Goal: Task Accomplishment & Management: Manage account settings

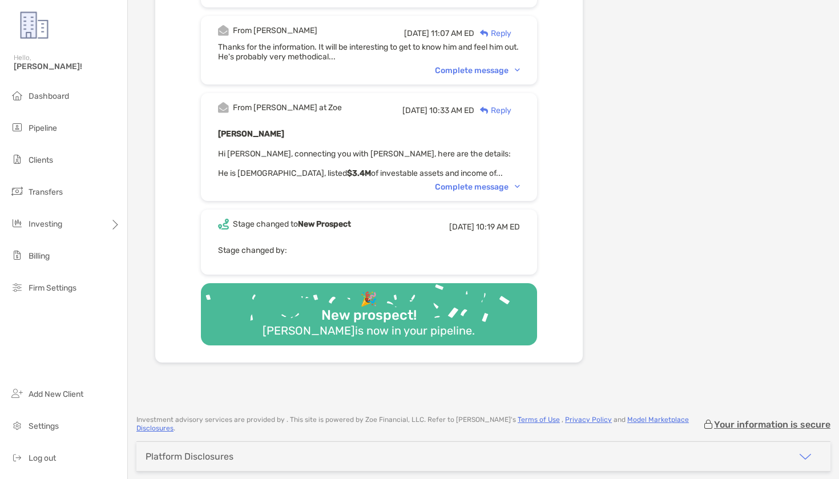
scroll to position [2710, 0]
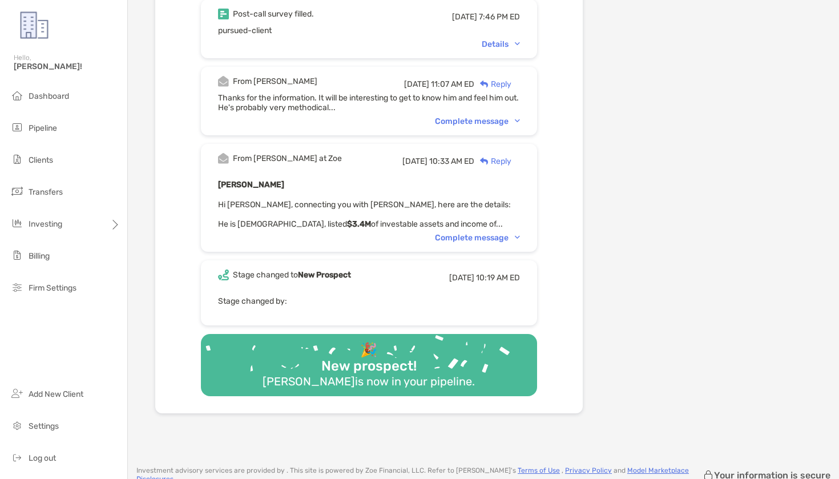
click at [472, 200] on span "Hi [PERSON_NAME], connecting you with [PERSON_NAME], here are the details: He i…" at bounding box center [364, 214] width 293 height 29
click at [466, 233] on div "Complete message" at bounding box center [477, 238] width 85 height 10
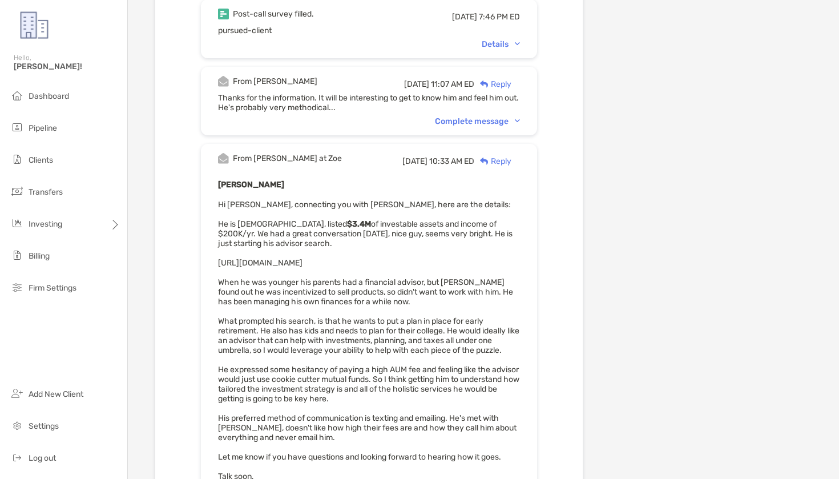
drag, startPoint x: 371, startPoint y: 222, endPoint x: 220, endPoint y: 223, distance: 151.3
click at [220, 223] on div "Thomas Peng Hi James, connecting you with Thomas, here are the details: He is 4…" at bounding box center [369, 334] width 302 height 313
copy span "https://www.linkedin.com/in/thpeng/"
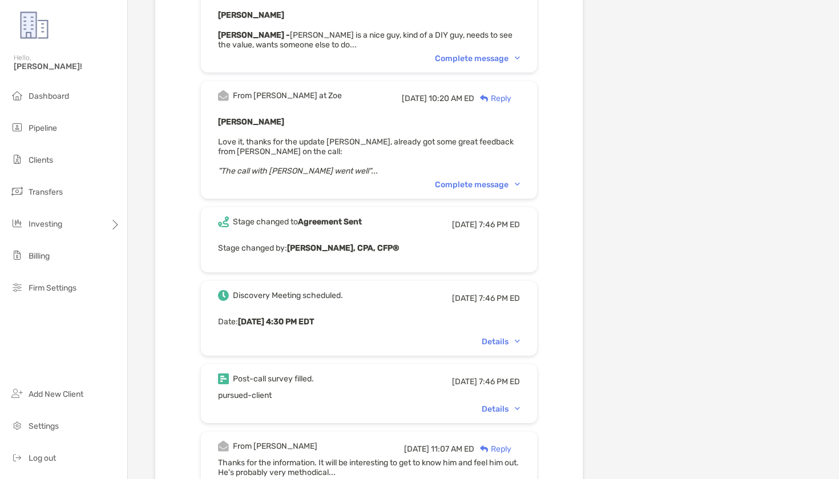
scroll to position [2323, 0]
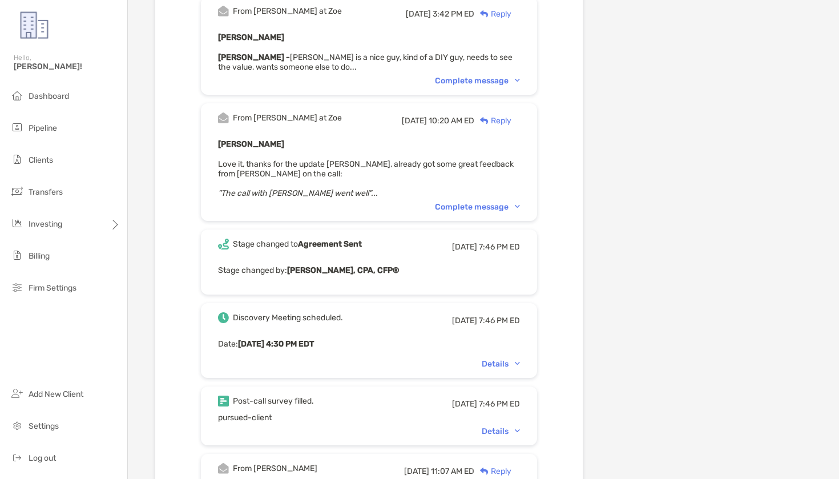
click at [472, 158] on div "From Paul at Zoe Wed, Jul 2 10:20 AM ED Reply Thomas Peng Love it, thanks for t…" at bounding box center [369, 162] width 336 height 118
click at [484, 202] on div "Complete message" at bounding box center [477, 207] width 85 height 10
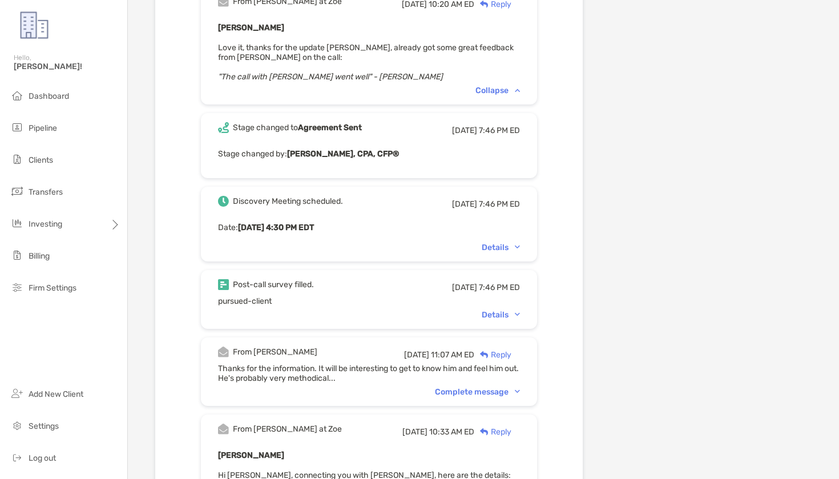
scroll to position [2479, 0]
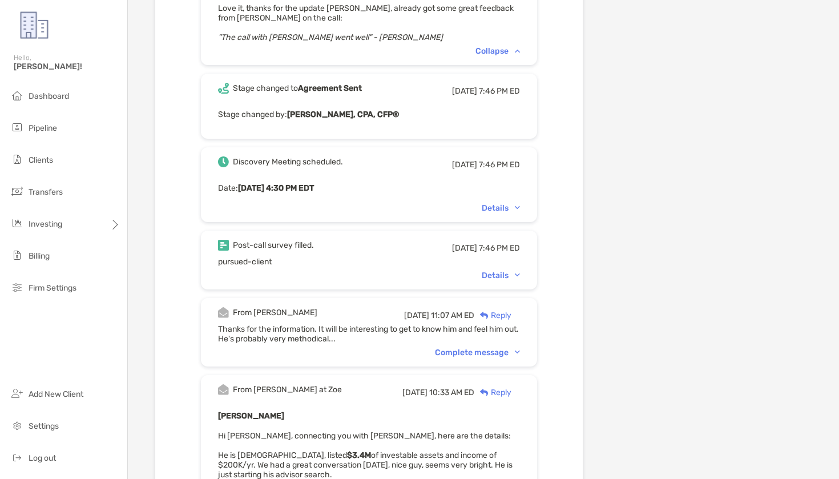
click at [498, 231] on div "Post-call survey filled. Tue, Jul 1 7:46 PM ED pursued-client Details" at bounding box center [369, 260] width 336 height 59
click at [494, 271] on div "Details" at bounding box center [501, 276] width 38 height 10
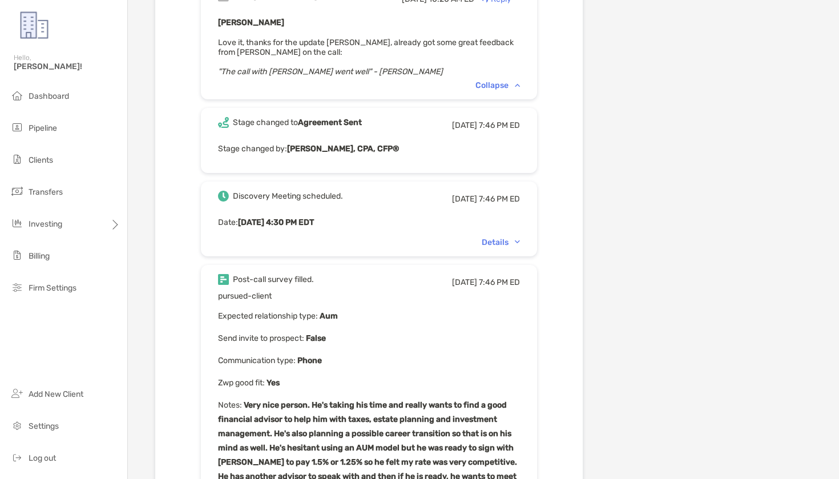
scroll to position [2429, 0]
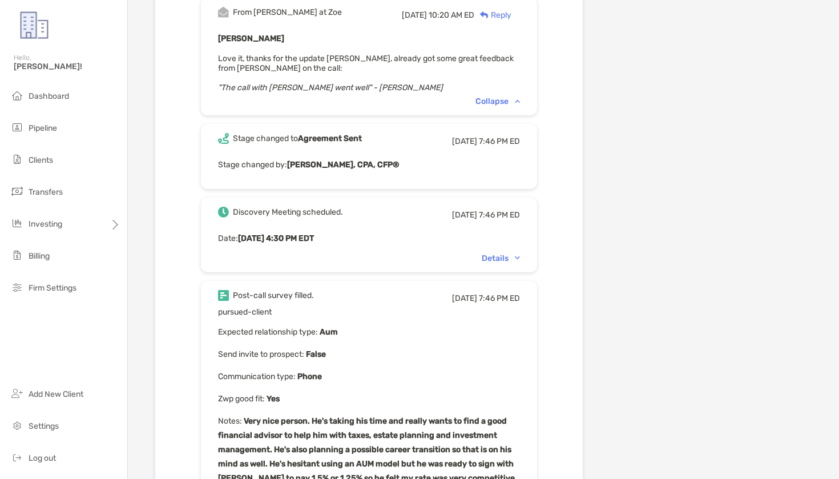
click at [484, 211] on div "Discovery Meeting scheduled. Tue, Jul 1 7:46 PM ED Date : Fri, Jul 11 4:30 PM E…" at bounding box center [369, 235] width 336 height 75
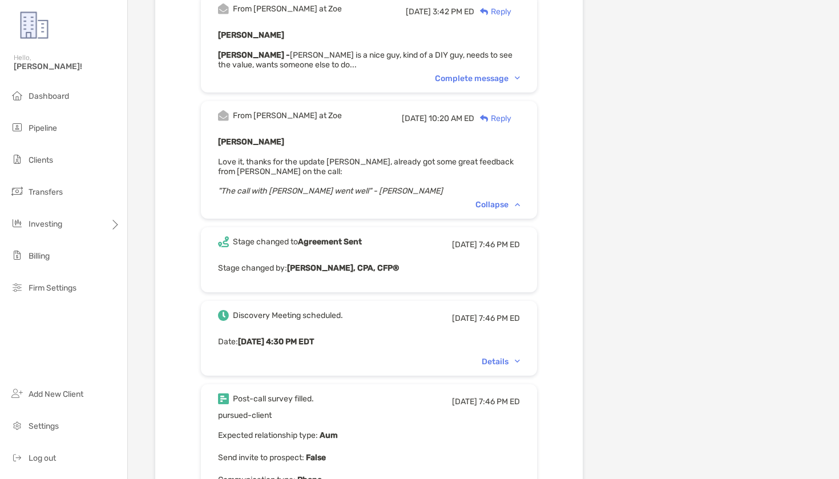
scroll to position [2329, 0]
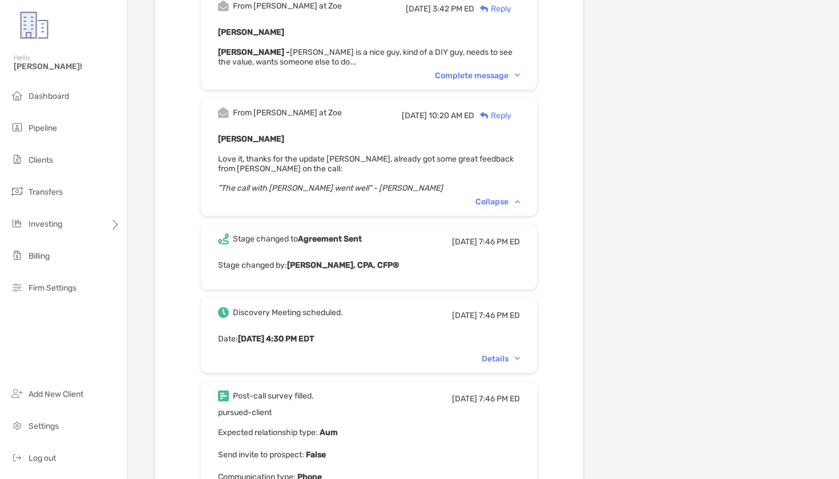
click at [491, 197] on div "Collapse" at bounding box center [498, 202] width 45 height 10
click at [491, 196] on div "Complete message" at bounding box center [477, 201] width 85 height 10
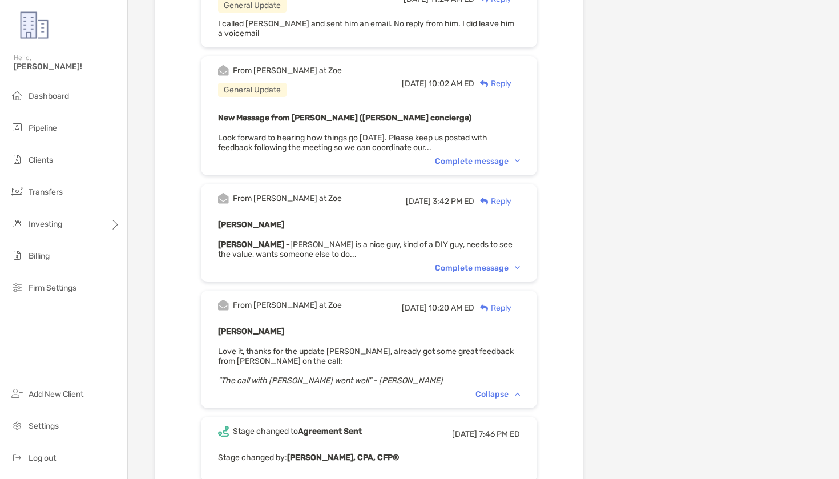
scroll to position [2099, 0]
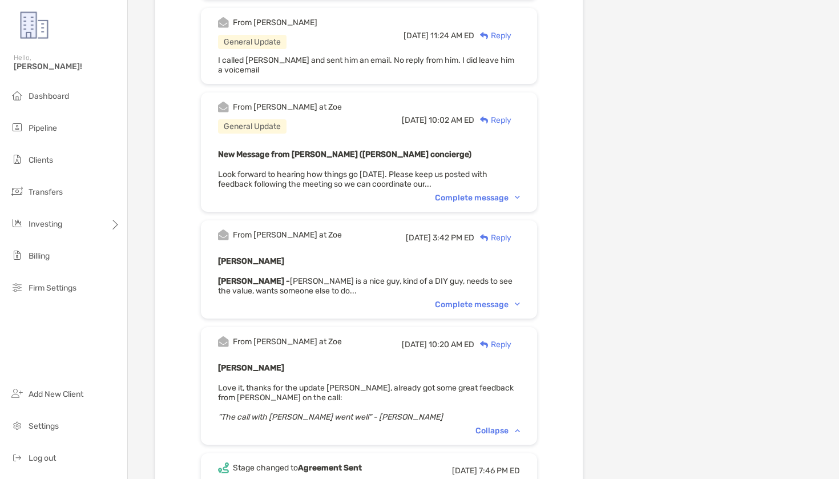
click at [493, 300] on div "Complete message" at bounding box center [477, 305] width 85 height 10
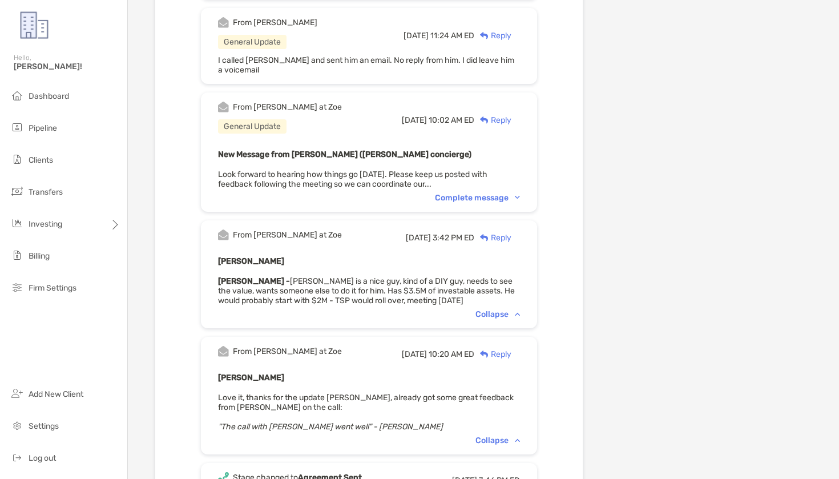
click at [462, 193] on div "Complete message" at bounding box center [477, 198] width 85 height 10
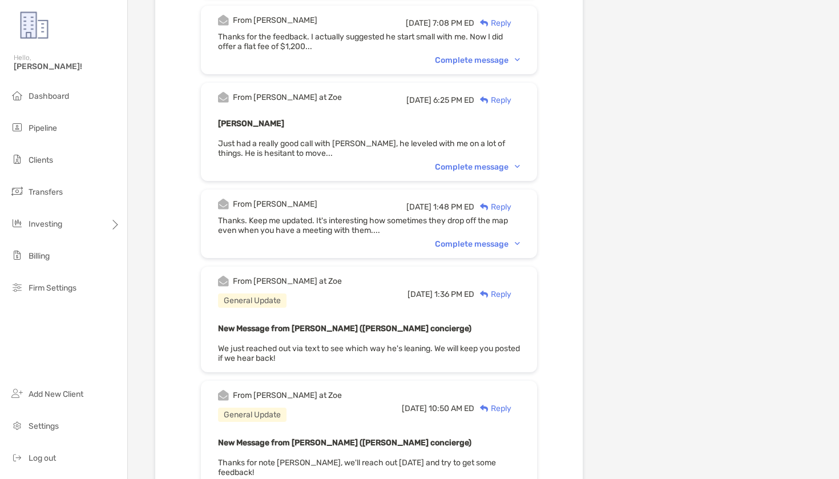
scroll to position [1610, 0]
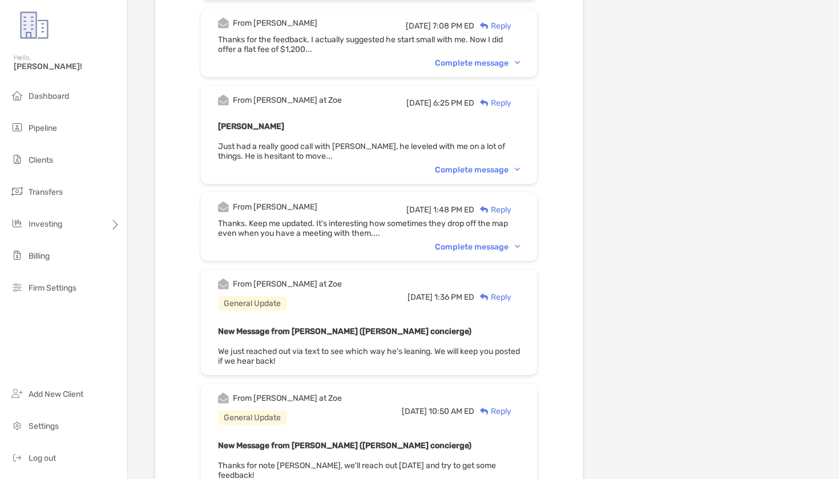
click at [493, 242] on div "Complete message" at bounding box center [477, 247] width 85 height 10
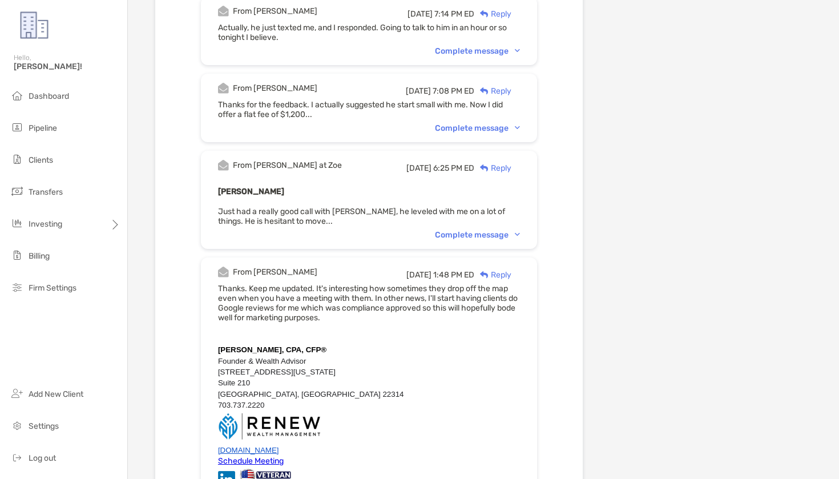
scroll to position [1544, 0]
click at [487, 231] on div "Complete message" at bounding box center [477, 236] width 85 height 10
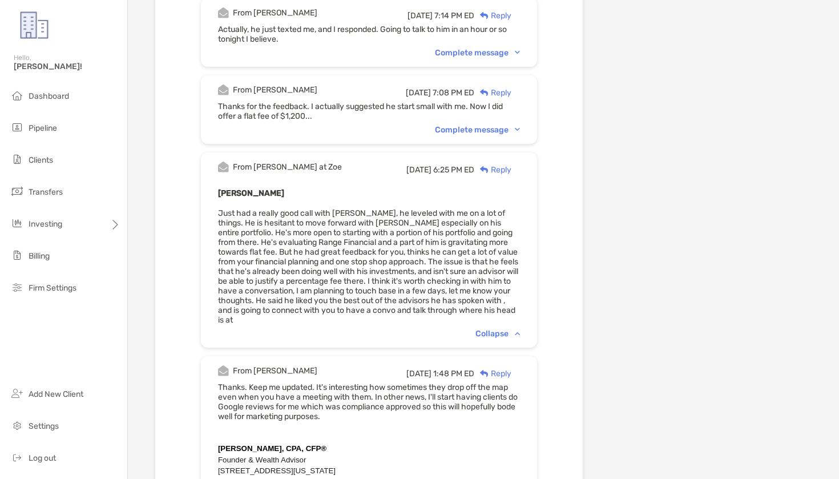
scroll to position [1542, 0]
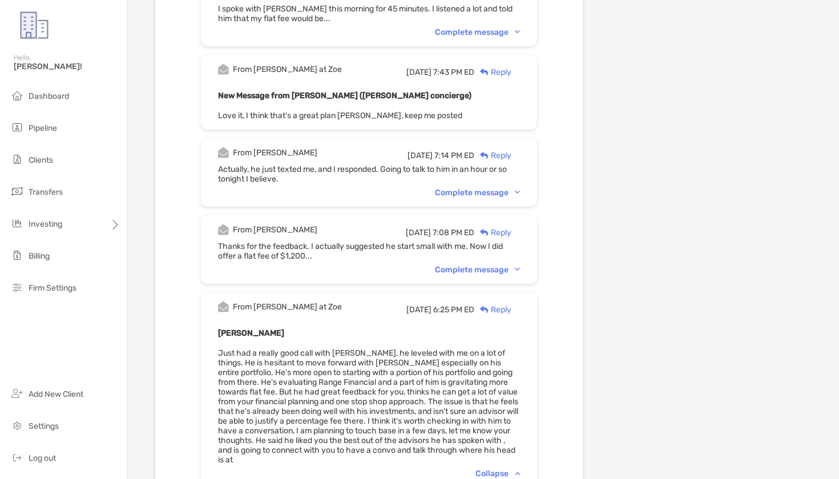
click at [451, 242] on div "Thanks for the feedback. I actually suggested he start small with me. Now I did…" at bounding box center [369, 251] width 302 height 19
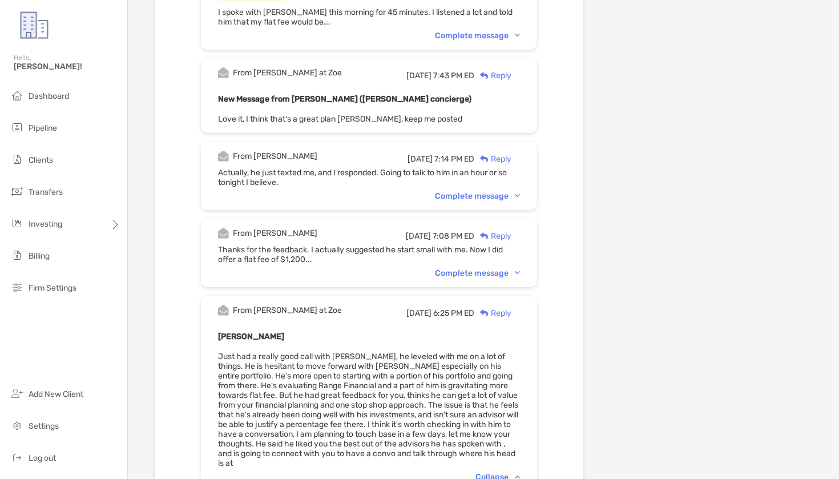
click at [465, 268] on div "Complete message" at bounding box center [477, 273] width 85 height 10
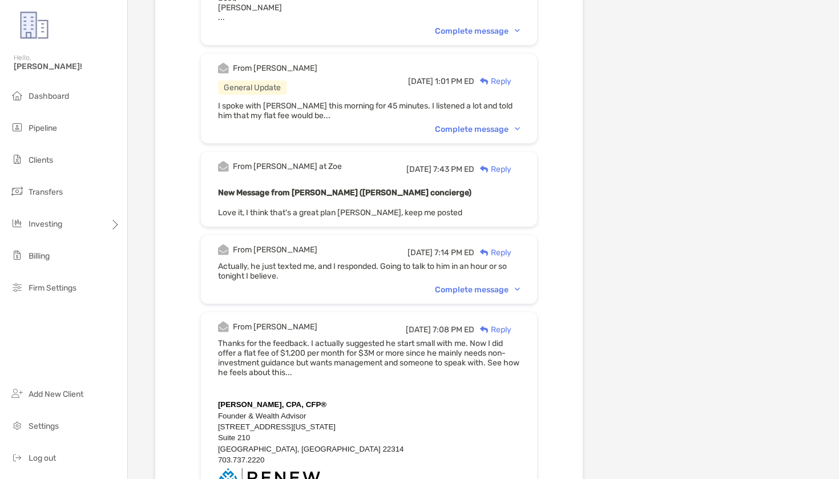
scroll to position [1300, 0]
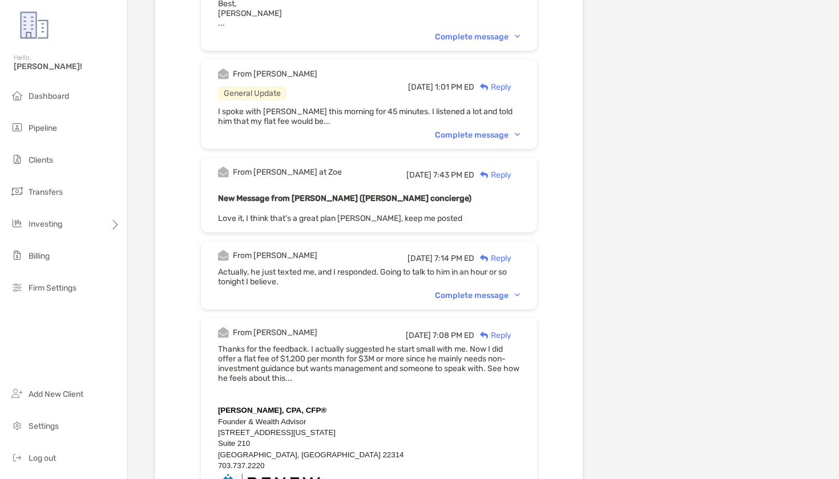
click at [472, 291] on div "Complete message" at bounding box center [477, 296] width 85 height 10
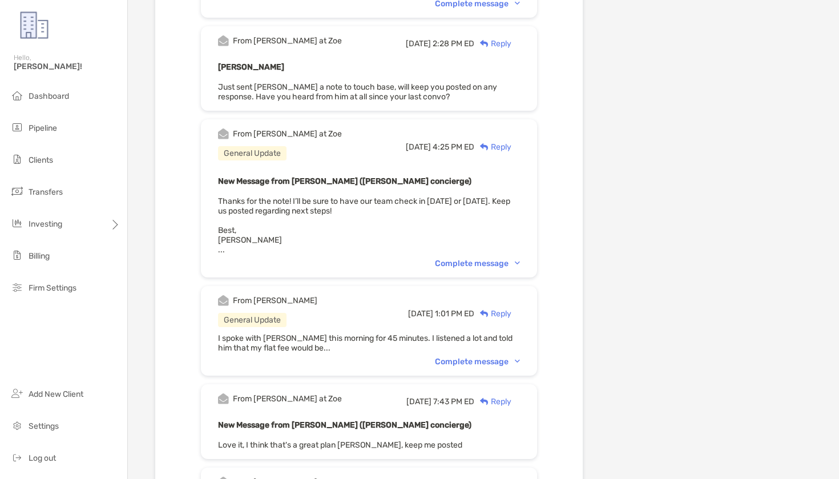
scroll to position [1075, 0]
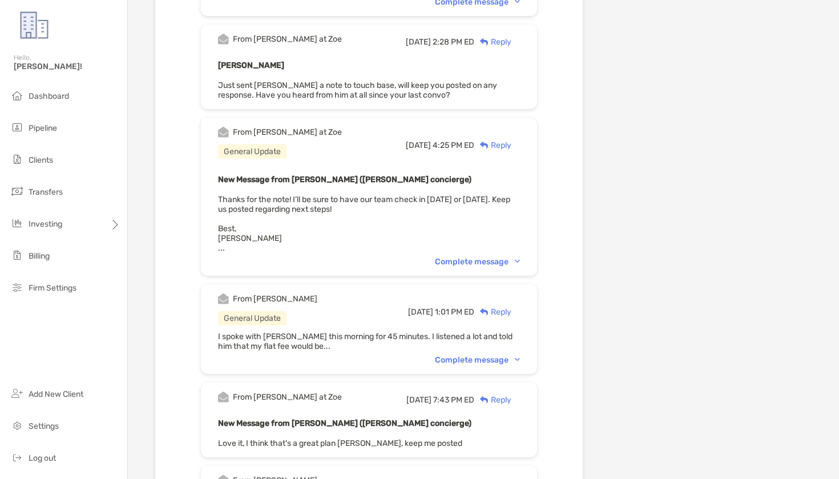
click at [490, 355] on div "Complete message" at bounding box center [477, 360] width 85 height 10
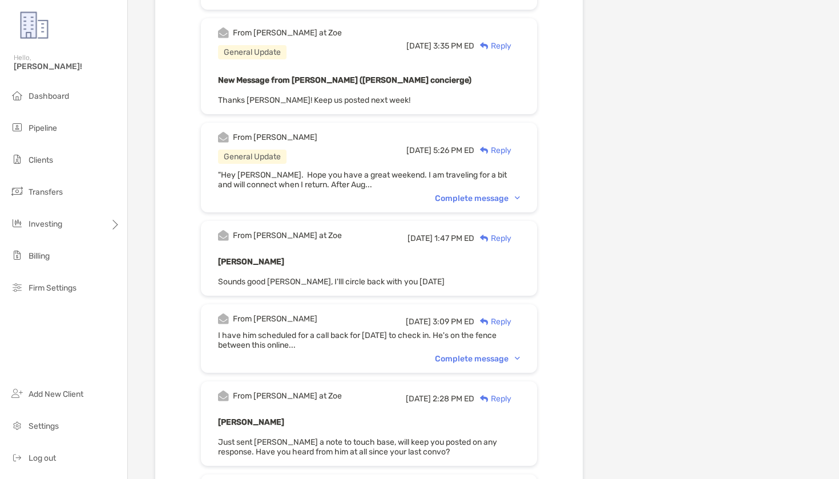
scroll to position [707, 0]
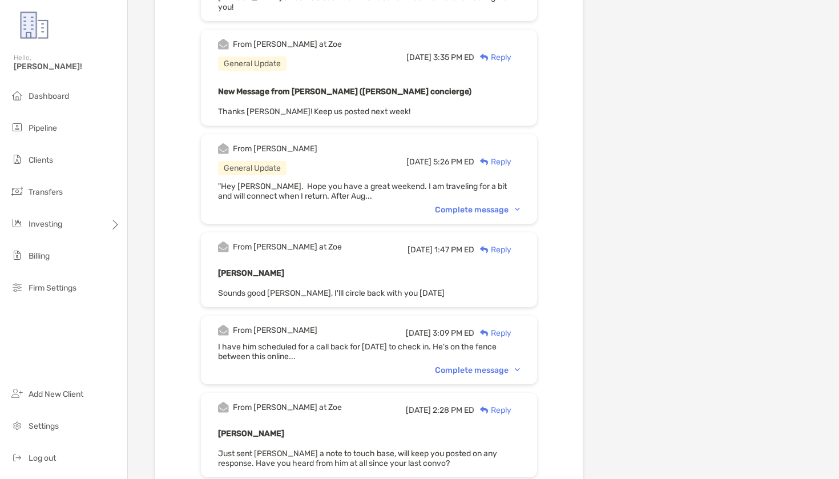
click at [466, 365] on div "Complete message" at bounding box center [477, 370] width 85 height 10
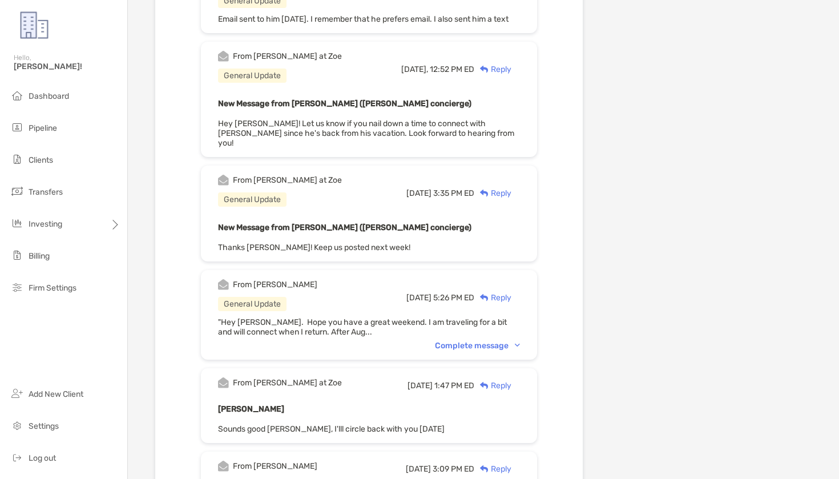
scroll to position [569, 0]
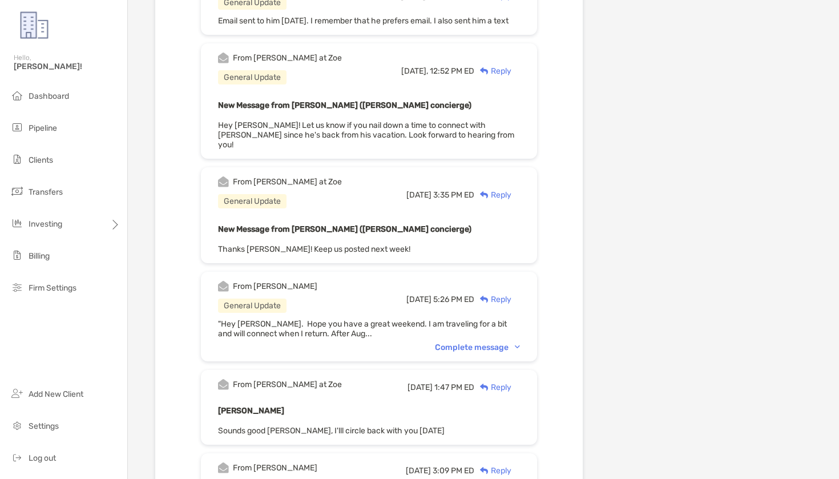
click at [484, 332] on div "From James General Update Fri, Jul 25 5:26 PM ED Reply "Hey James. Hope you hav…" at bounding box center [369, 317] width 336 height 90
click at [472, 319] on div ""Hey [PERSON_NAME]. Hope you have a great weekend. I am traveling for a bit and…" at bounding box center [369, 328] width 302 height 19
click at [474, 343] on div "Complete message" at bounding box center [477, 348] width 85 height 10
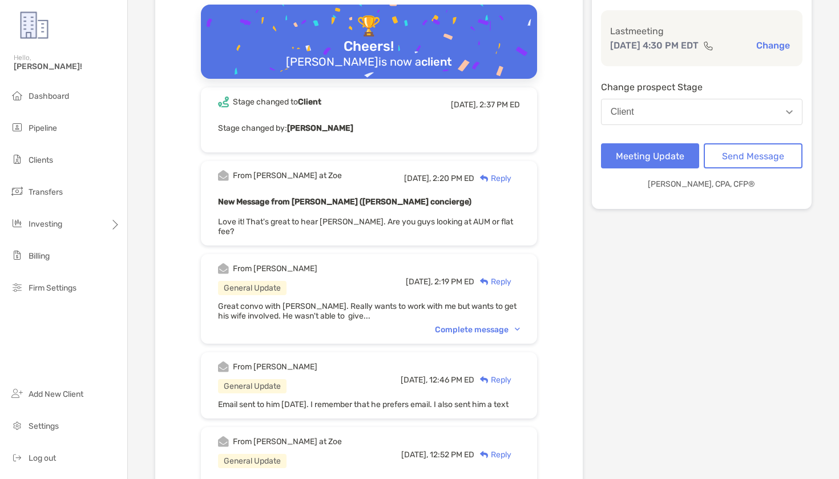
scroll to position [0, 1]
click at [482, 325] on div "Complete message" at bounding box center [477, 330] width 85 height 10
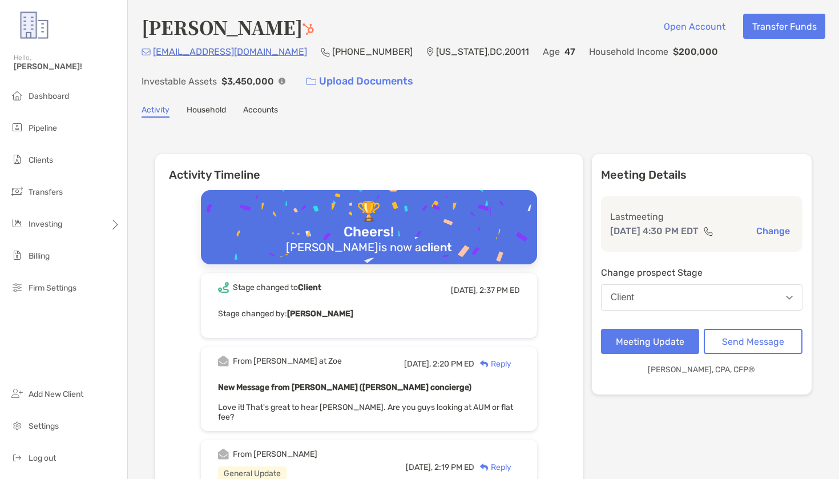
scroll to position [0, 0]
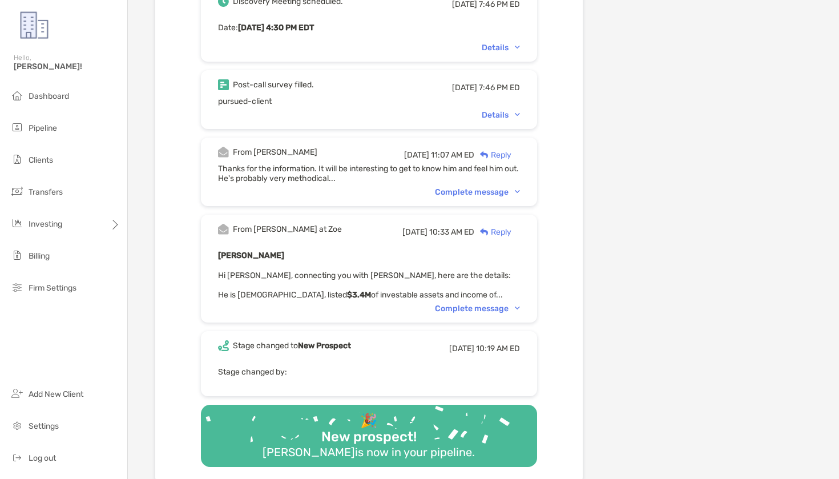
scroll to position [2580, 0]
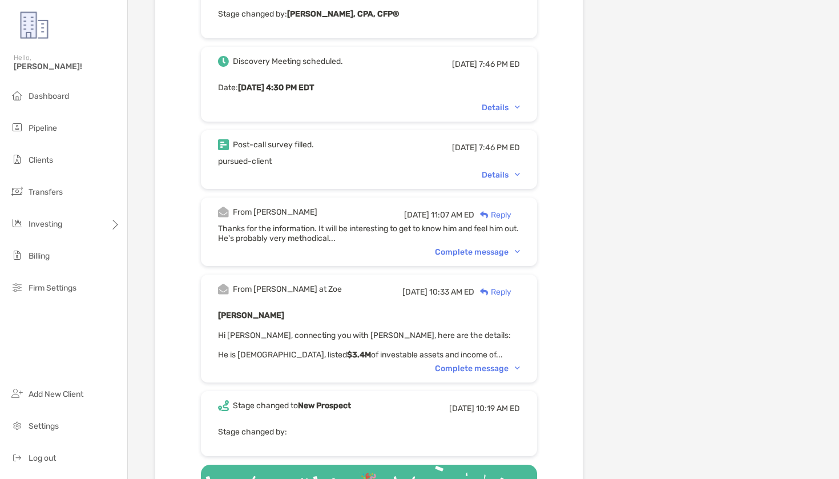
click at [480, 247] on div "Complete message" at bounding box center [477, 252] width 85 height 10
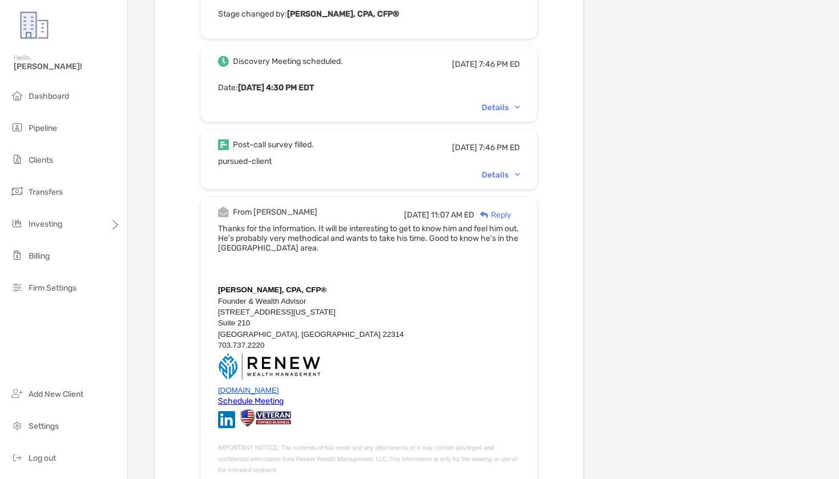
click at [500, 170] on div "Details" at bounding box center [501, 175] width 38 height 10
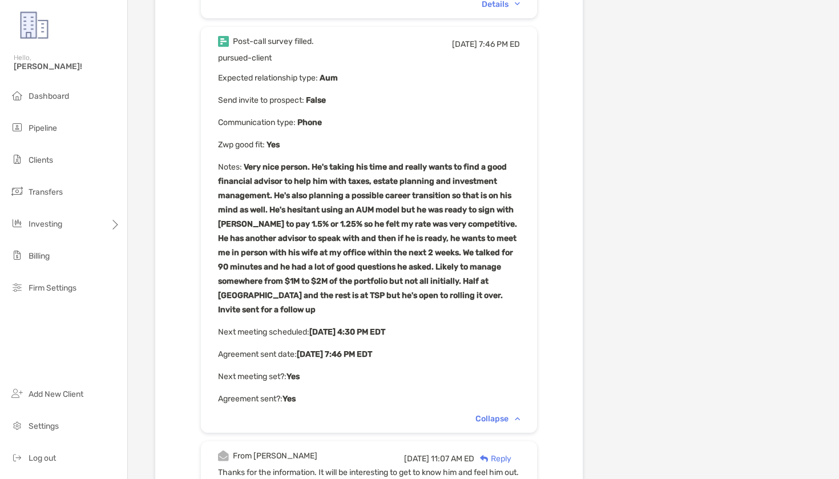
scroll to position [2673, 0]
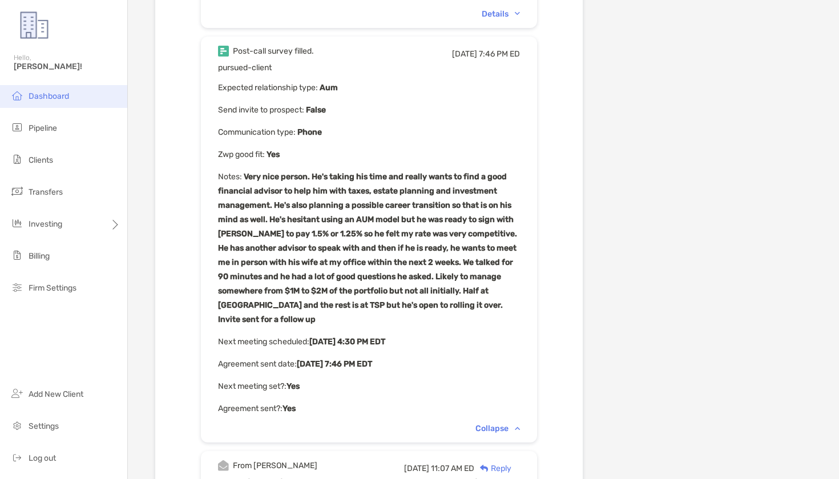
drag, startPoint x: 41, startPoint y: 97, endPoint x: 69, endPoint y: 90, distance: 28.9
click at [43, 97] on span "Dashboard" at bounding box center [49, 96] width 41 height 10
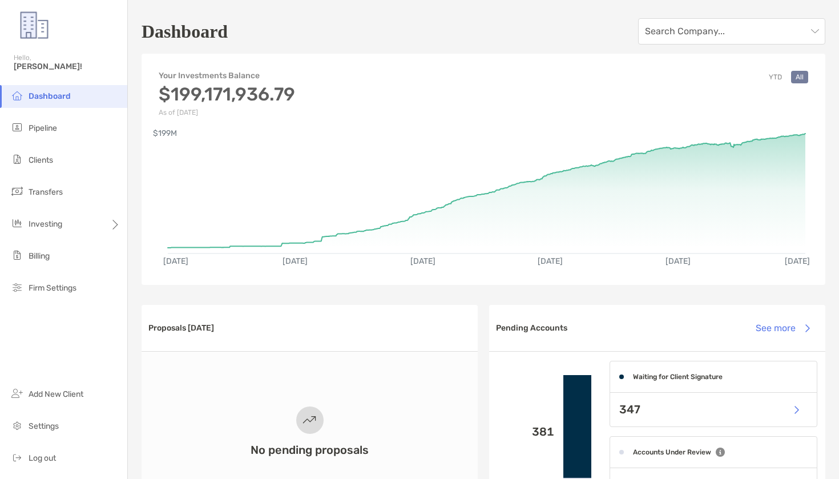
click at [54, 276] on ul "Dashboard Pipeline Clients Transfers Investing Billing Firm Settings" at bounding box center [63, 197] width 127 height 224
drag, startPoint x: 94, startPoint y: 285, endPoint x: 87, endPoint y: 286, distance: 7.4
click at [87, 286] on li "Firm Settings" at bounding box center [63, 288] width 127 height 23
click at [87, 285] on li "Firm Settings" at bounding box center [63, 288] width 127 height 23
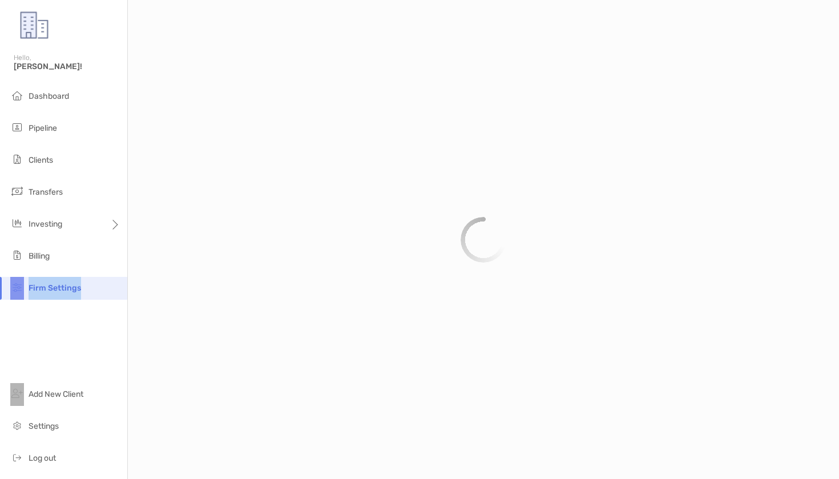
click at [87, 285] on li "Firm Settings" at bounding box center [63, 288] width 127 height 23
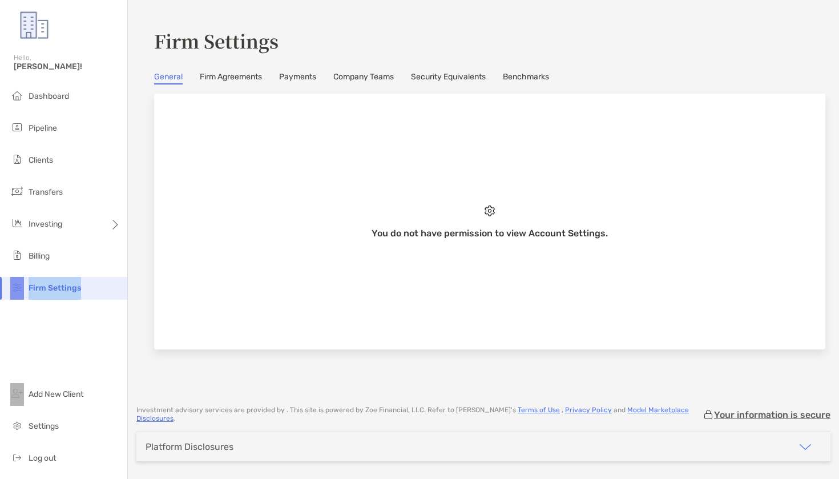
click at [391, 82] on link "Company Teams" at bounding box center [363, 78] width 61 height 13
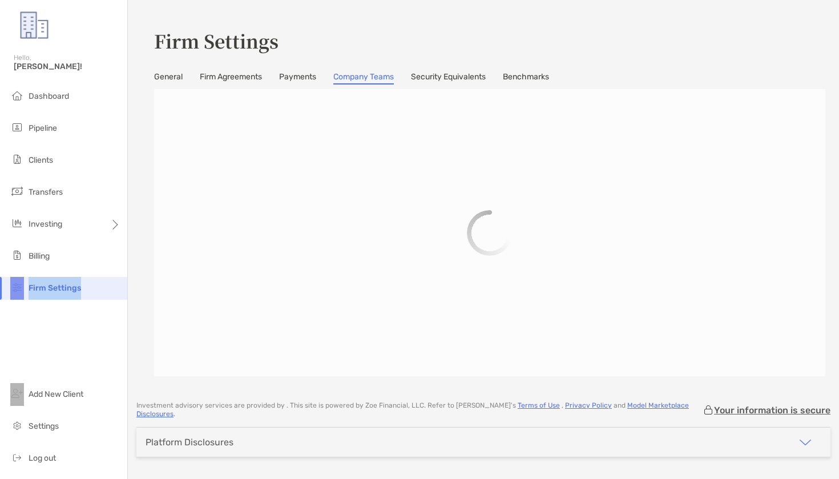
click at [391, 82] on link "Company Teams" at bounding box center [363, 78] width 61 height 13
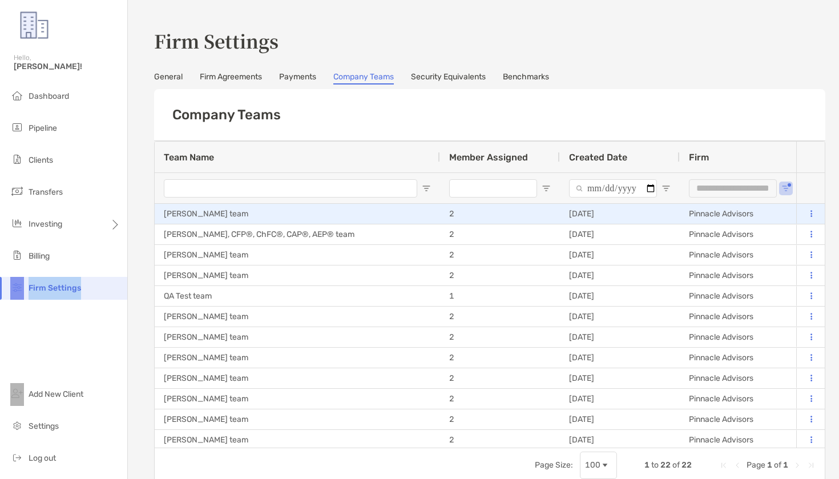
click at [810, 214] on button at bounding box center [811, 213] width 11 height 11
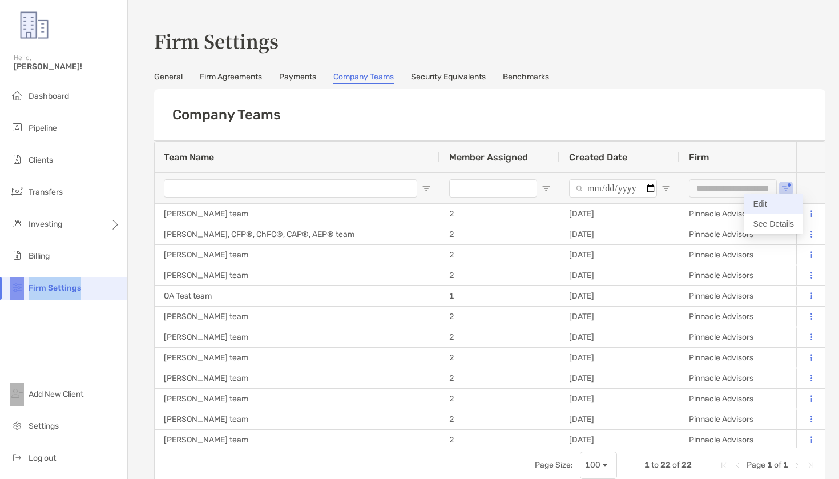
click at [771, 204] on button "Edit" at bounding box center [773, 204] width 59 height 20
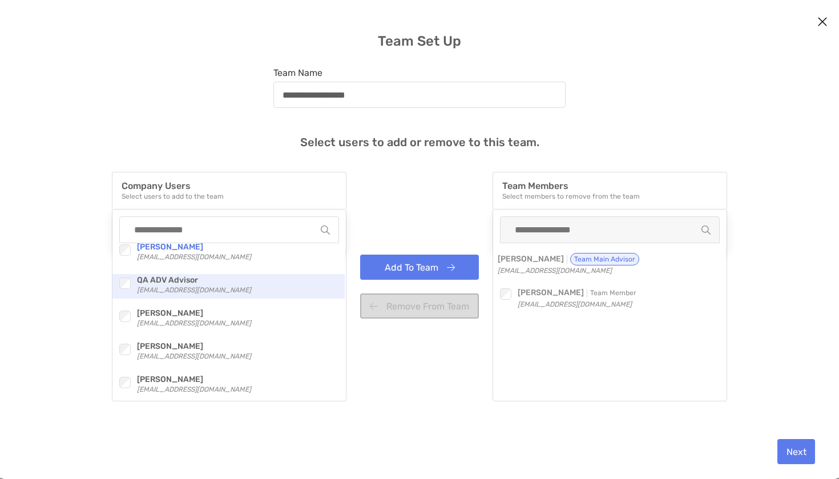
scroll to position [131, 0]
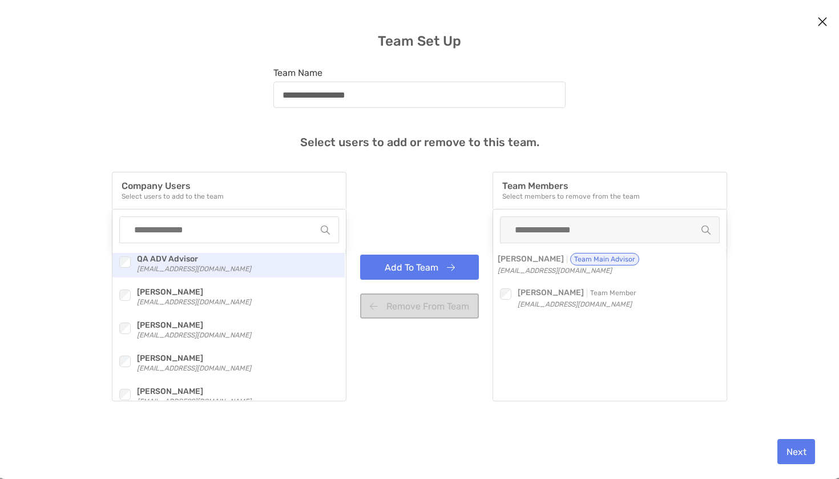
click at [119, 269] on div "modal" at bounding box center [124, 262] width 15 height 15
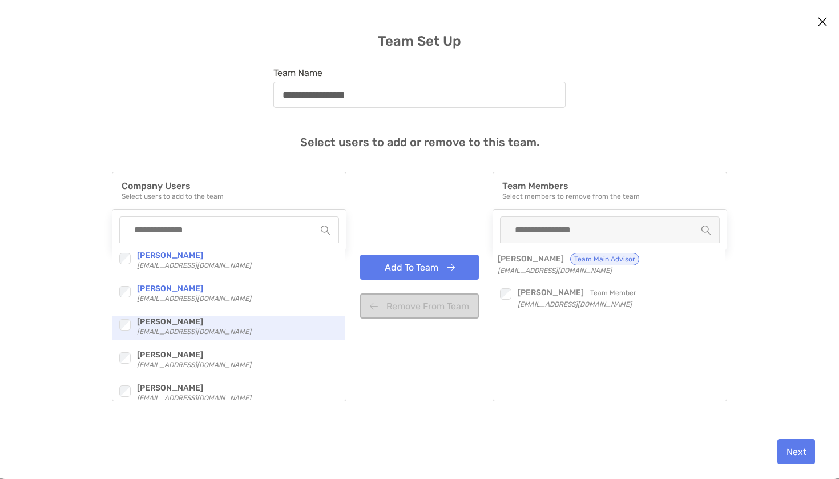
click at [121, 334] on div "Checkbox [PERSON_NAME] [PERSON_NAME][EMAIL_ADDRESS][DOMAIN_NAME]" at bounding box center [228, 328] width 232 height 25
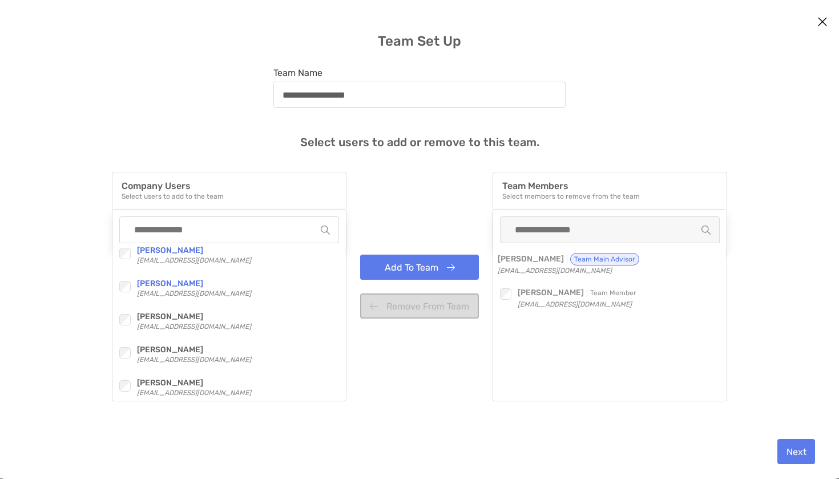
scroll to position [225, 0]
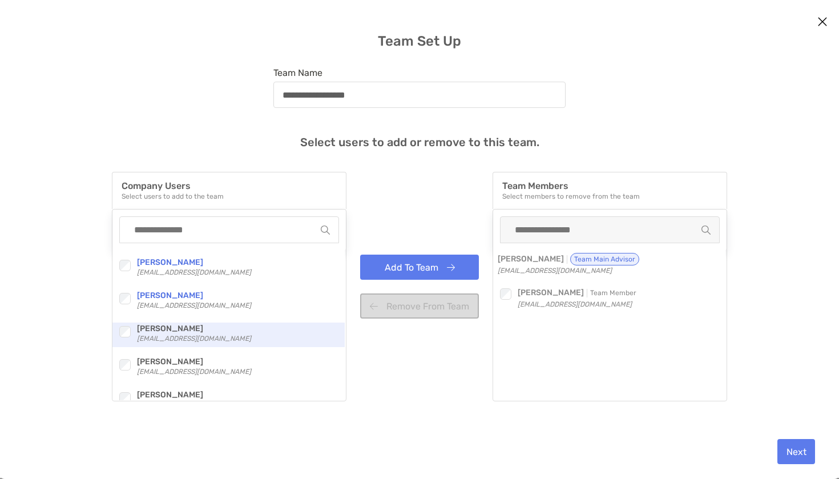
click at [121, 337] on div "modal" at bounding box center [124, 331] width 15 height 15
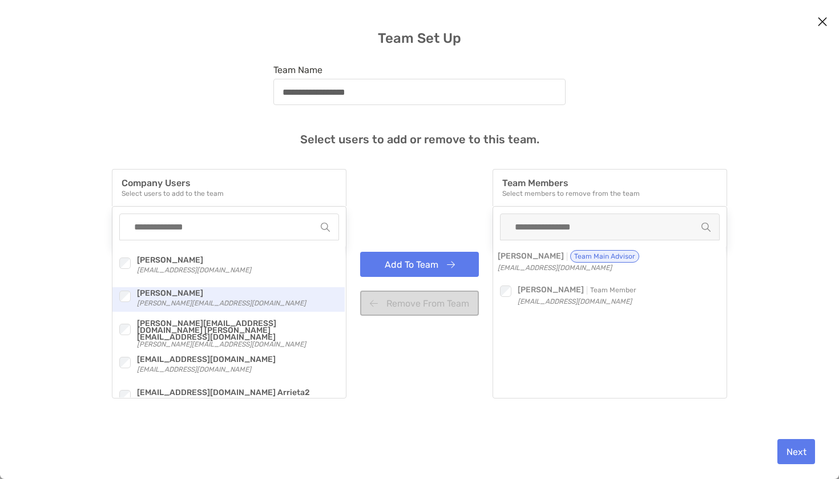
scroll to position [331, 0]
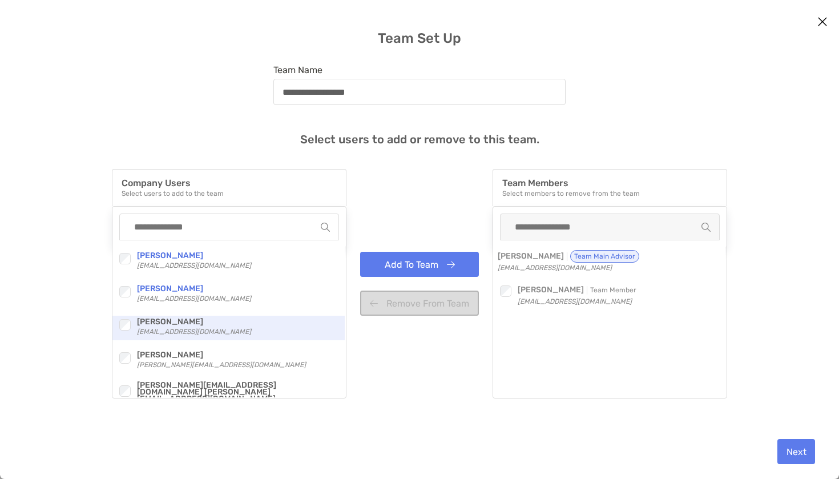
click at [128, 331] on div "modal" at bounding box center [124, 324] width 15 height 15
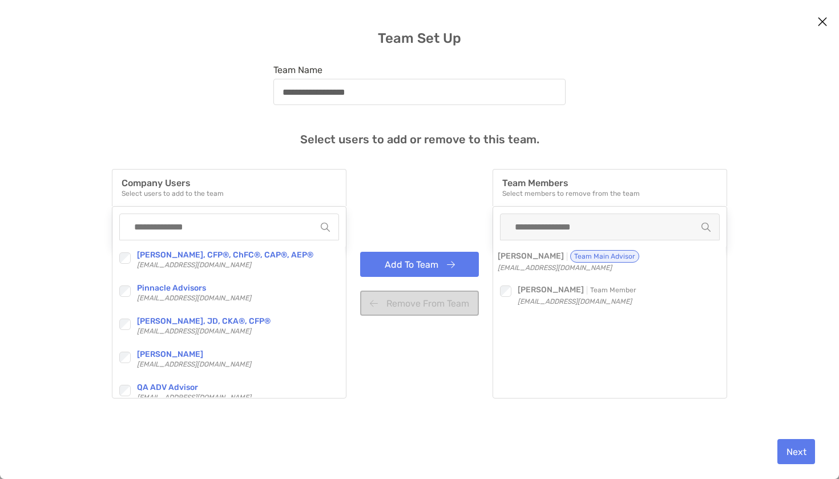
scroll to position [0, 0]
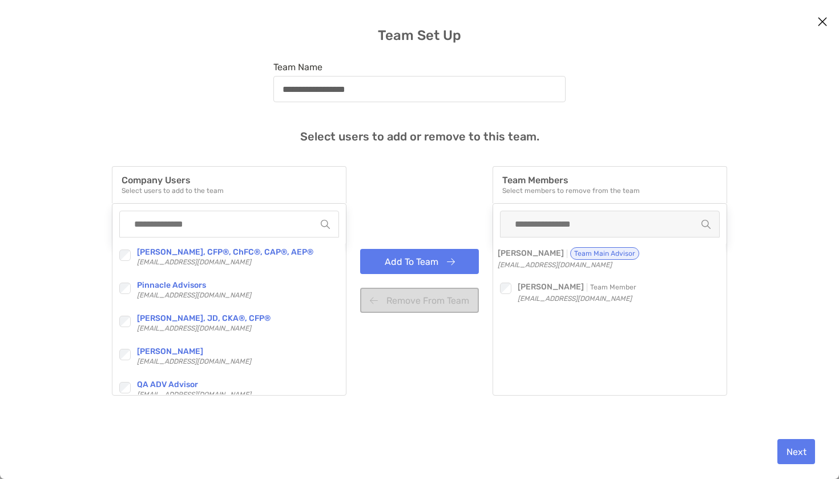
click at [462, 263] on button "Add To Team" at bounding box center [419, 261] width 119 height 25
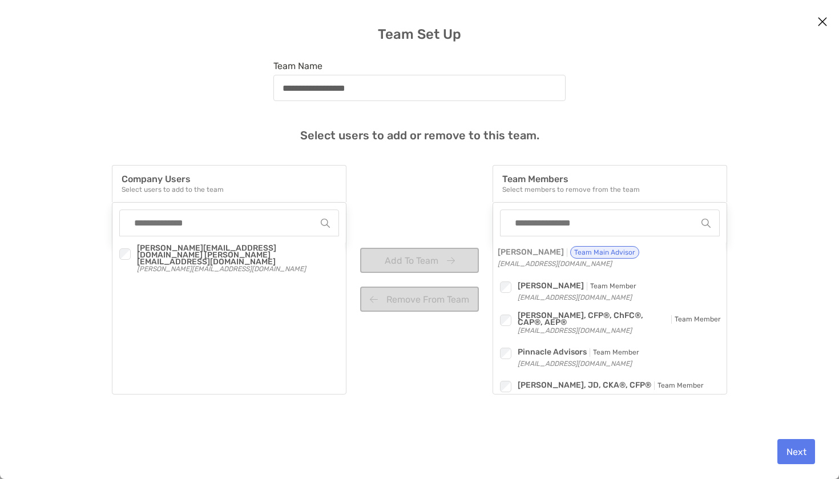
scroll to position [12, 0]
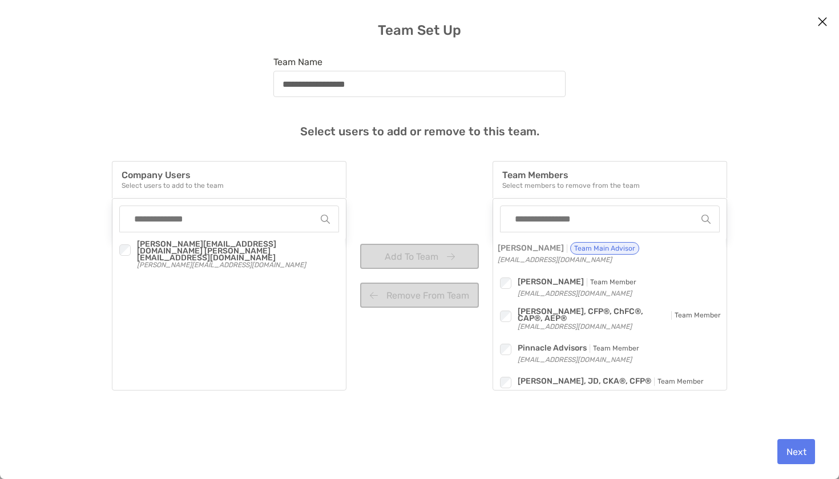
click at [799, 444] on button "Next" at bounding box center [797, 451] width 38 height 25
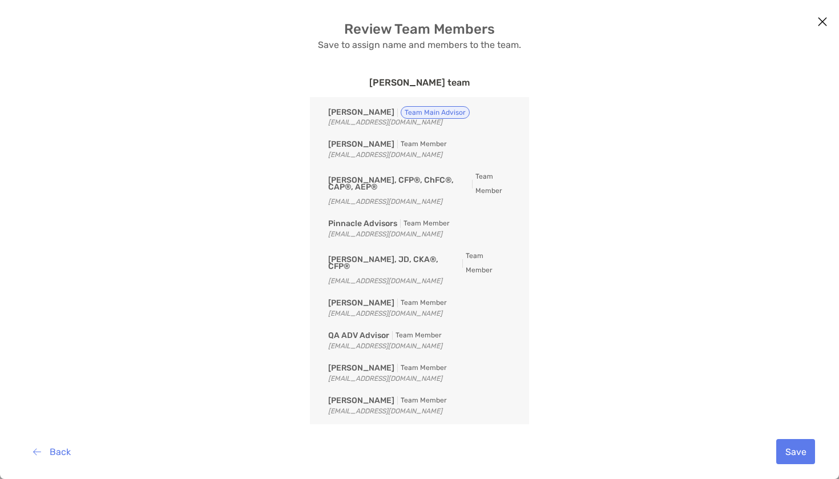
click at [798, 445] on button "Save" at bounding box center [796, 451] width 39 height 25
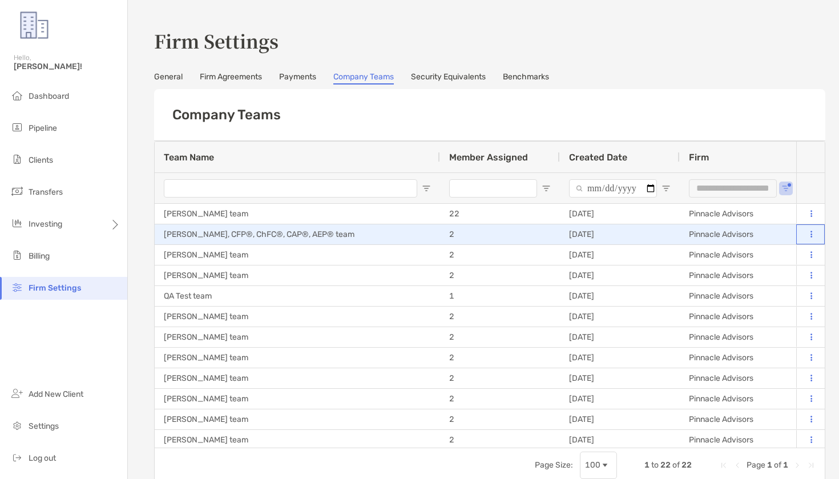
click at [810, 230] on button at bounding box center [811, 234] width 11 height 11
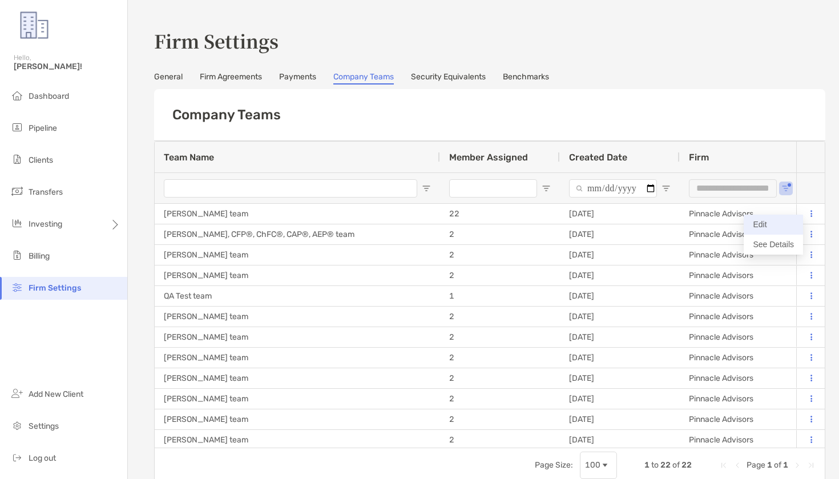
click at [794, 232] on button "Edit" at bounding box center [773, 225] width 59 height 20
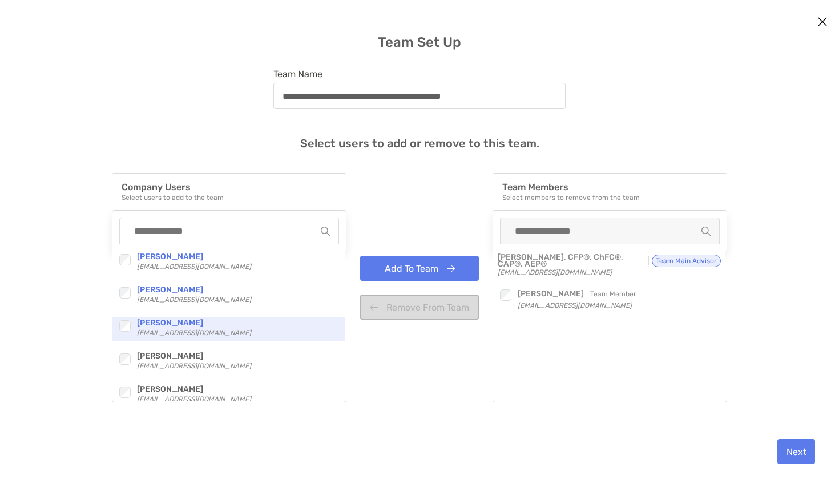
scroll to position [200, 0]
click at [122, 347] on div "Checkbox Pinnacle Advisors [EMAIL_ADDRESS][DOMAIN_NAME] Checkbox [PERSON_NAME] …" at bounding box center [228, 322] width 232 height 157
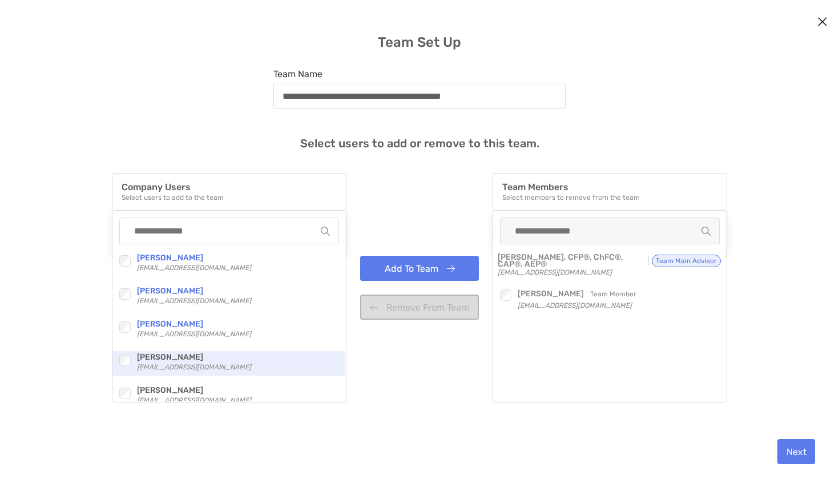
click at [124, 350] on div "Checkbox Pinnacle Advisors [EMAIL_ADDRESS][DOMAIN_NAME] Checkbox [PERSON_NAME] …" at bounding box center [228, 322] width 232 height 157
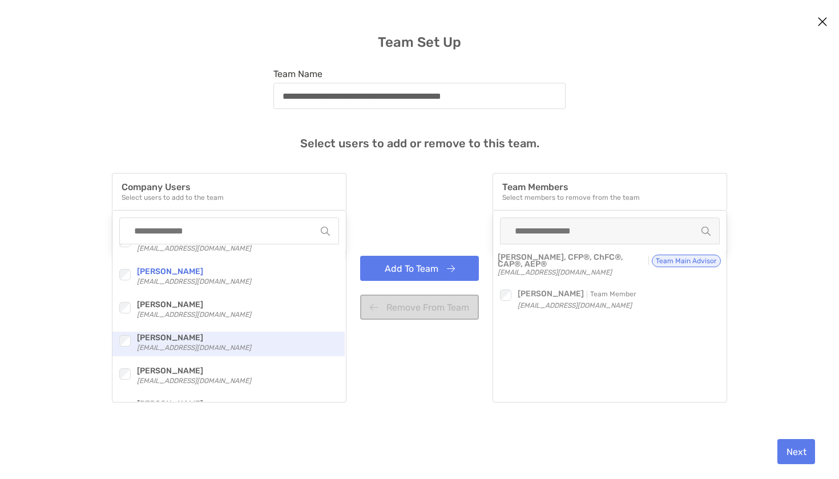
scroll to position [287, 0]
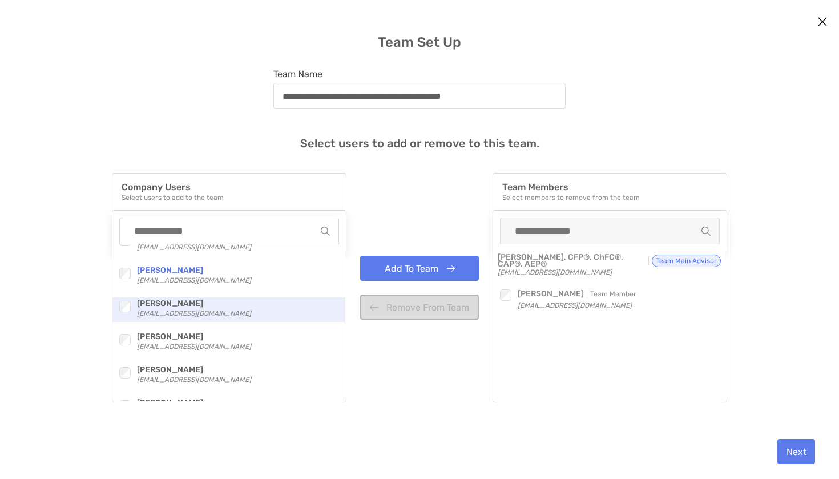
click at [127, 316] on div "Checkbox [PERSON_NAME] [EMAIL_ADDRESS][DOMAIN_NAME]" at bounding box center [228, 309] width 232 height 25
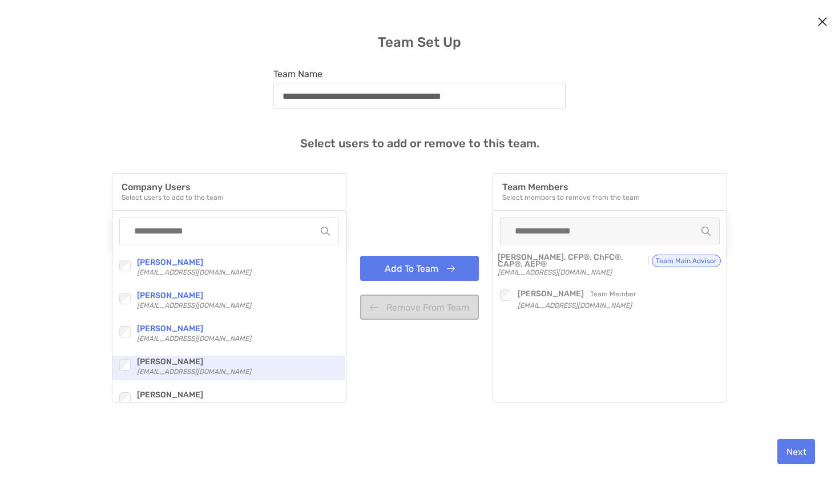
click at [126, 355] on div "Checkbox Pinnacle Advisors [EMAIL_ADDRESS][DOMAIN_NAME] Checkbox [PERSON_NAME] …" at bounding box center [228, 322] width 232 height 157
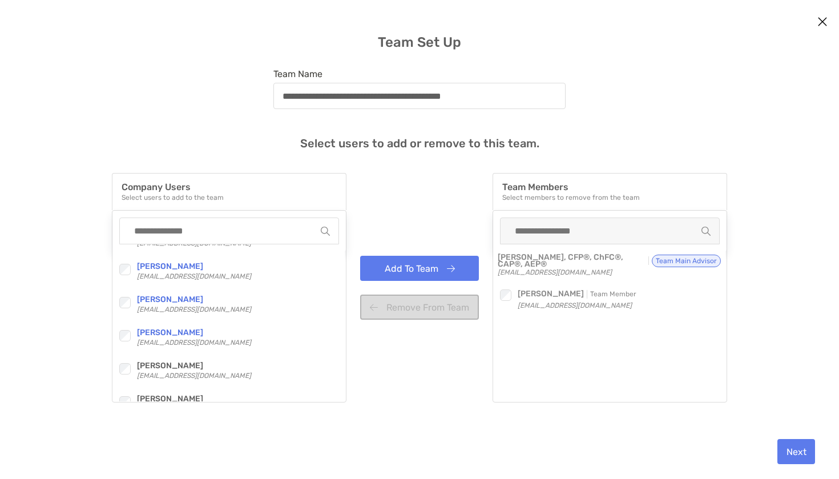
scroll to position [286, 0]
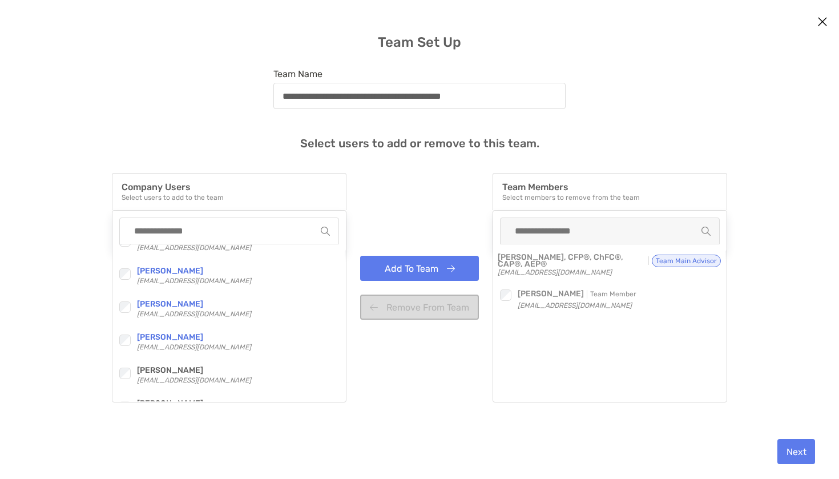
click at [124, 360] on div "Checkbox Pinnacle Advisors [EMAIL_ADDRESS][DOMAIN_NAME] Checkbox [PERSON_NAME] …" at bounding box center [228, 322] width 232 height 157
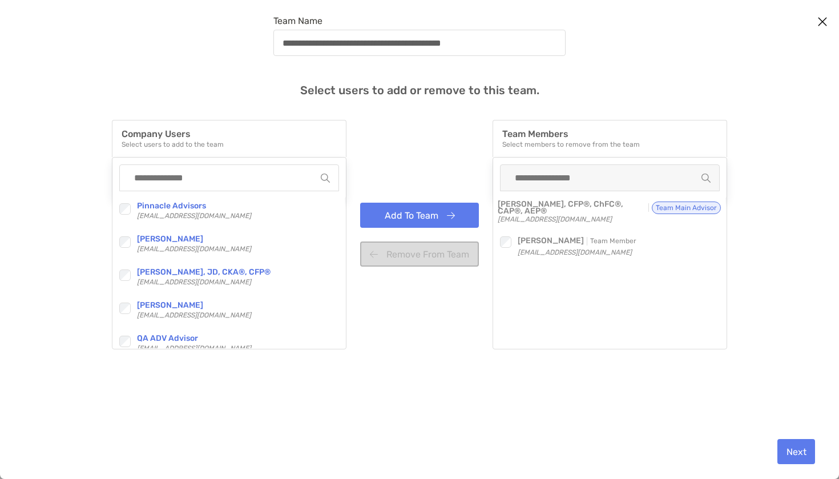
scroll to position [0, 0]
click at [810, 452] on button "Next" at bounding box center [797, 451] width 38 height 25
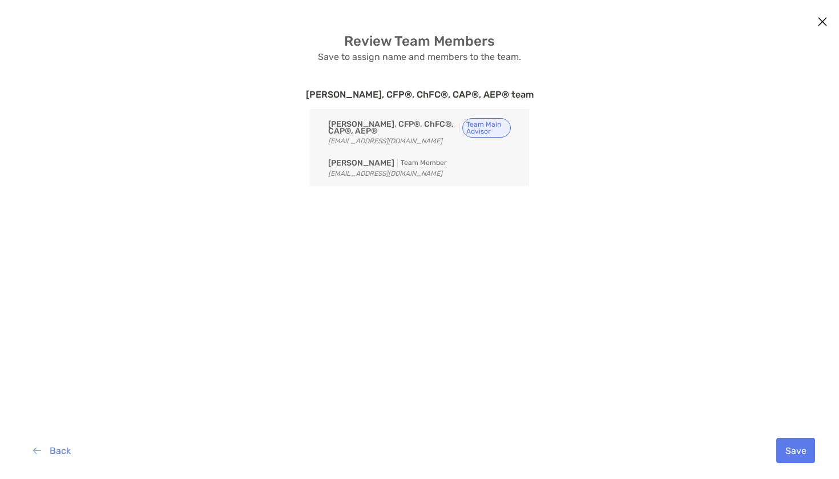
click at [785, 438] on button "Save" at bounding box center [796, 450] width 39 height 25
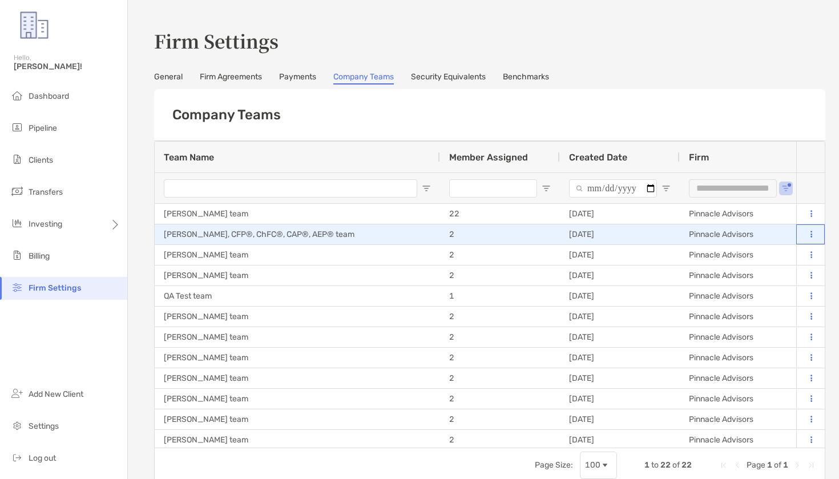
click at [816, 230] on button at bounding box center [811, 234] width 11 height 11
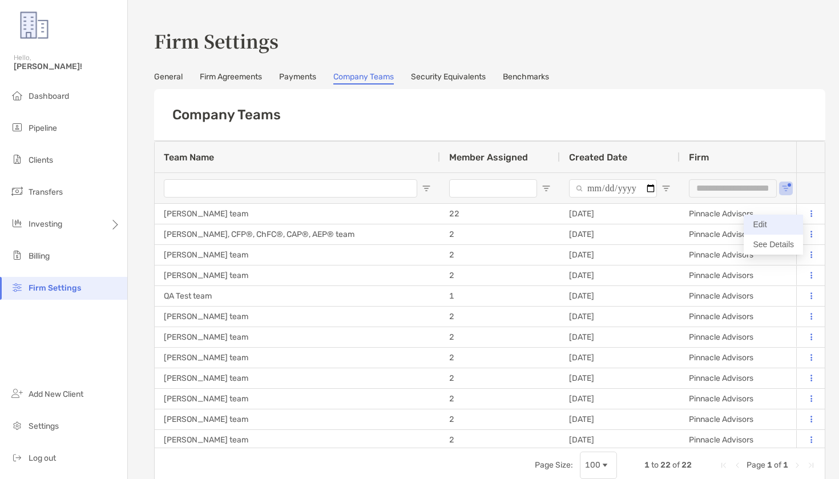
click at [781, 234] on button "Edit" at bounding box center [773, 225] width 59 height 20
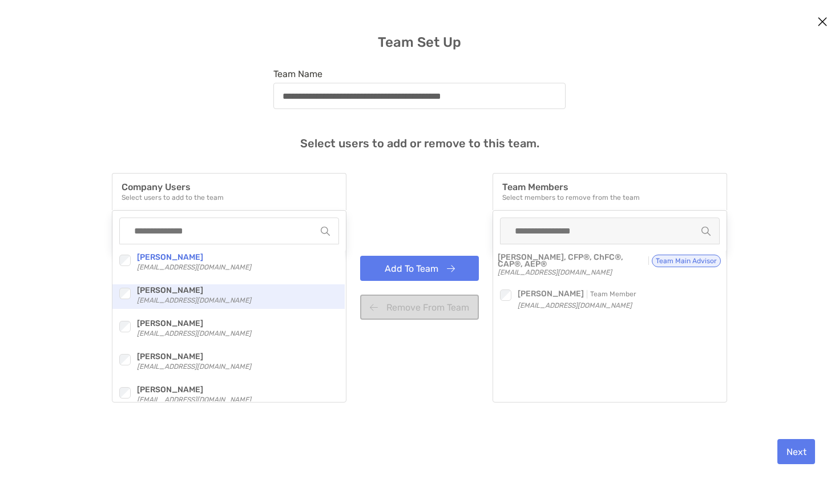
click at [126, 300] on div "modal" at bounding box center [124, 293] width 15 height 15
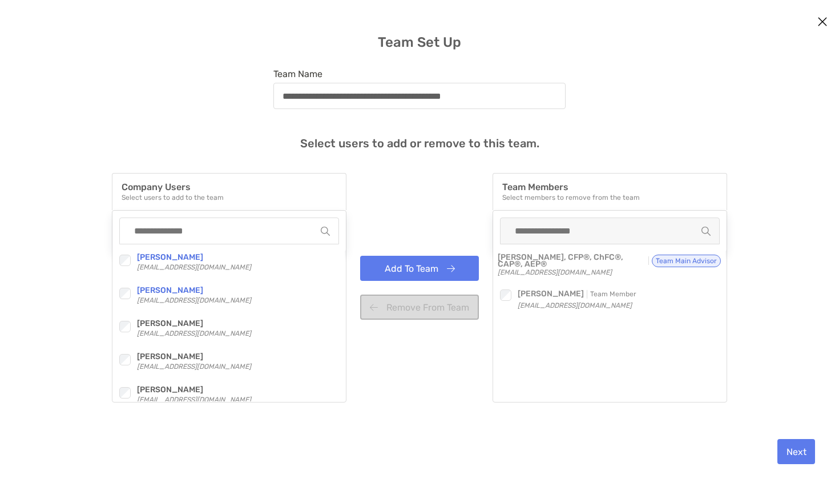
click at [122, 314] on div "Checkbox Pinnacle Advisors [EMAIL_ADDRESS][DOMAIN_NAME] Checkbox [PERSON_NAME] …" at bounding box center [228, 322] width 232 height 157
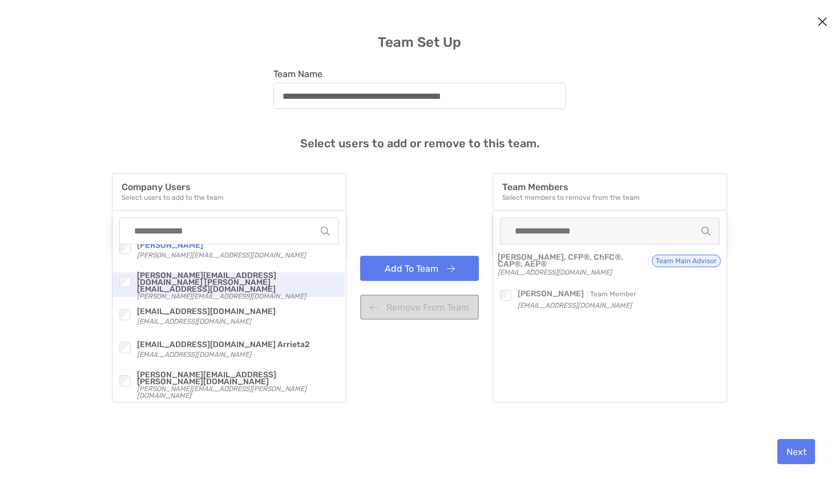
click at [121, 289] on div "Checkbox" at bounding box center [127, 281] width 20 height 18
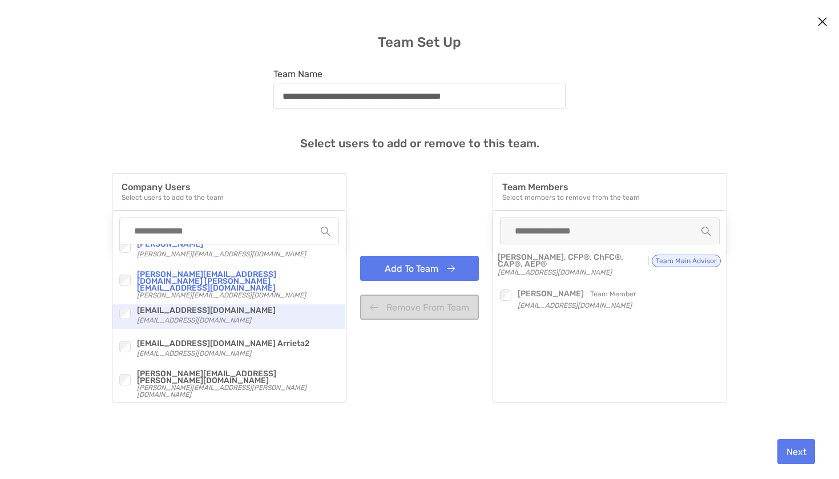
click at [124, 320] on div "modal" at bounding box center [124, 313] width 15 height 15
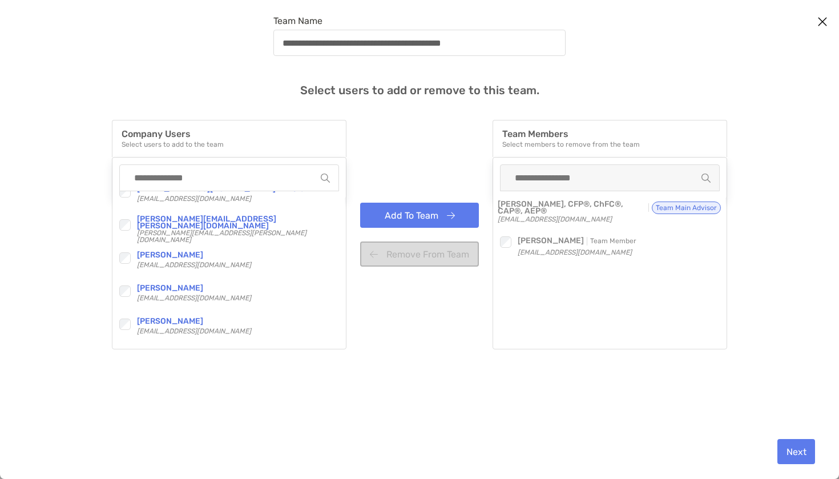
click at [417, 219] on button "Add To Team" at bounding box center [419, 215] width 119 height 25
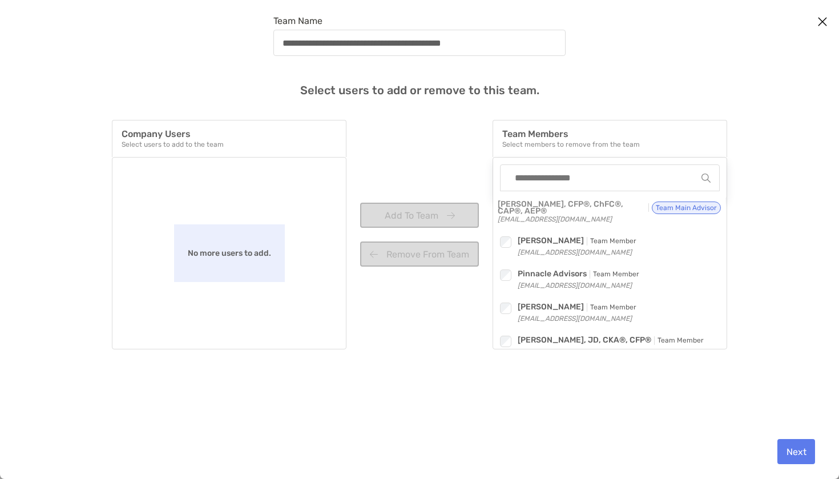
click at [805, 449] on button "Next" at bounding box center [797, 451] width 38 height 25
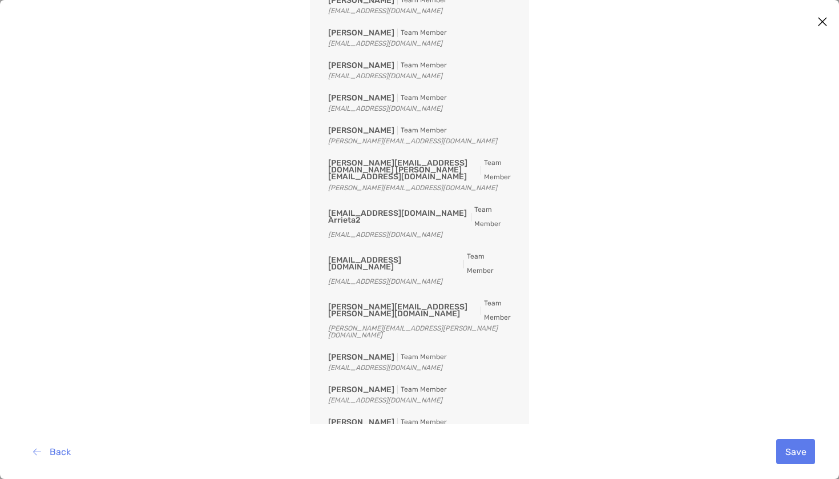
drag, startPoint x: 812, startPoint y: 439, endPoint x: 815, endPoint y: 444, distance: 6.7
click at [811, 439] on div "Back Save" at bounding box center [419, 451] width 821 height 55
drag, startPoint x: 819, startPoint y: 456, endPoint x: 790, endPoint y: 458, distance: 28.7
click at [818, 456] on div "Back Save" at bounding box center [419, 451] width 821 height 55
click at [790, 458] on button "Save" at bounding box center [796, 451] width 39 height 25
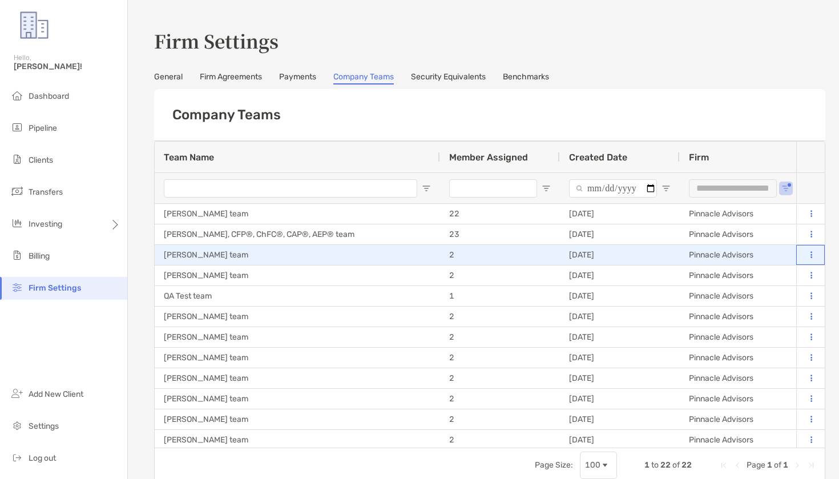
click at [810, 256] on button at bounding box center [811, 255] width 11 height 11
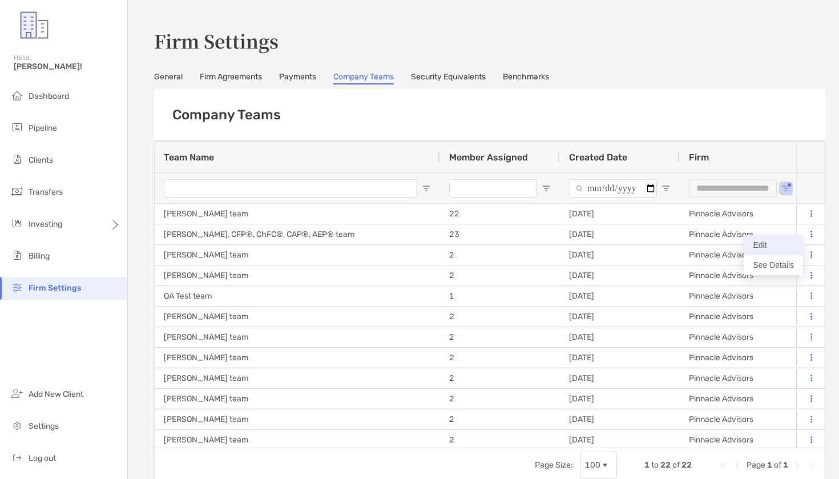
click at [772, 250] on button "Edit" at bounding box center [773, 245] width 59 height 20
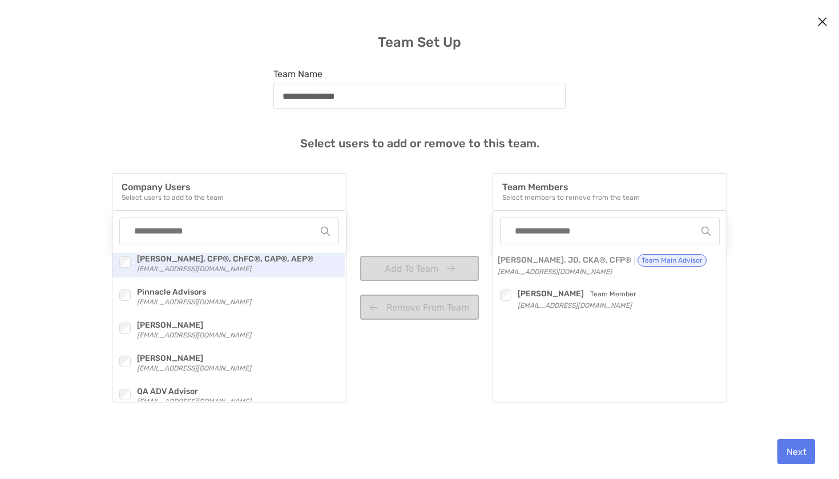
click at [126, 269] on div "Checkbox" at bounding box center [127, 262] width 20 height 18
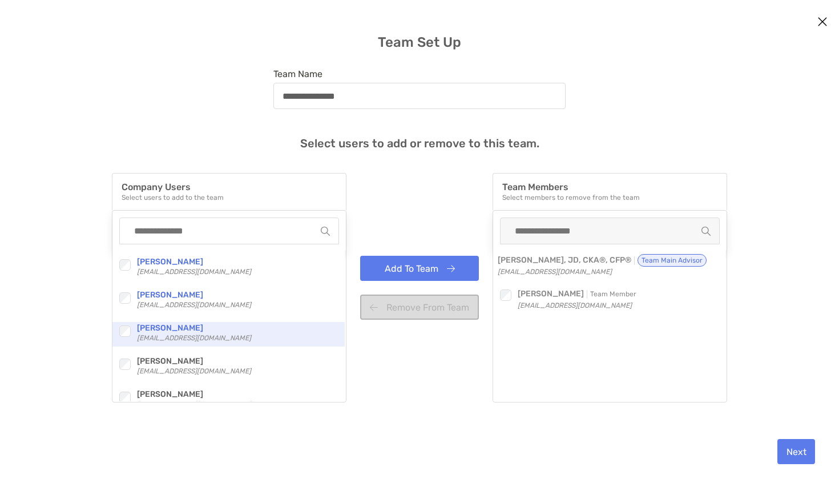
scroll to position [247, 0]
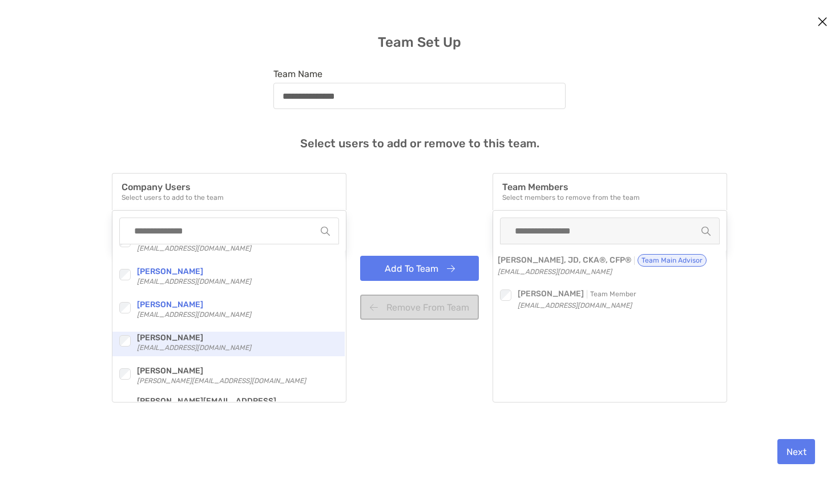
click at [121, 348] on div "Checkbox" at bounding box center [127, 341] width 20 height 18
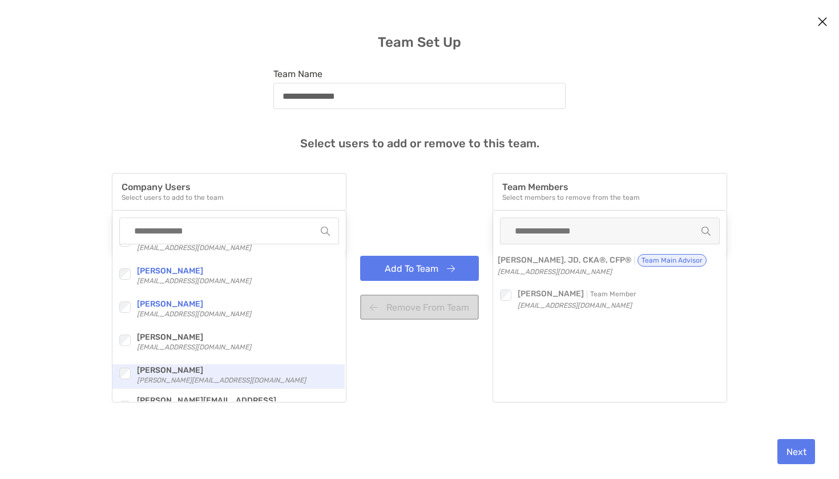
scroll to position [321, 0]
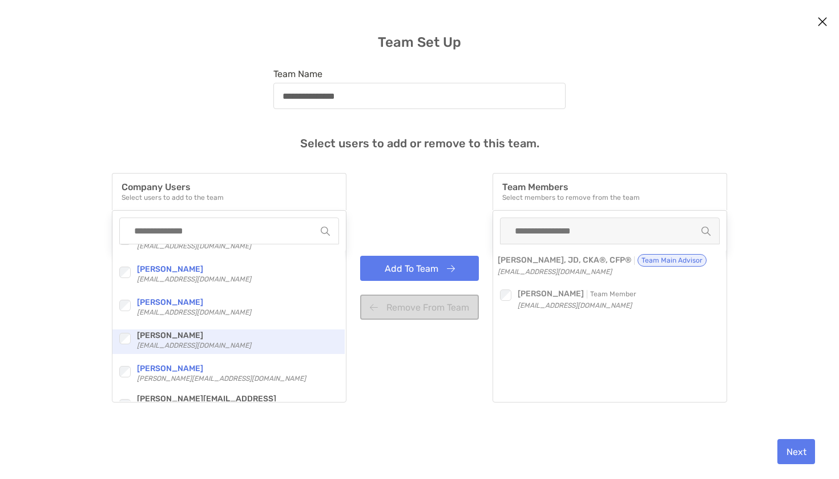
click at [129, 332] on div "modal" at bounding box center [124, 338] width 15 height 15
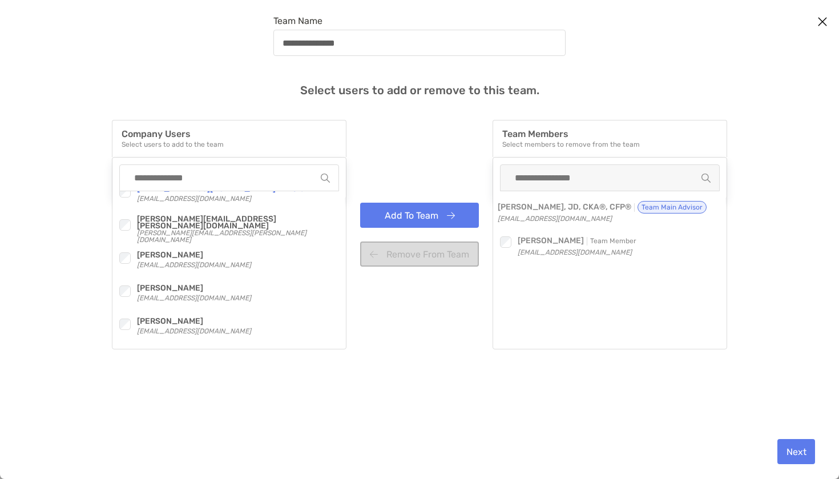
scroll to position [53, 0]
click at [119, 279] on div "Checkbox [PERSON_NAME], CFP®, ChFC®, CAP®, AEP® [EMAIL_ADDRESS][DOMAIN_NAME] Ch…" at bounding box center [228, 269] width 232 height 157
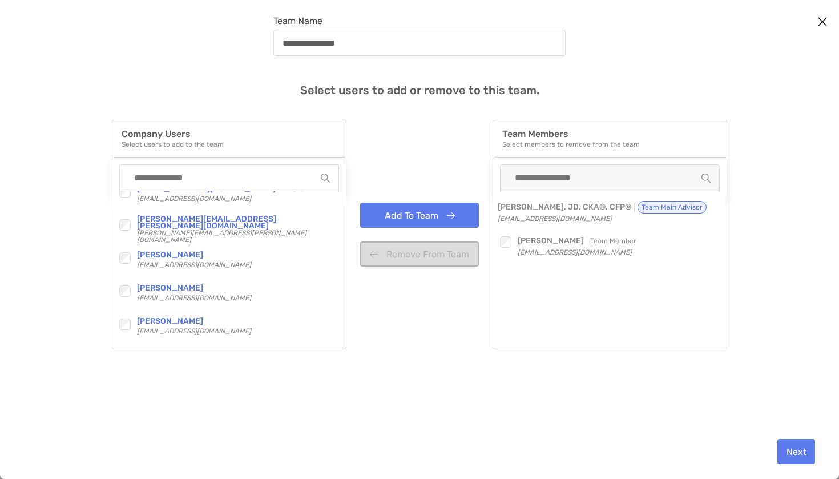
click at [453, 209] on button "Add To Team" at bounding box center [419, 215] width 119 height 25
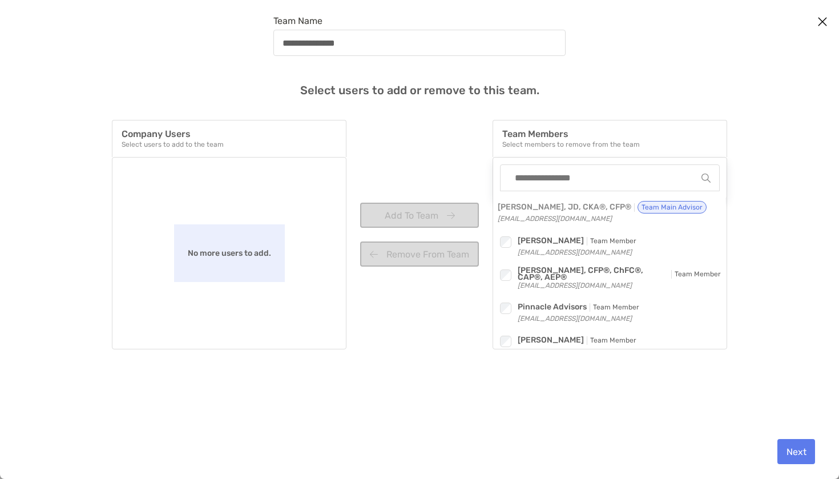
scroll to position [50, 0]
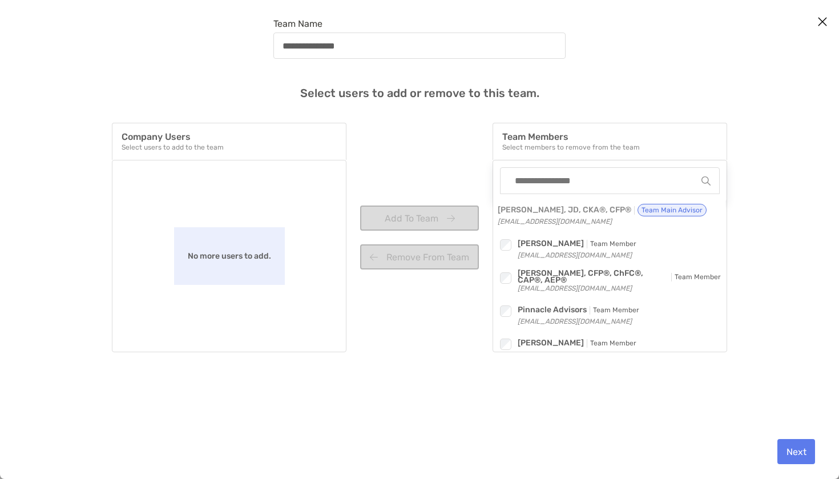
click at [792, 441] on button "Next" at bounding box center [797, 451] width 38 height 25
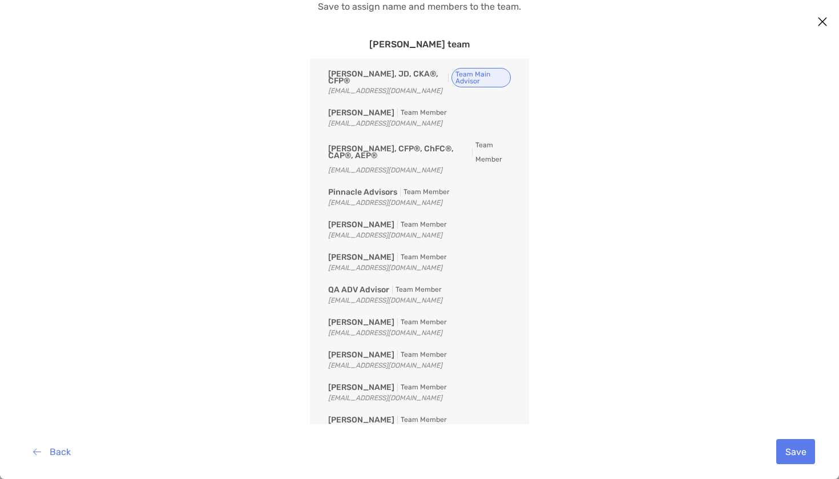
click at [792, 441] on button "Save" at bounding box center [796, 451] width 39 height 25
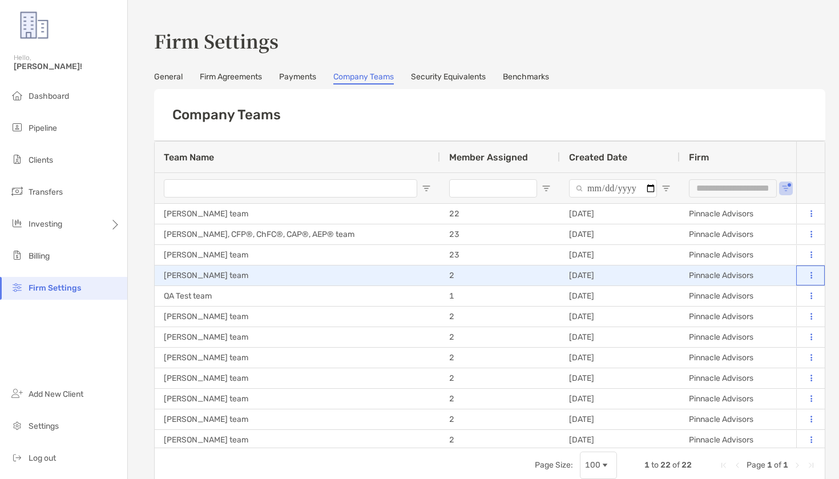
click at [811, 272] on icon at bounding box center [812, 275] width 2 height 7
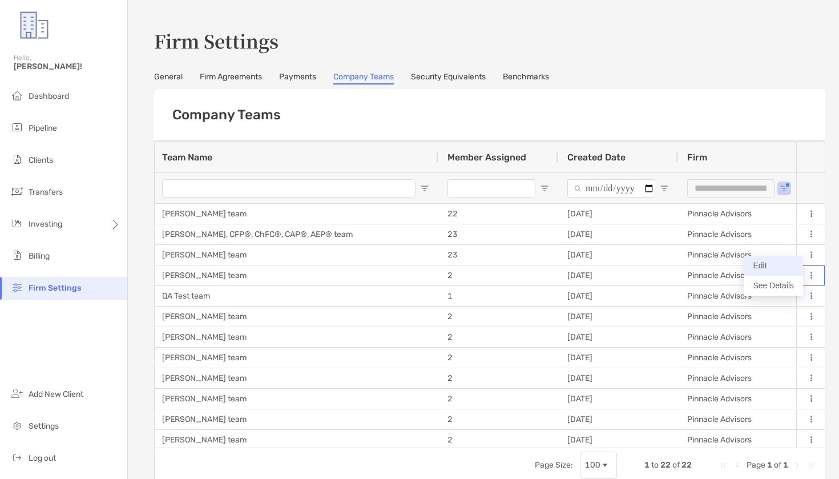
scroll to position [0, 1]
click at [781, 264] on button "Edit" at bounding box center [773, 266] width 59 height 20
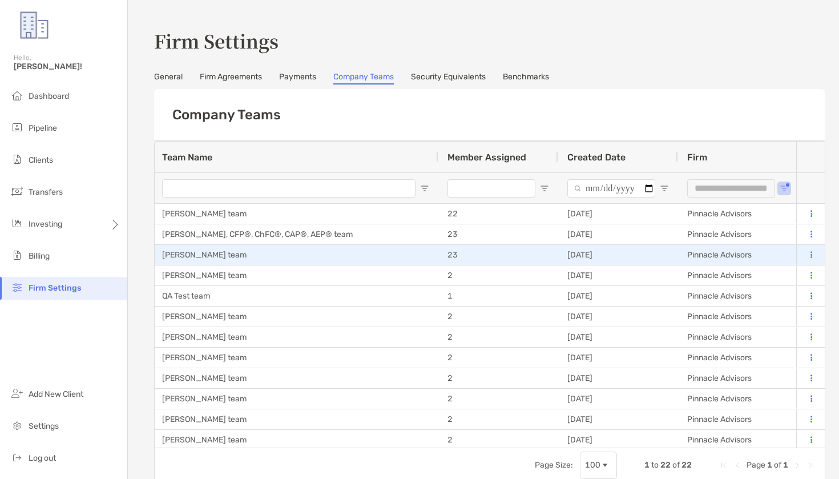
scroll to position [0, 0]
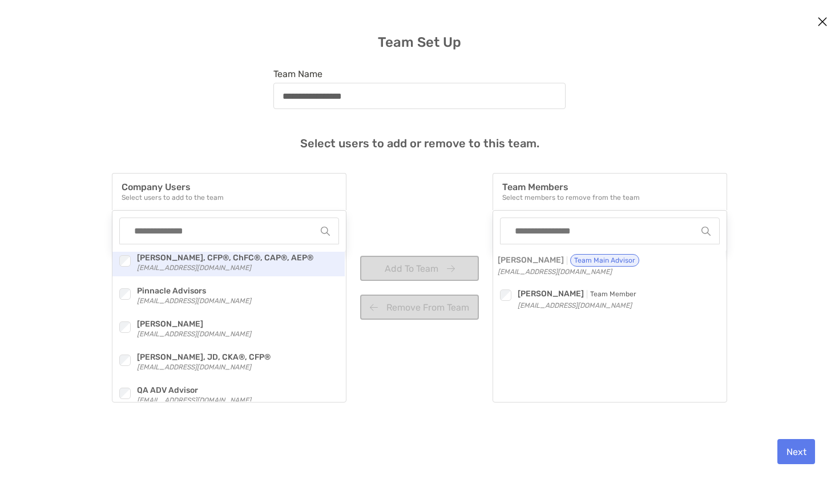
click at [124, 267] on div "Checkbox" at bounding box center [127, 261] width 20 height 18
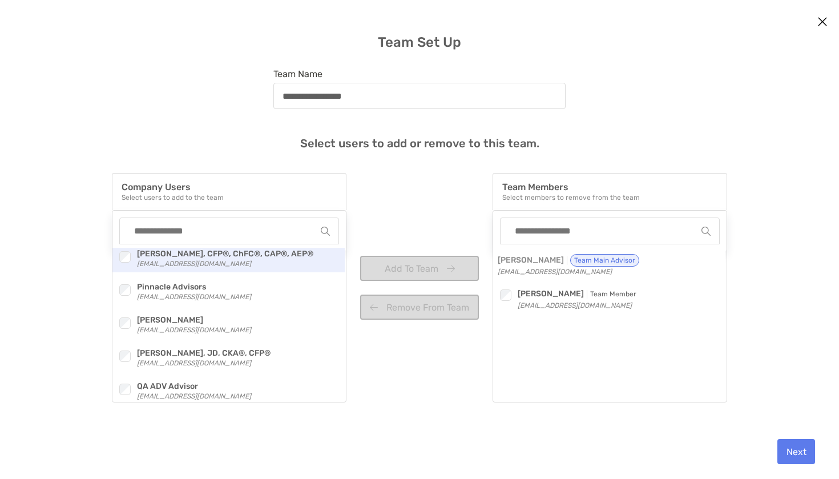
scroll to position [2, 0]
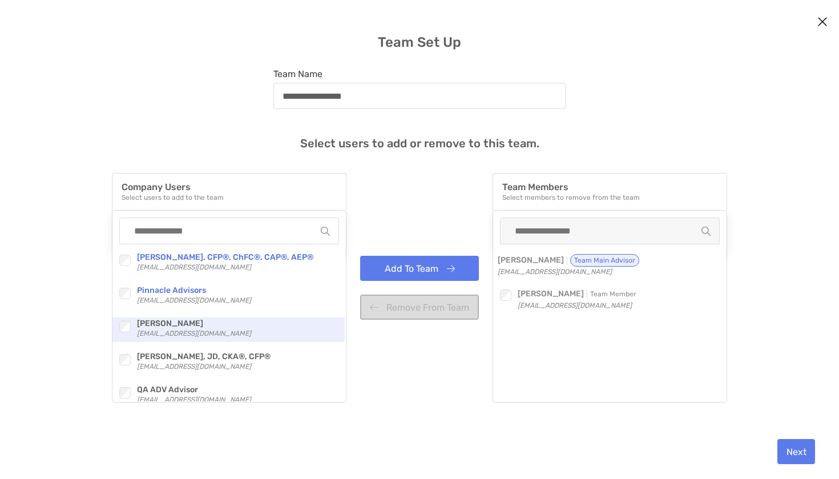
click at [119, 319] on div "modal" at bounding box center [124, 326] width 15 height 15
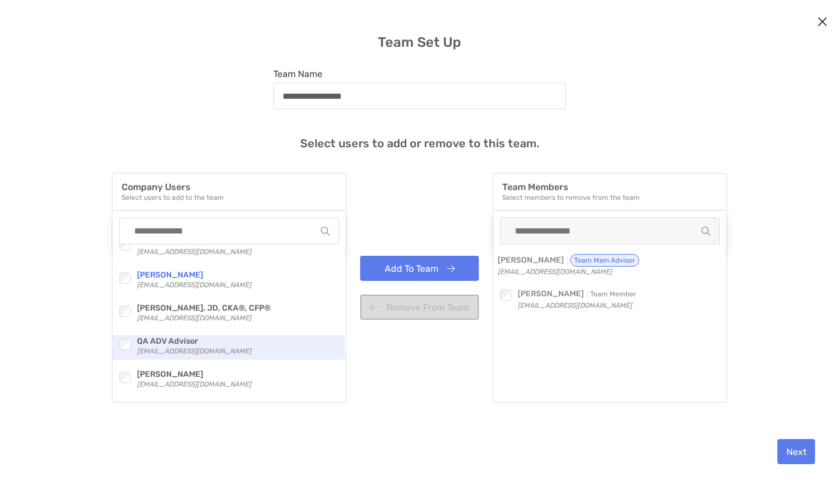
scroll to position [65, 0]
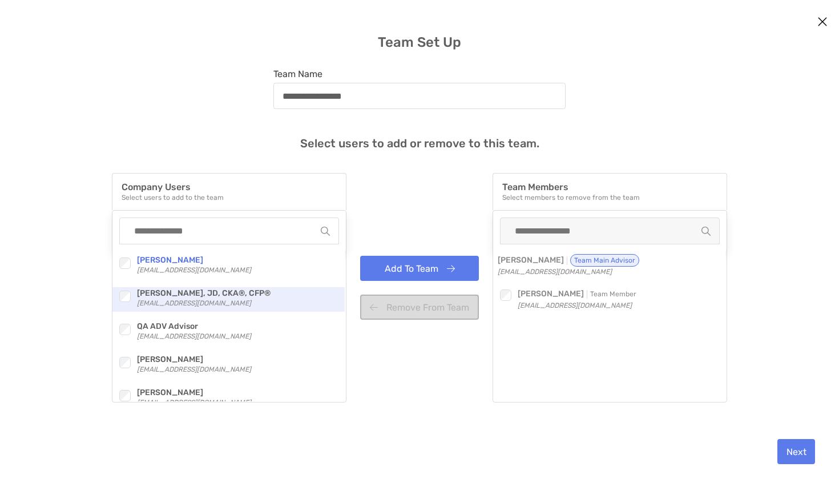
click at [130, 293] on div "modal" at bounding box center [124, 296] width 15 height 15
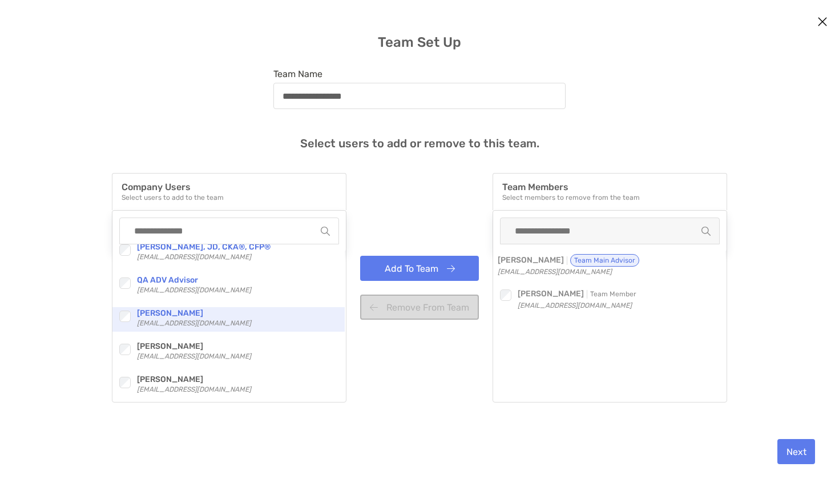
scroll to position [111, 0]
click at [122, 340] on div "Checkbox [PERSON_NAME], CFP®, ChFC®, CAP®, AEP® [EMAIL_ADDRESS][DOMAIN_NAME] Ch…" at bounding box center [228, 322] width 232 height 157
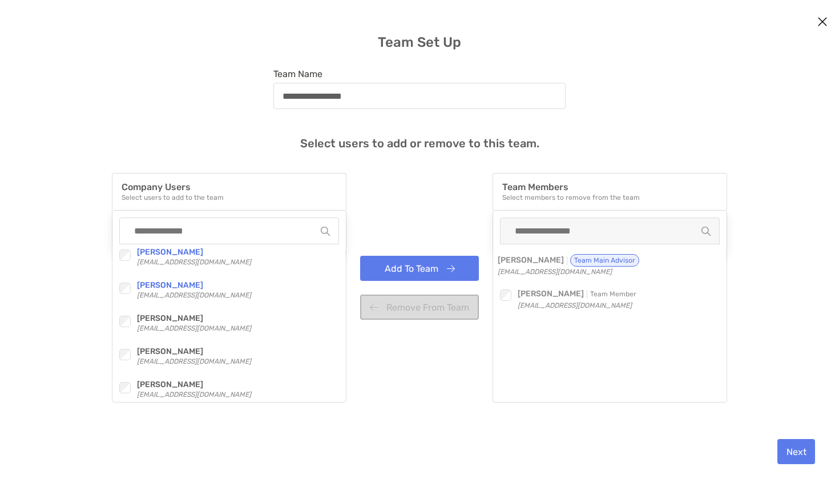
scroll to position [271, 0]
click at [122, 315] on div "modal" at bounding box center [124, 322] width 15 height 15
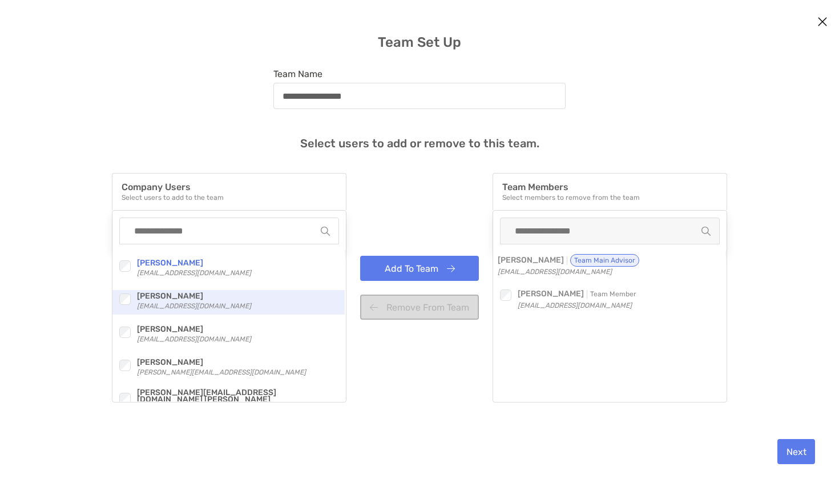
click at [131, 292] on div "Checkbox" at bounding box center [127, 299] width 20 height 15
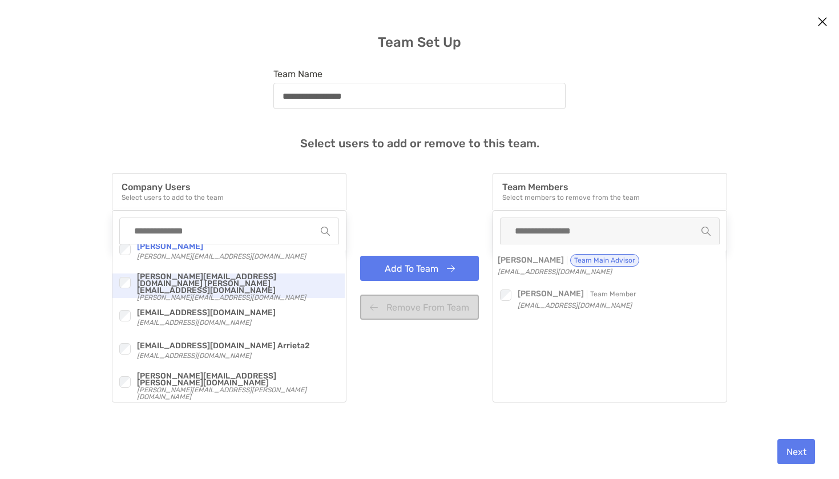
scroll to position [469, 0]
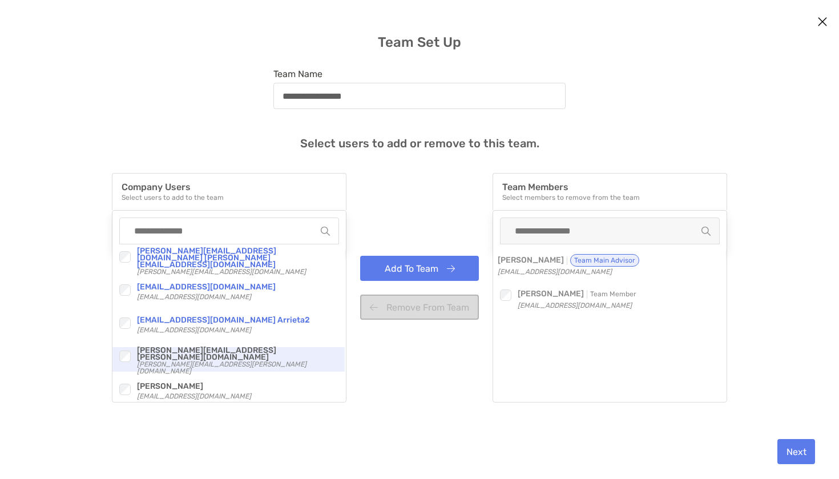
click at [122, 348] on div "Checkbox [PERSON_NAME], CFP®, ChFC®, CAP®, AEP® [EMAIL_ADDRESS][DOMAIN_NAME] Ch…" at bounding box center [228, 322] width 232 height 157
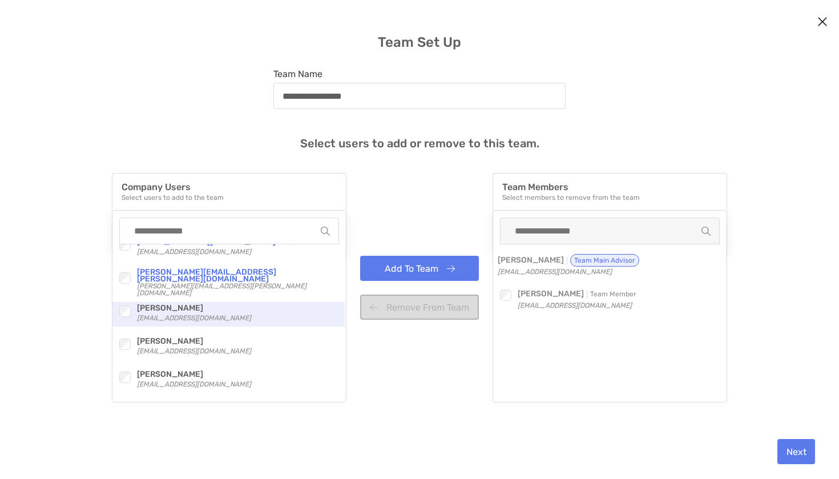
scroll to position [547, 0]
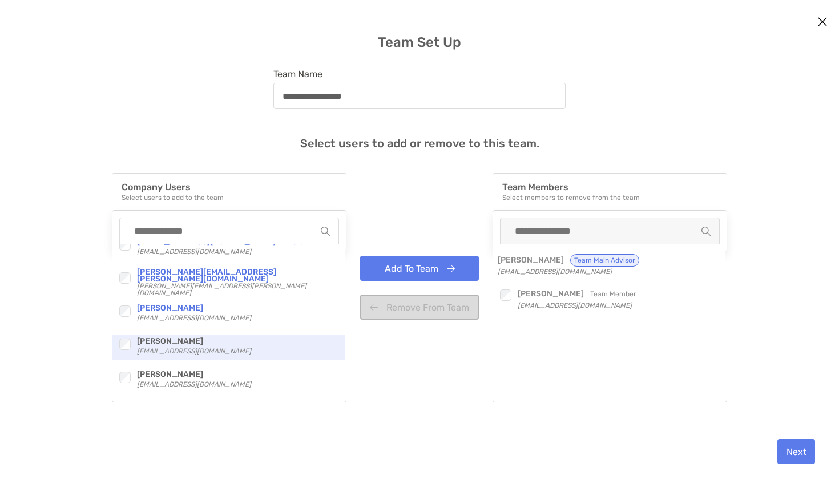
click at [115, 349] on div "Checkbox [PERSON_NAME] [PERSON_NAME][EMAIL_ADDRESS][DOMAIN_NAME]" at bounding box center [228, 347] width 232 height 25
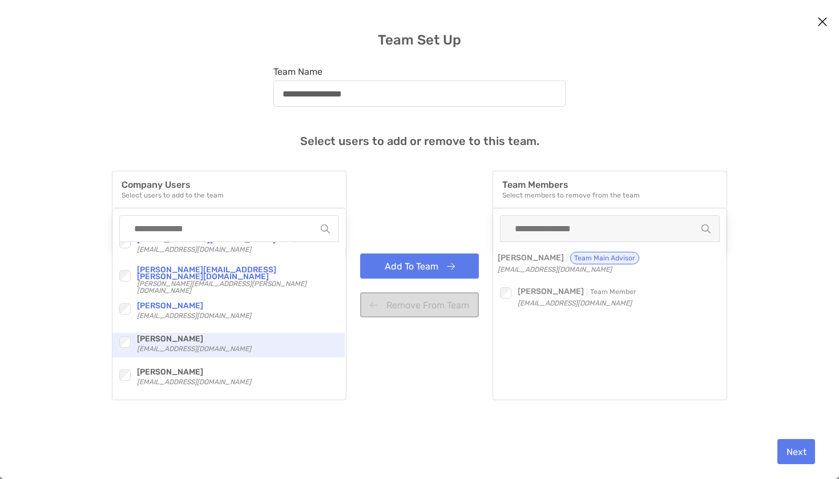
scroll to position [0, 0]
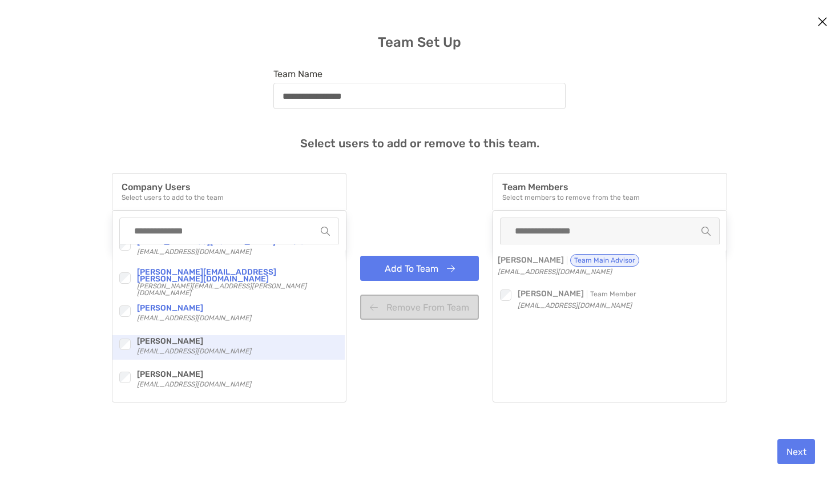
click at [137, 338] on p "[PERSON_NAME]" at bounding box center [194, 341] width 114 height 13
click at [129, 341] on div "modal" at bounding box center [124, 344] width 15 height 15
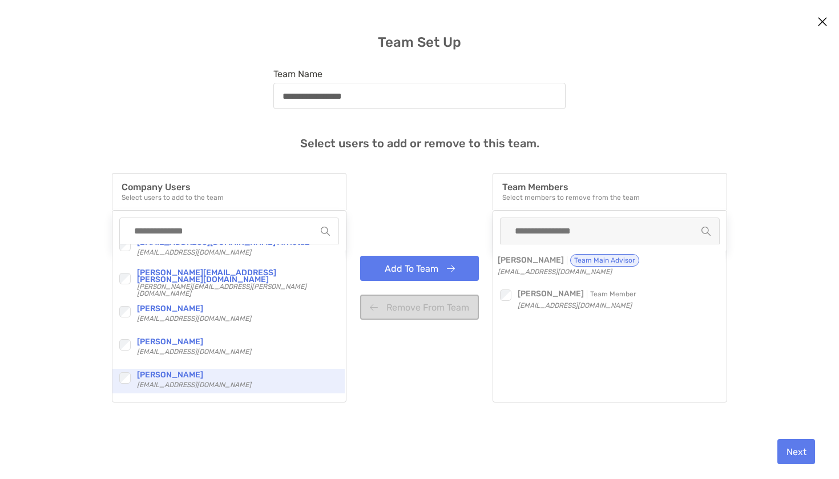
scroll to position [538, 0]
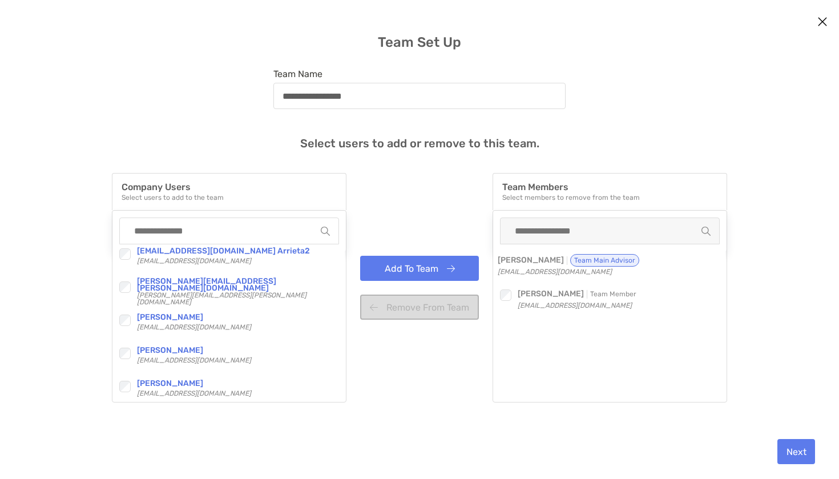
click at [410, 271] on button "Add To Team" at bounding box center [419, 268] width 119 height 25
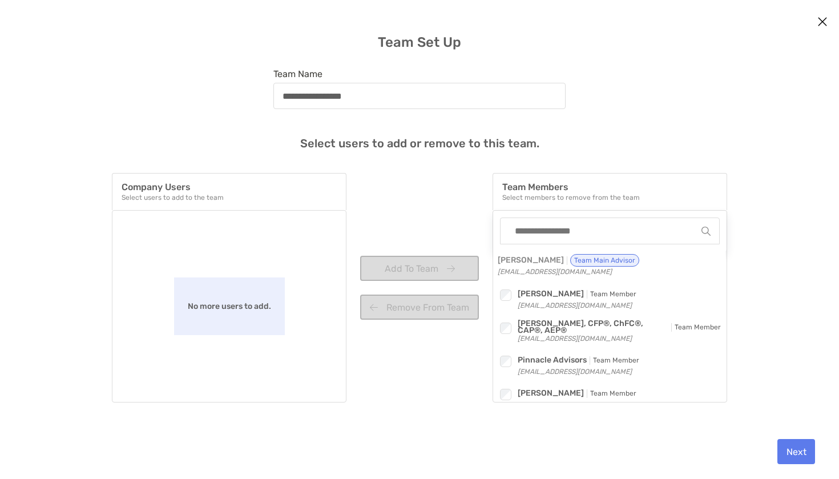
click at [797, 449] on button "Next" at bounding box center [797, 451] width 38 height 25
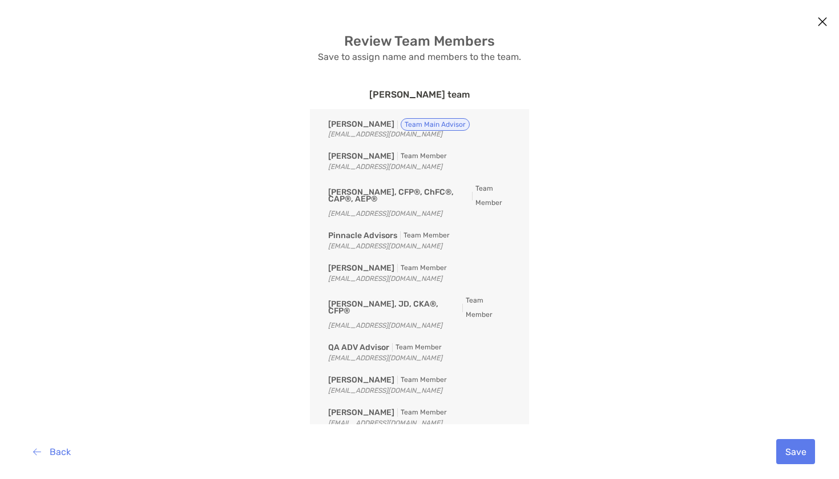
scroll to position [0, 0]
click at [797, 449] on button "Save" at bounding box center [796, 451] width 39 height 25
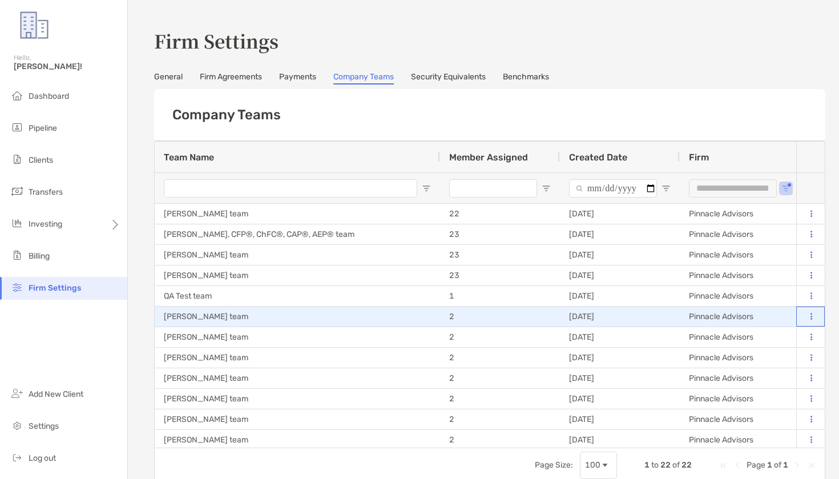
click at [815, 314] on button at bounding box center [811, 316] width 11 height 11
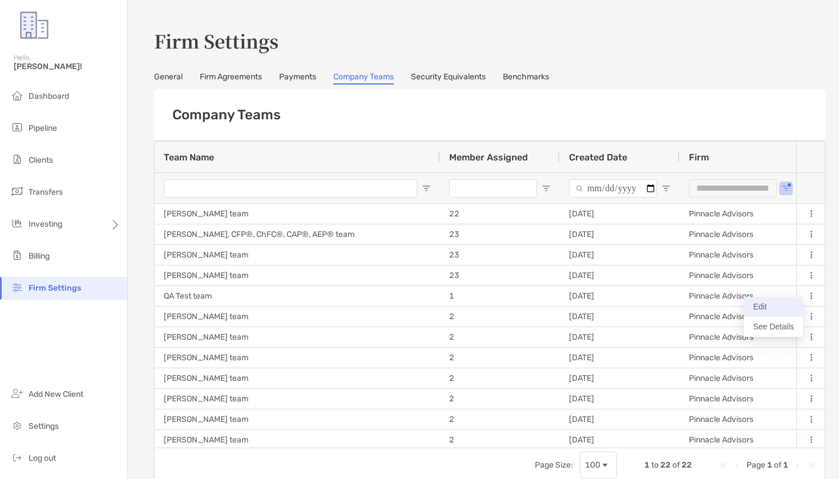
click at [763, 305] on button "Edit" at bounding box center [773, 307] width 59 height 20
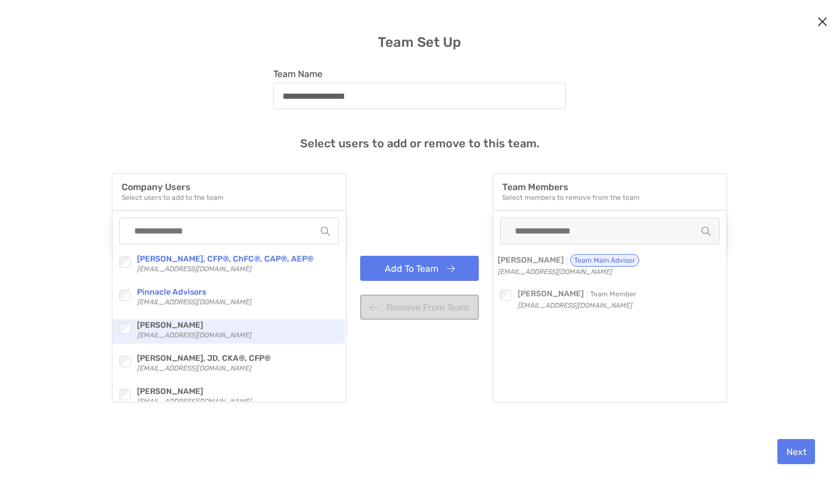
click at [129, 327] on div "modal" at bounding box center [124, 328] width 15 height 15
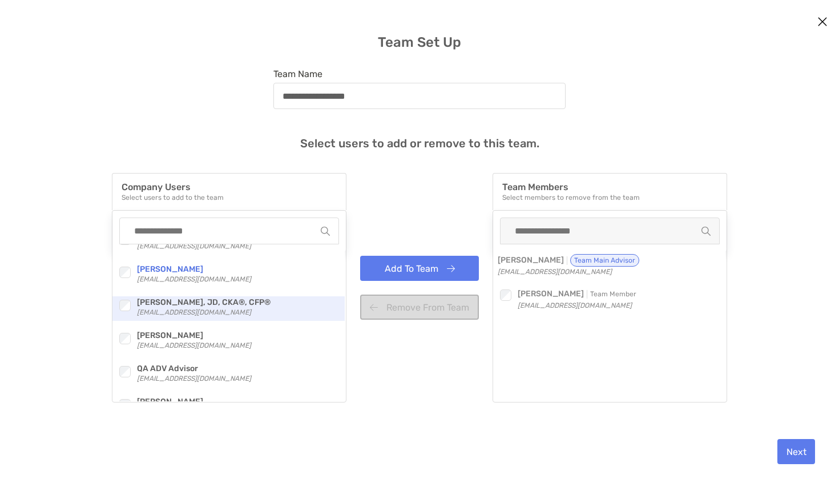
scroll to position [58, 0]
click at [116, 308] on div "Checkbox [PERSON_NAME], JD, CKA®, CFP® [EMAIL_ADDRESS][DOMAIN_NAME]" at bounding box center [228, 306] width 232 height 25
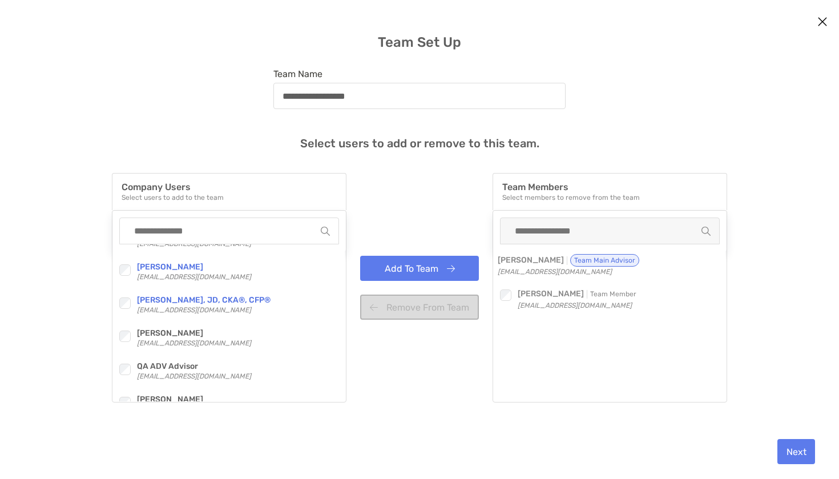
click at [123, 323] on div "Checkbox [PERSON_NAME], CFP®, ChFC®, CAP®, AEP® [EMAIL_ADDRESS][DOMAIN_NAME] Ch…" at bounding box center [228, 322] width 232 height 157
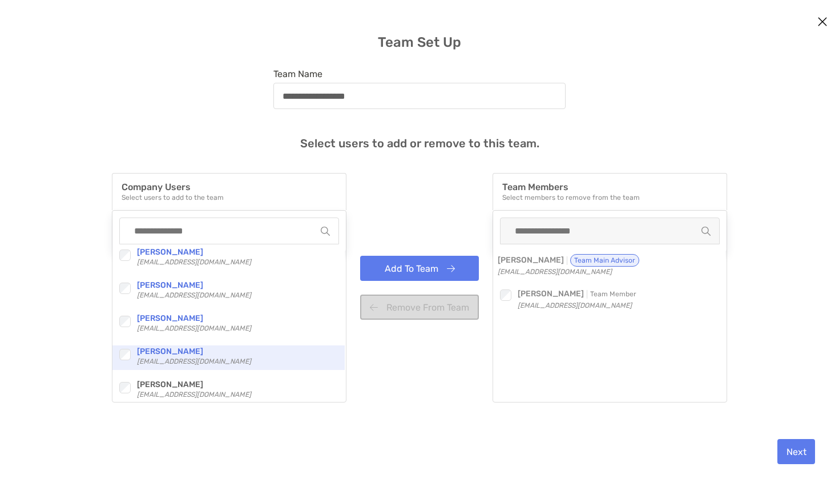
scroll to position [361, 0]
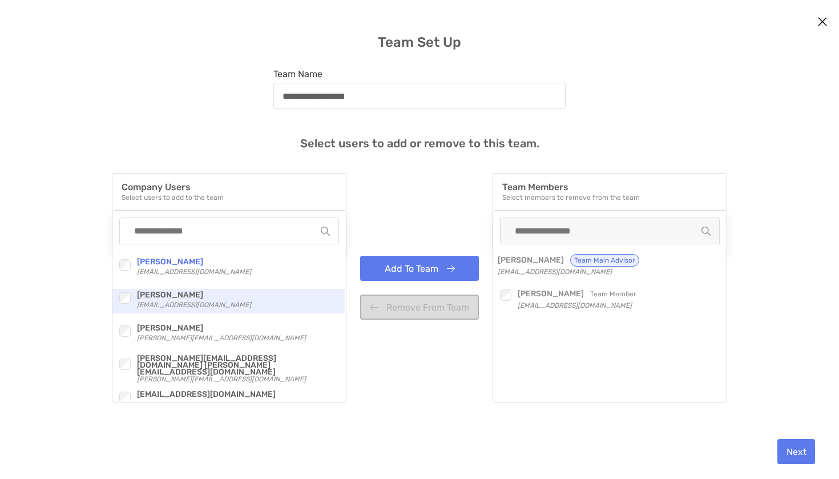
click at [120, 304] on div "modal" at bounding box center [124, 298] width 15 height 15
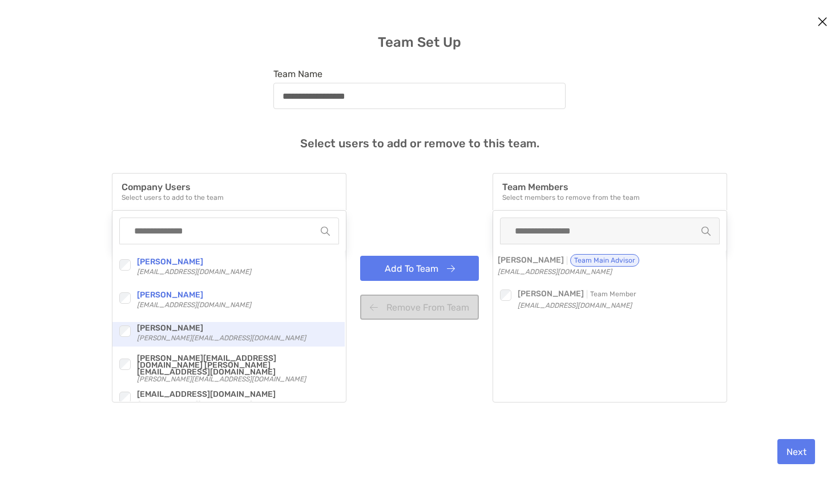
click at [127, 340] on div "Checkbox [PERSON_NAME] Rudolph [EMAIL_ADDRESS][DOMAIN_NAME]" at bounding box center [228, 334] width 232 height 25
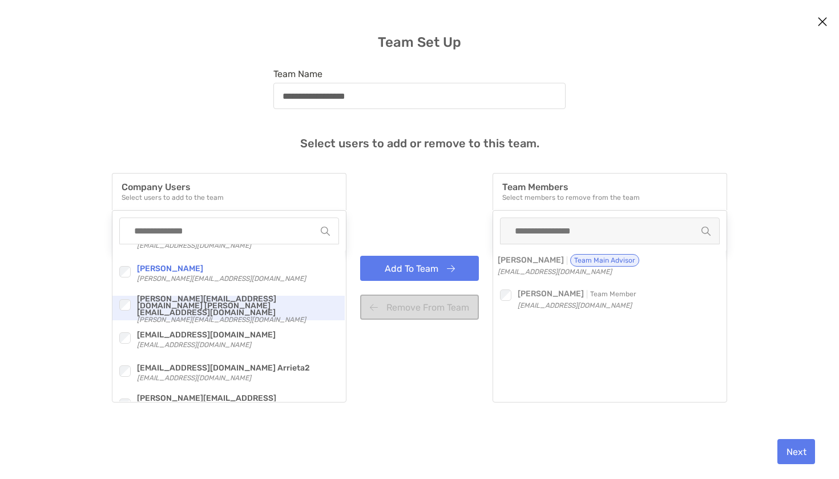
scroll to position [421, 0]
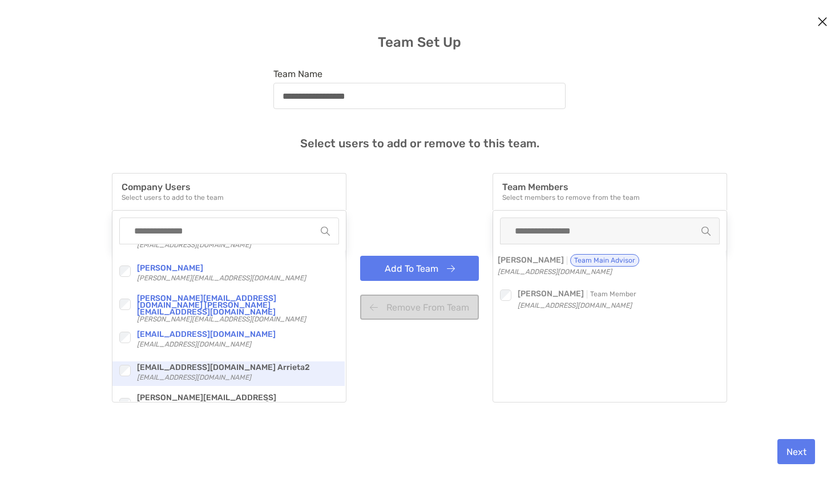
click at [121, 377] on div "modal" at bounding box center [124, 370] width 15 height 15
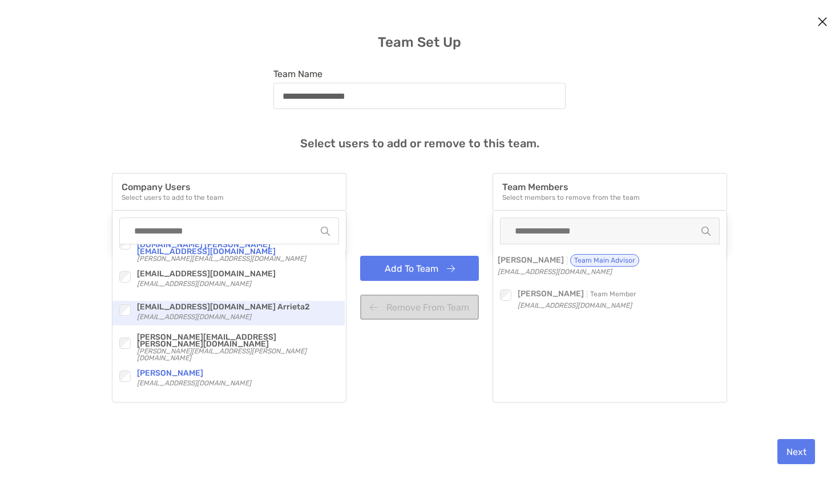
scroll to position [478, 0]
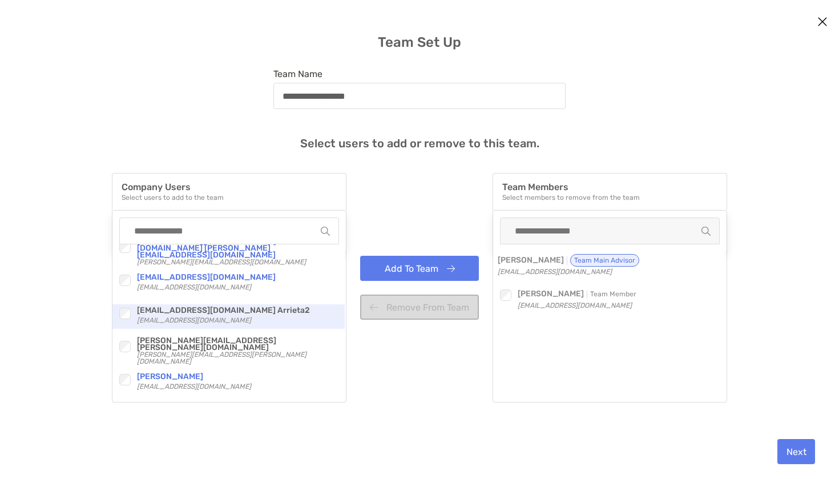
click at [128, 307] on div "modal" at bounding box center [124, 313] width 15 height 15
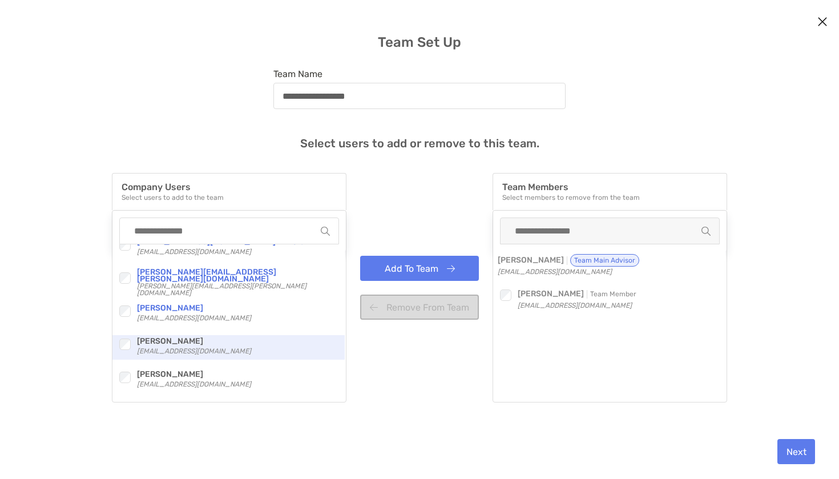
scroll to position [547, 0]
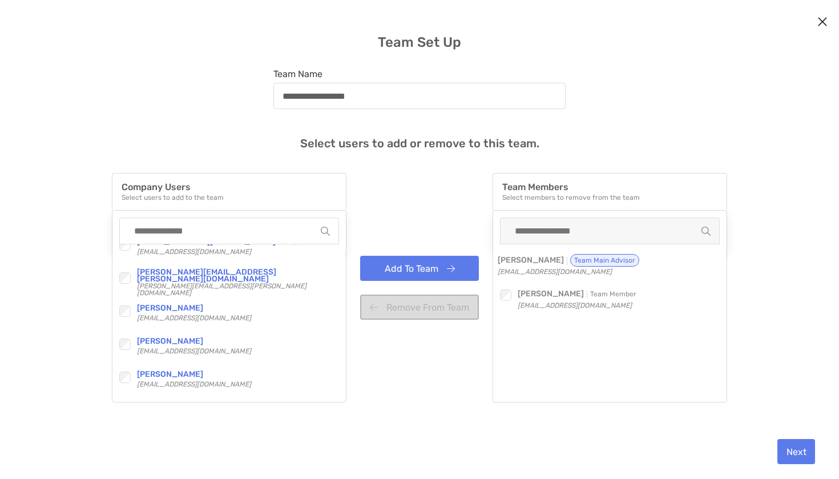
click at [465, 271] on button "Add To Team" at bounding box center [419, 268] width 119 height 25
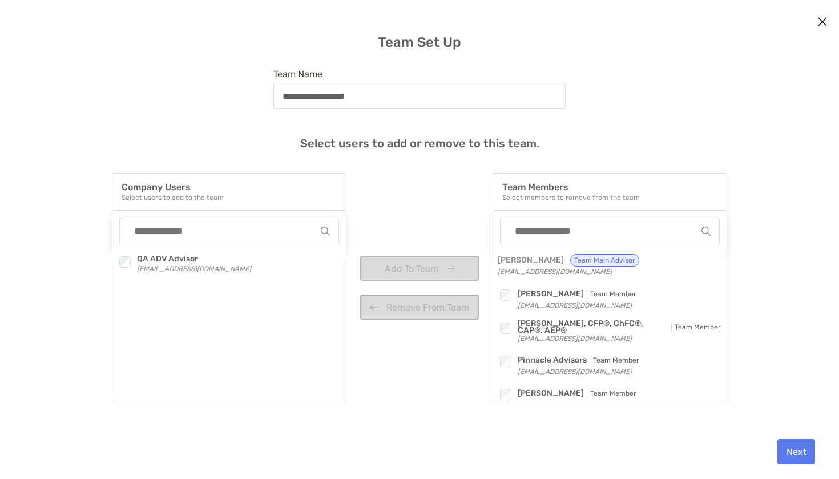
scroll to position [0, 0]
click at [808, 449] on button "Next" at bounding box center [797, 451] width 38 height 25
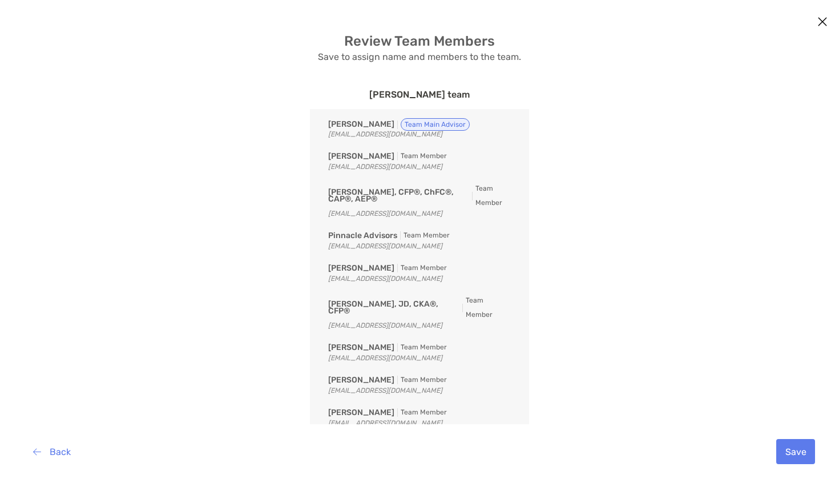
click at [801, 449] on button "Save" at bounding box center [796, 451] width 39 height 25
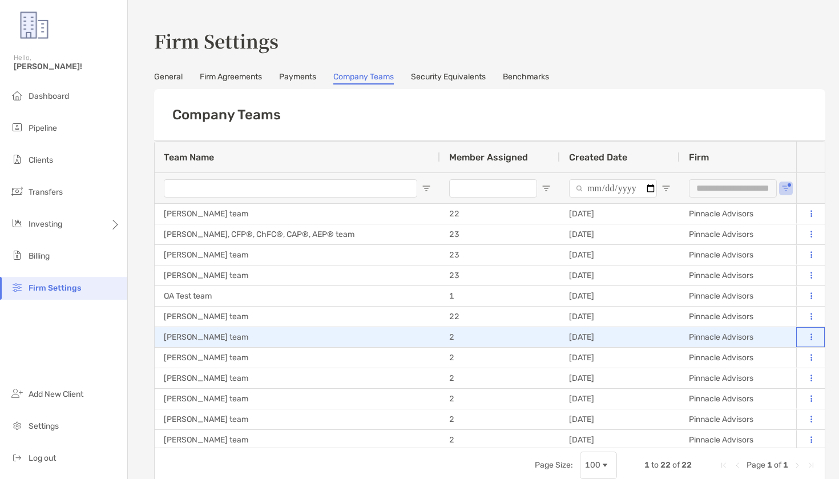
click at [811, 337] on icon at bounding box center [812, 336] width 2 height 7
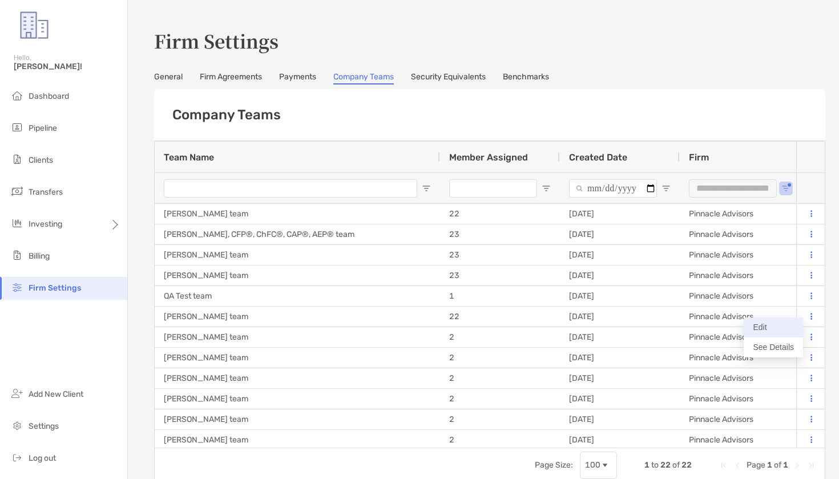
click at [768, 326] on button "Edit" at bounding box center [773, 327] width 59 height 20
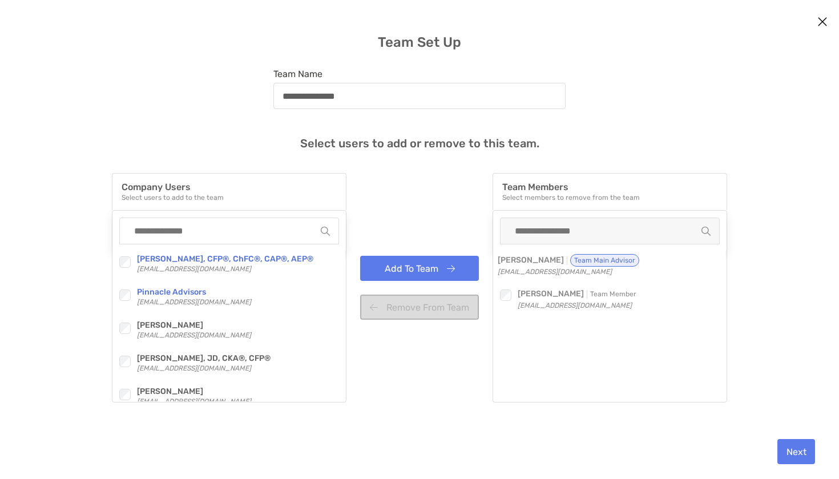
click at [116, 315] on div "Checkbox [PERSON_NAME], CFP®, ChFC®, CAP®, AEP® [EMAIL_ADDRESS][DOMAIN_NAME] Ch…" at bounding box center [228, 322] width 232 height 157
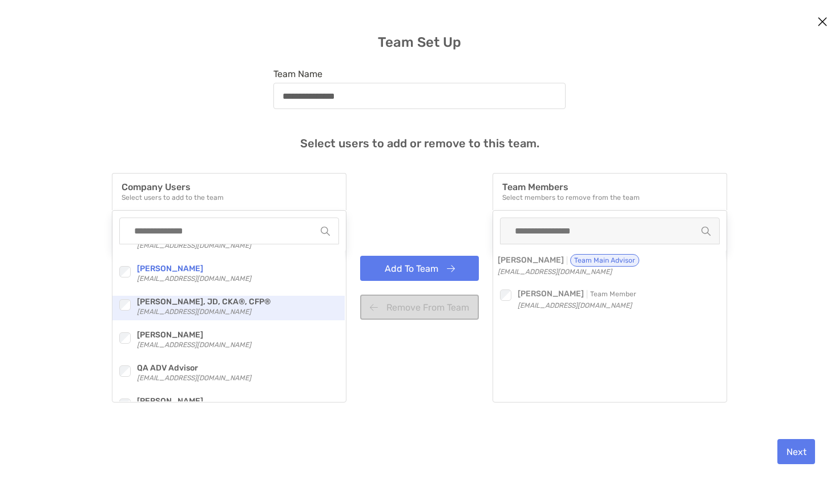
scroll to position [61, 0]
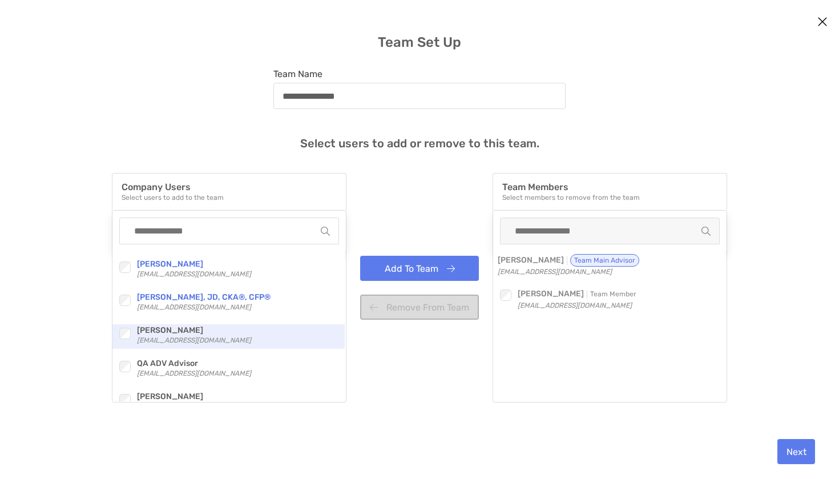
click at [124, 327] on div "modal" at bounding box center [124, 333] width 15 height 15
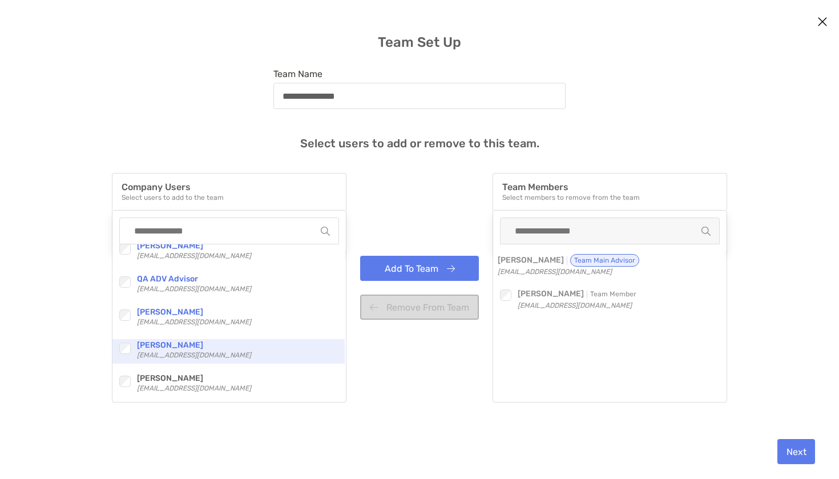
scroll to position [198, 0]
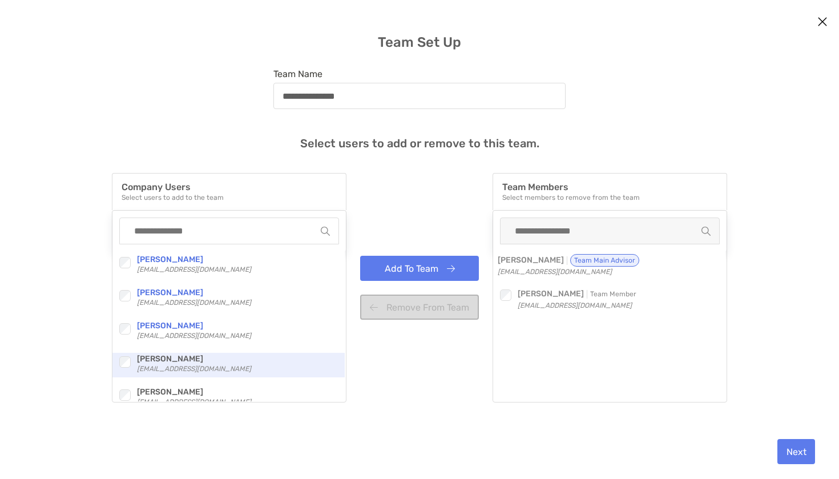
click at [122, 355] on div "modal" at bounding box center [124, 362] width 15 height 15
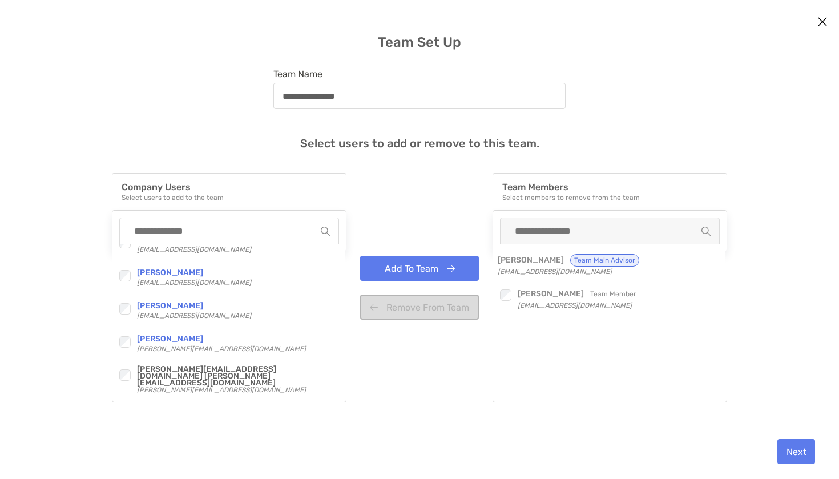
scroll to position [382, 0]
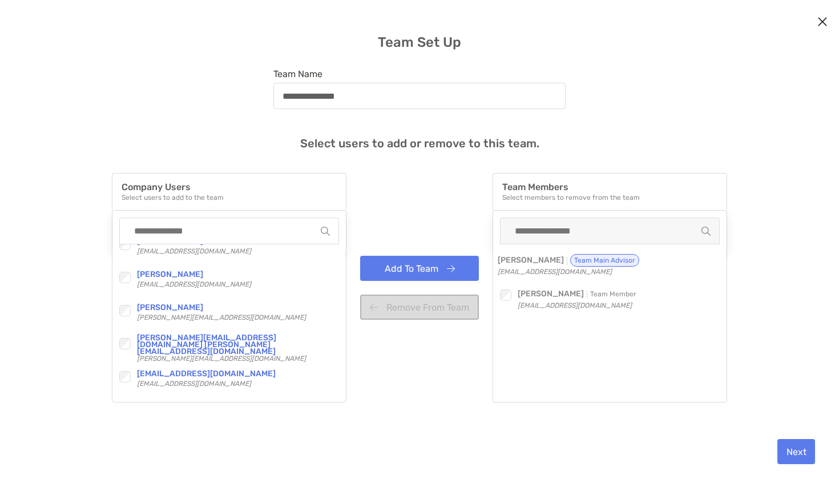
click at [412, 269] on button "Add To Team" at bounding box center [419, 268] width 119 height 25
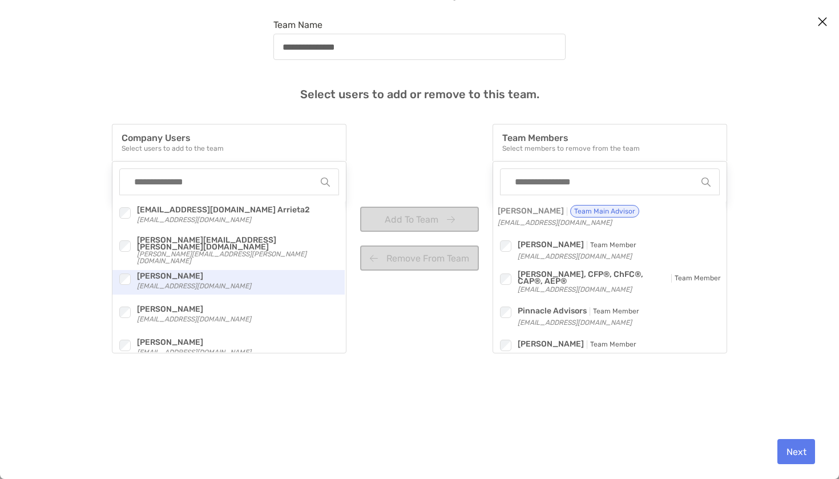
scroll to position [48, 0]
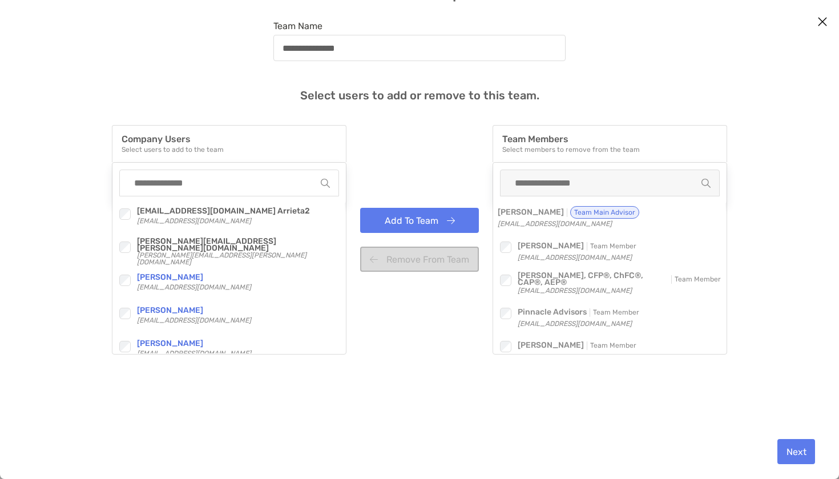
click at [443, 220] on button "Add To Team" at bounding box center [419, 220] width 119 height 25
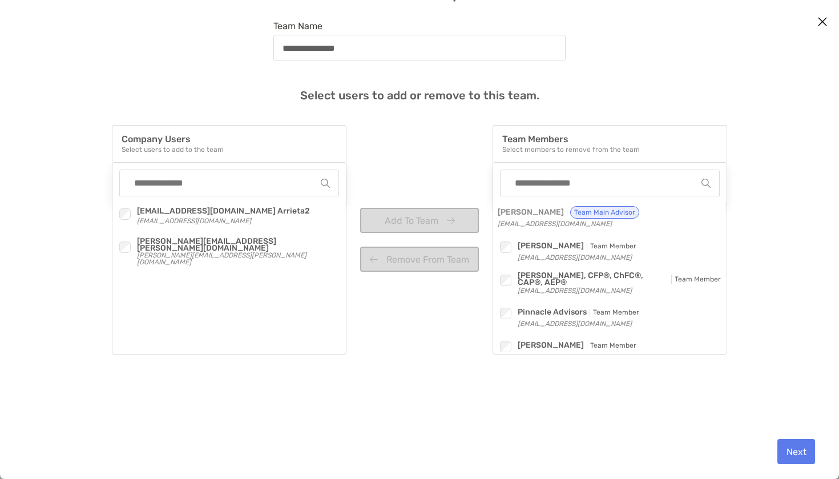
click at [795, 444] on button "Next" at bounding box center [797, 451] width 38 height 25
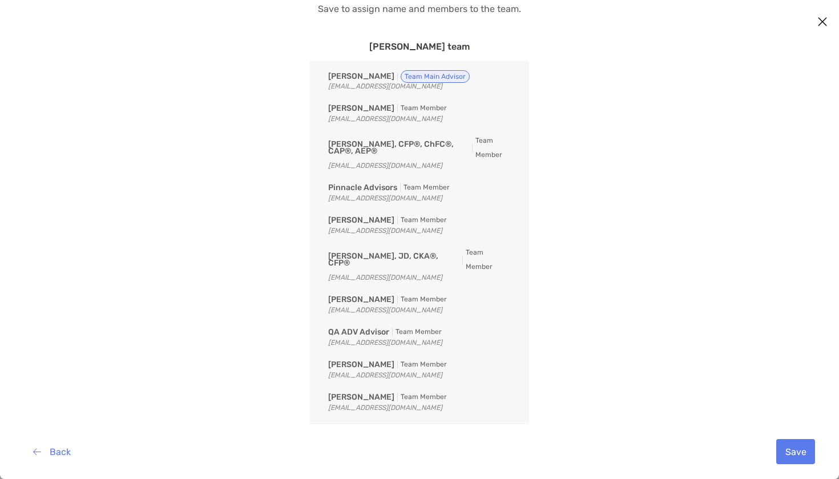
drag, startPoint x: 787, startPoint y: 466, endPoint x: 799, endPoint y: 452, distance: 19.1
click at [787, 466] on div "Back Save" at bounding box center [419, 451] width 821 height 55
click at [800, 450] on button "Save" at bounding box center [796, 451] width 39 height 25
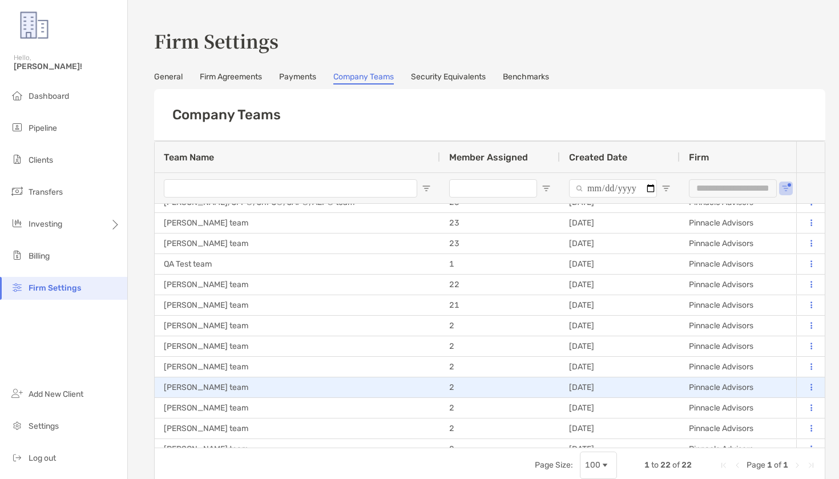
scroll to position [38, 0]
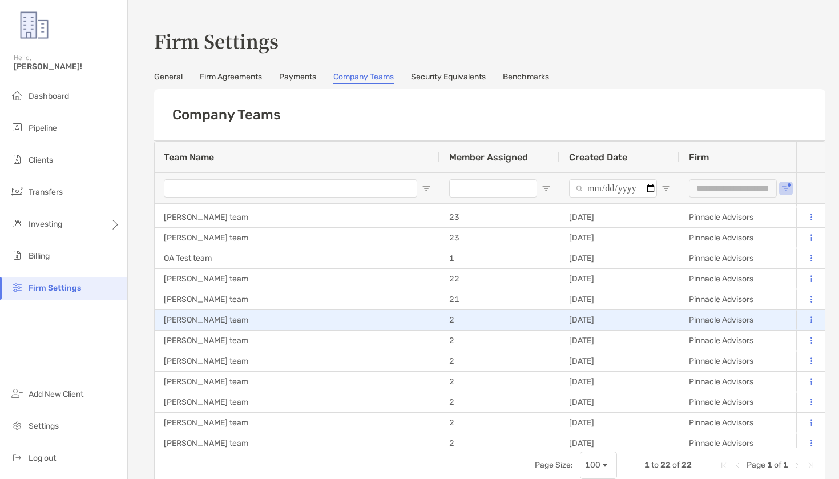
click at [807, 315] on button at bounding box center [811, 320] width 11 height 11
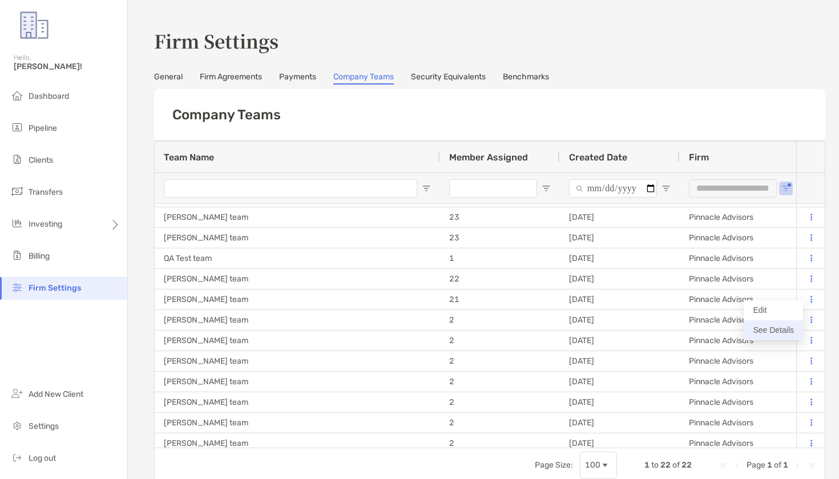
scroll to position [0, 1]
drag, startPoint x: 774, startPoint y: 320, endPoint x: 779, endPoint y: 313, distance: 8.2
click at [779, 313] on div "Edit See Details" at bounding box center [773, 320] width 59 height 40
click at [771, 307] on button "Edit" at bounding box center [773, 310] width 59 height 20
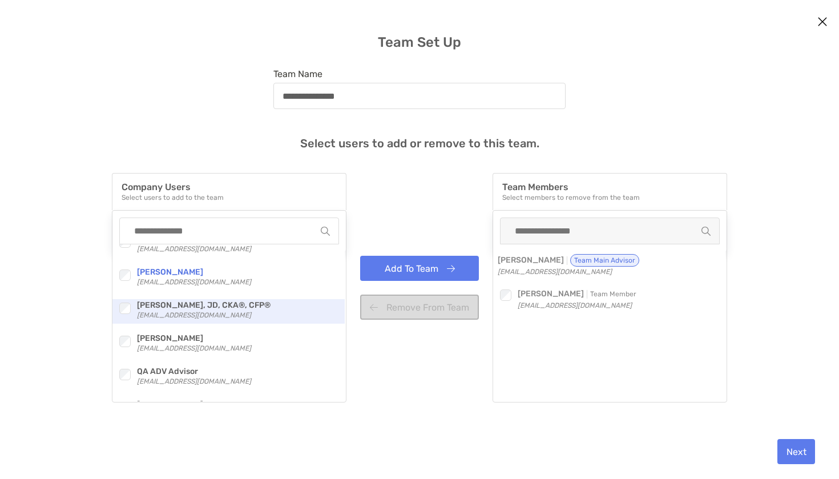
click at [124, 301] on div "Checkbox" at bounding box center [127, 308] width 20 height 18
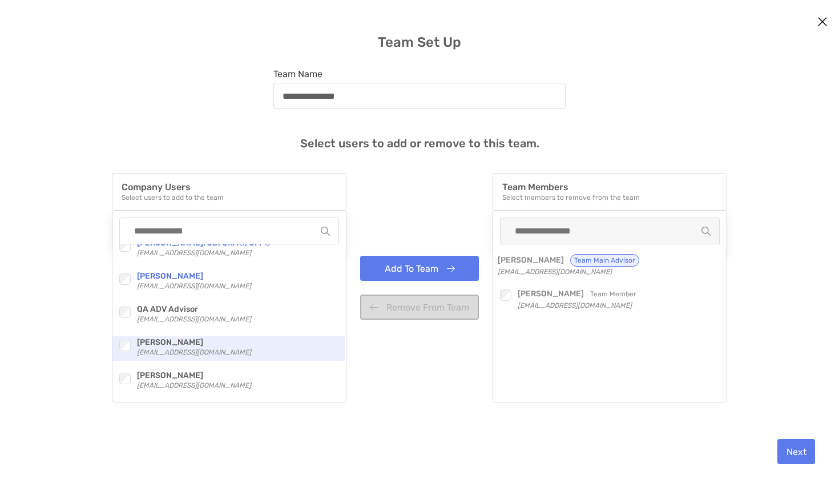
click at [122, 351] on div "modal" at bounding box center [124, 345] width 15 height 15
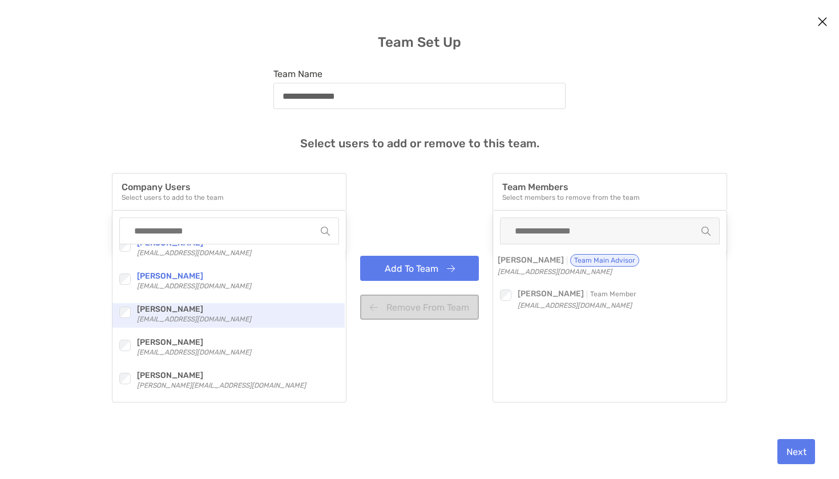
click at [126, 318] on div "modal" at bounding box center [124, 312] width 15 height 15
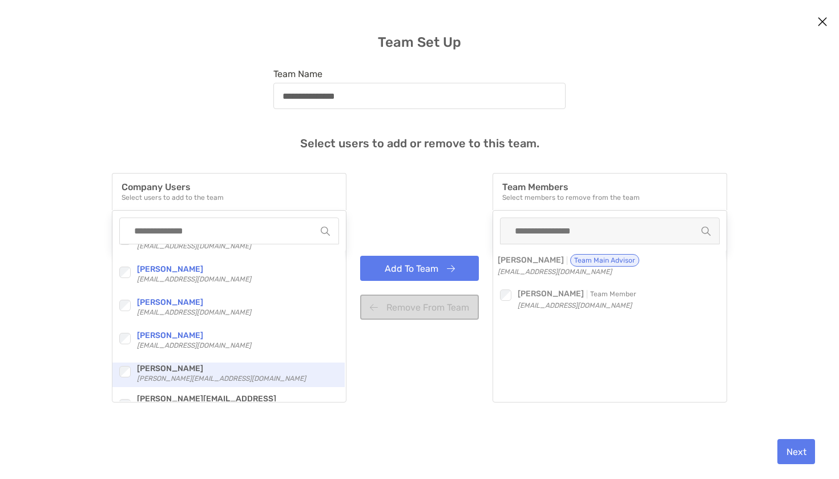
click at [123, 385] on div "Checkbox [PERSON_NAME] Rudolph [EMAIL_ADDRESS][DOMAIN_NAME]" at bounding box center [228, 375] width 232 height 25
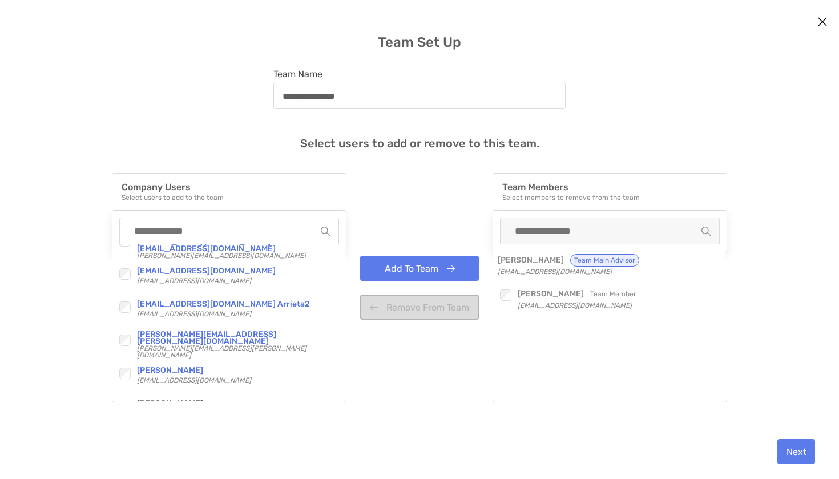
click at [394, 273] on button "Add To Team" at bounding box center [419, 268] width 119 height 25
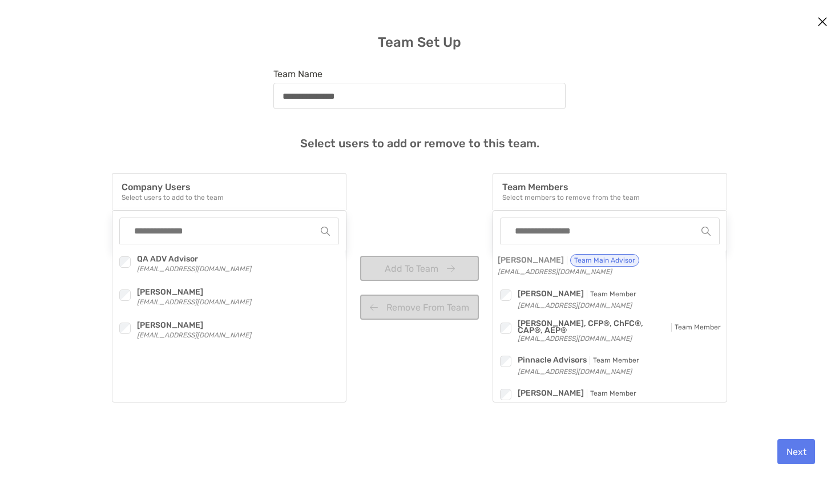
click at [811, 448] on button "Next" at bounding box center [797, 451] width 38 height 25
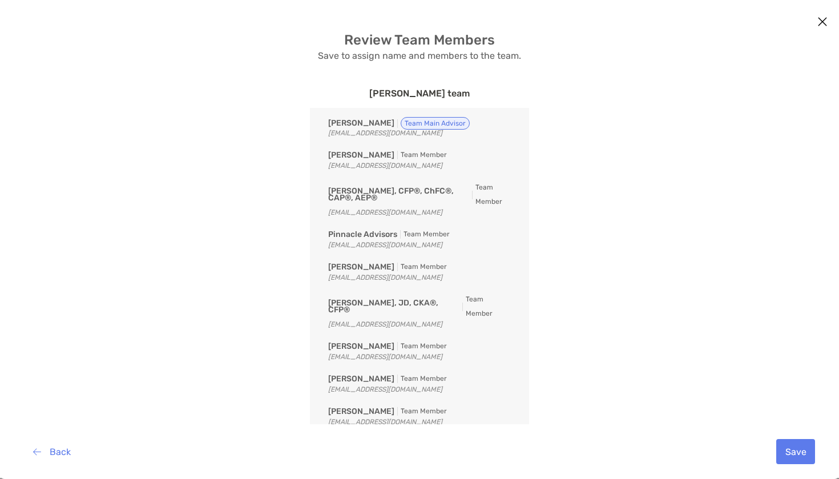
click at [54, 441] on div "Back Save" at bounding box center [419, 451] width 821 height 55
click at [58, 446] on button "Back" at bounding box center [51, 451] width 55 height 25
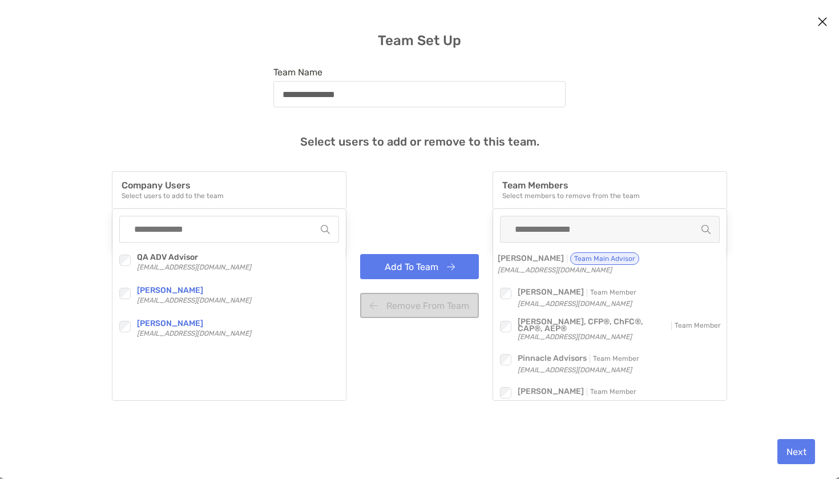
click at [462, 260] on button "Add To Team" at bounding box center [419, 266] width 119 height 25
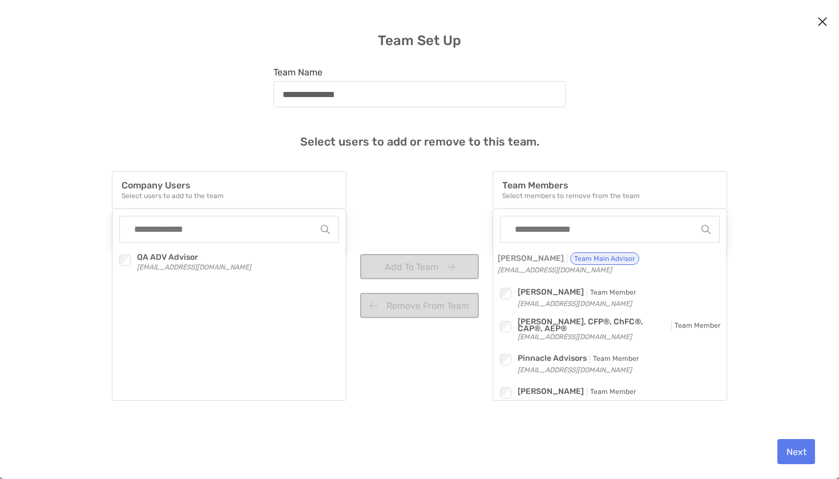
click at [796, 441] on button "Next" at bounding box center [797, 451] width 38 height 25
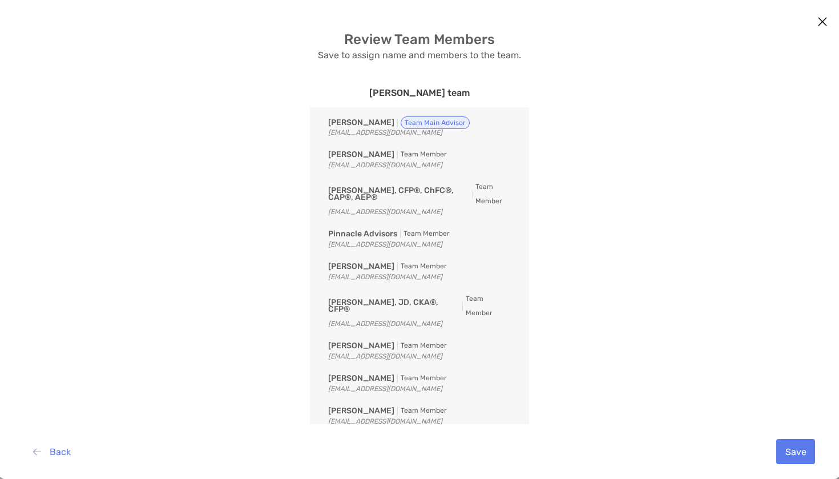
click at [792, 449] on button "Save" at bounding box center [796, 451] width 39 height 25
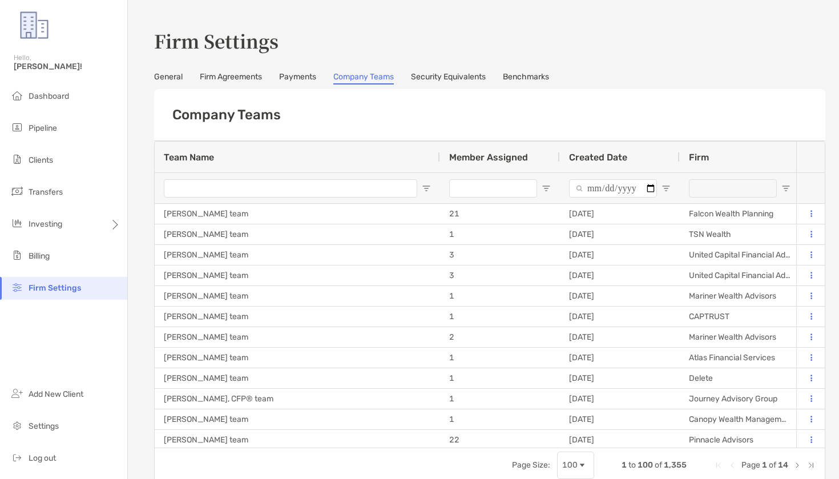
type input "**********"
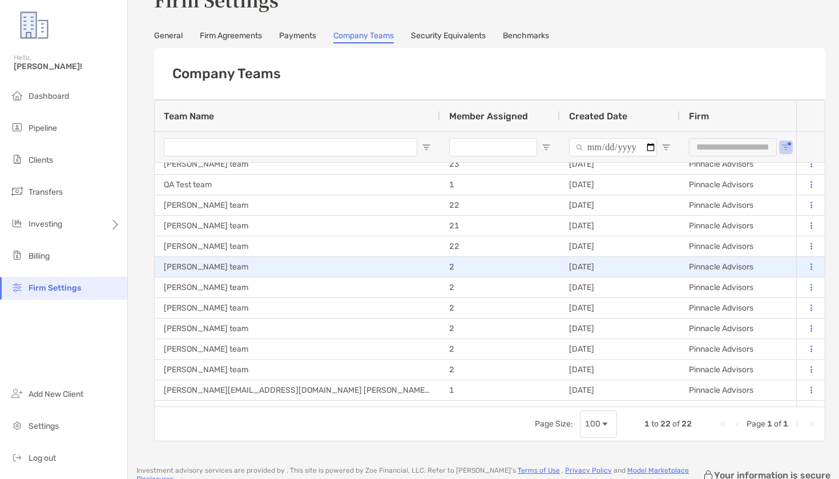
click at [815, 267] on button at bounding box center [811, 267] width 11 height 11
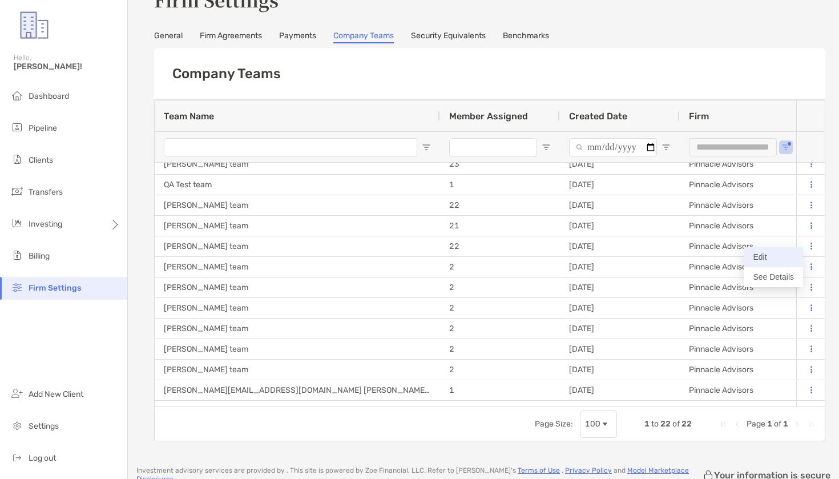
click at [785, 260] on button "Edit" at bounding box center [773, 257] width 59 height 20
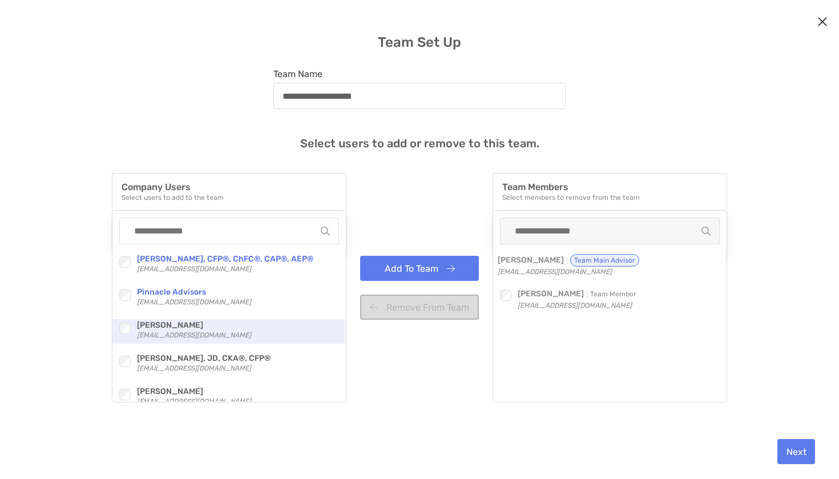
click at [122, 321] on div "modal" at bounding box center [124, 328] width 15 height 15
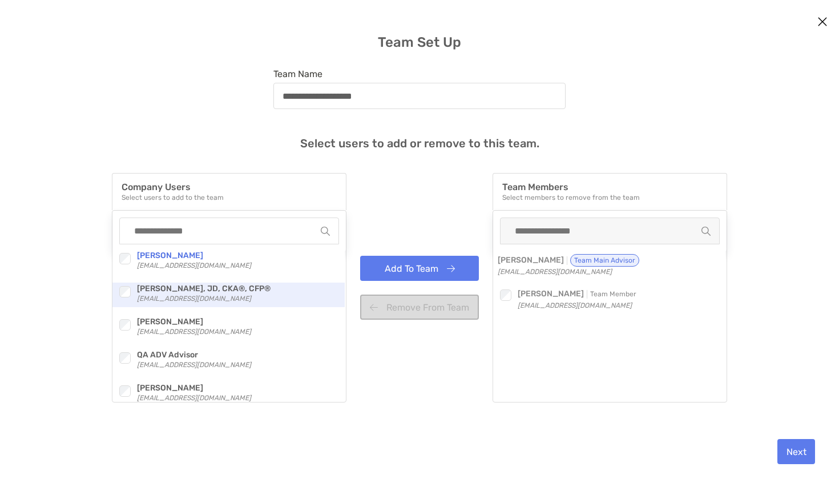
click at [124, 304] on div "Checkbox [PERSON_NAME], JD, CKA®, CFP® [EMAIL_ADDRESS][DOMAIN_NAME]" at bounding box center [228, 295] width 232 height 25
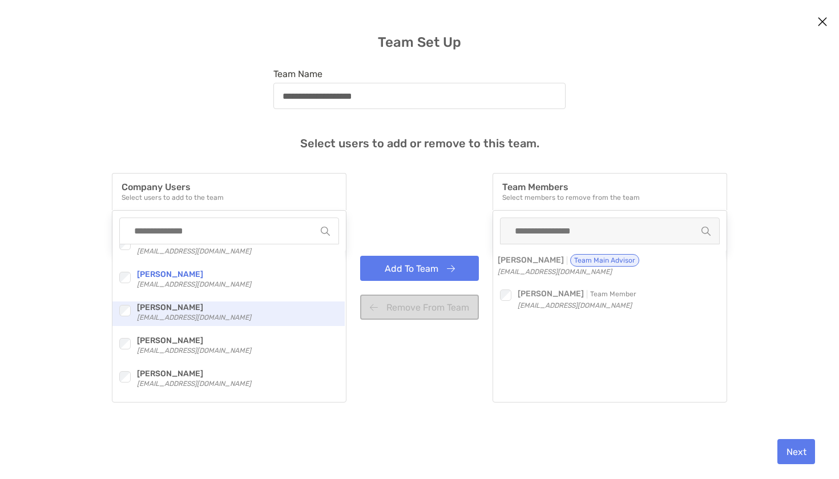
click at [126, 312] on div "Checkbox" at bounding box center [127, 310] width 20 height 18
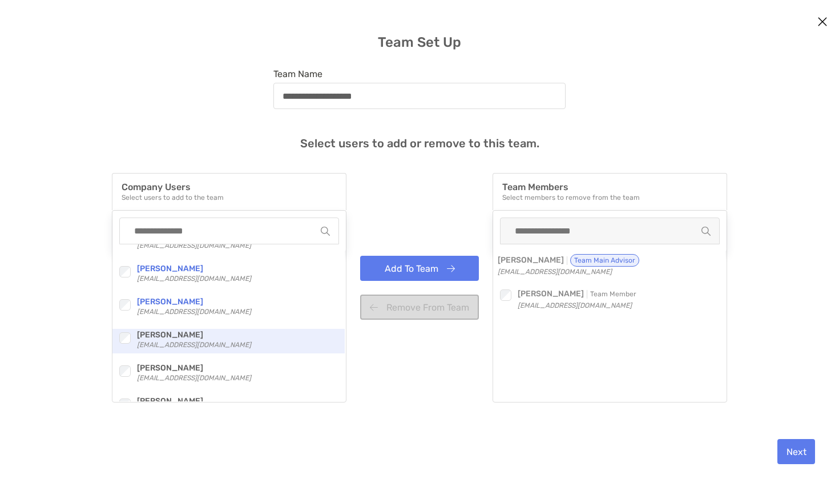
click at [118, 333] on div "modal" at bounding box center [124, 338] width 15 height 15
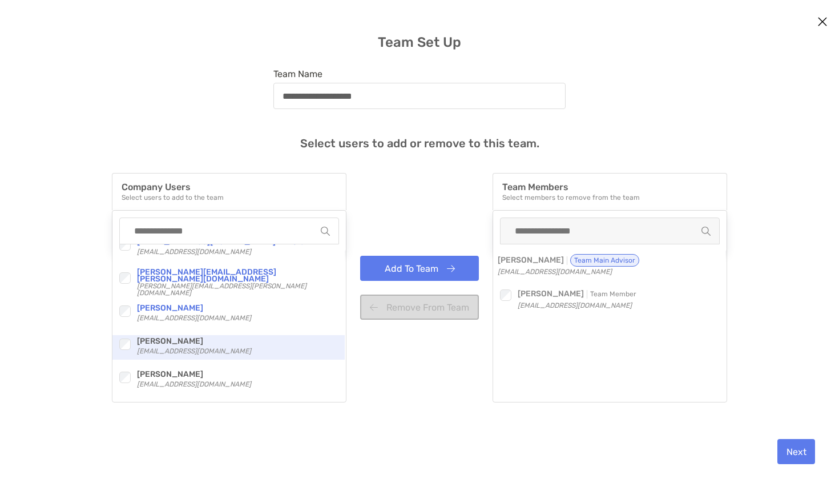
click at [117, 341] on div "Checkbox [PERSON_NAME] [PERSON_NAME][EMAIL_ADDRESS][DOMAIN_NAME]" at bounding box center [228, 347] width 232 height 25
click at [122, 367] on div "Checkbox [PERSON_NAME], CFP®, ChFC®, CAP®, AEP® [EMAIL_ADDRESS][DOMAIN_NAME] Ch…" at bounding box center [228, 322] width 232 height 157
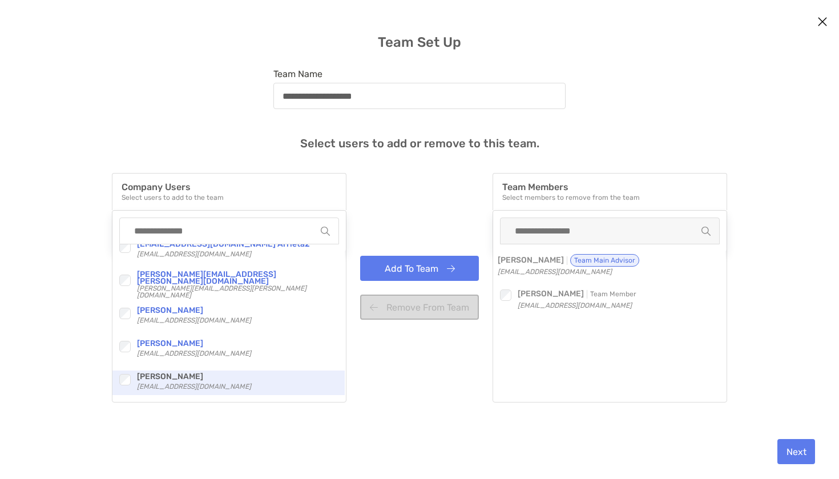
click at [122, 373] on div "modal" at bounding box center [124, 379] width 15 height 15
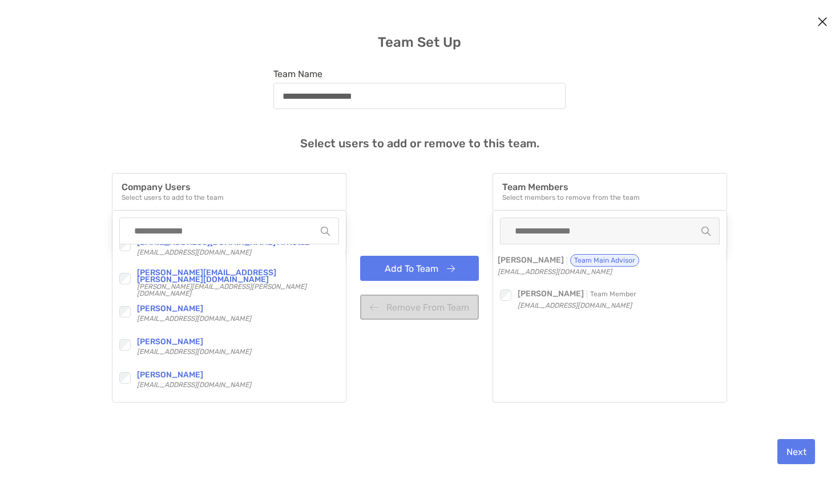
click at [411, 258] on button "Add To Team" at bounding box center [419, 268] width 119 height 25
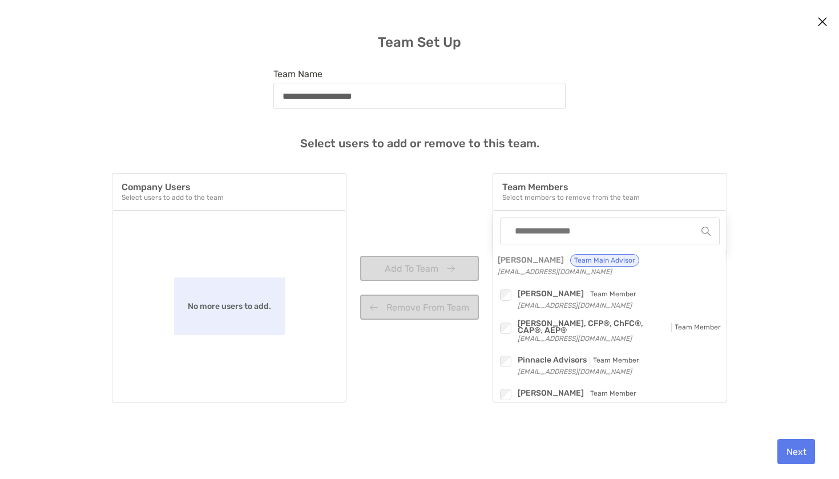
click at [798, 451] on button "Next" at bounding box center [797, 451] width 38 height 25
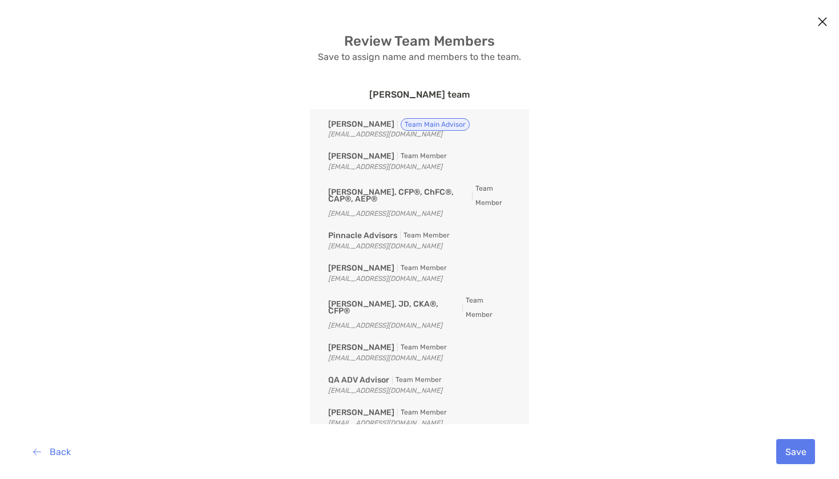
click at [799, 450] on button "Save" at bounding box center [796, 451] width 39 height 25
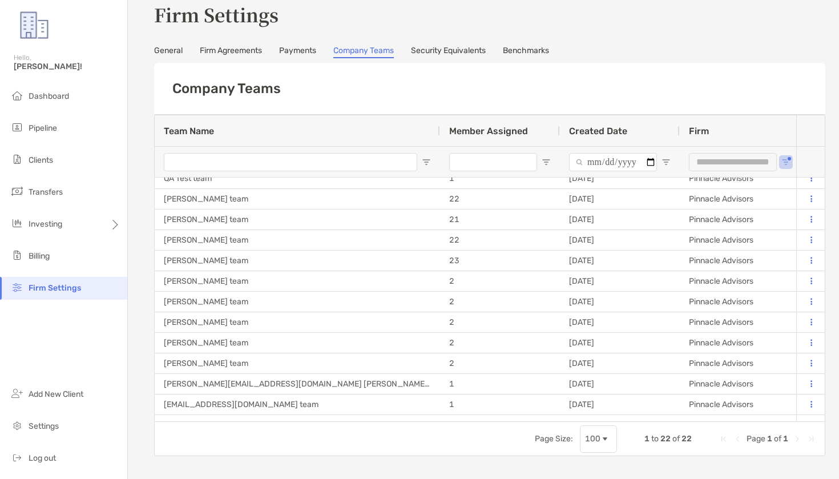
scroll to position [90, 0]
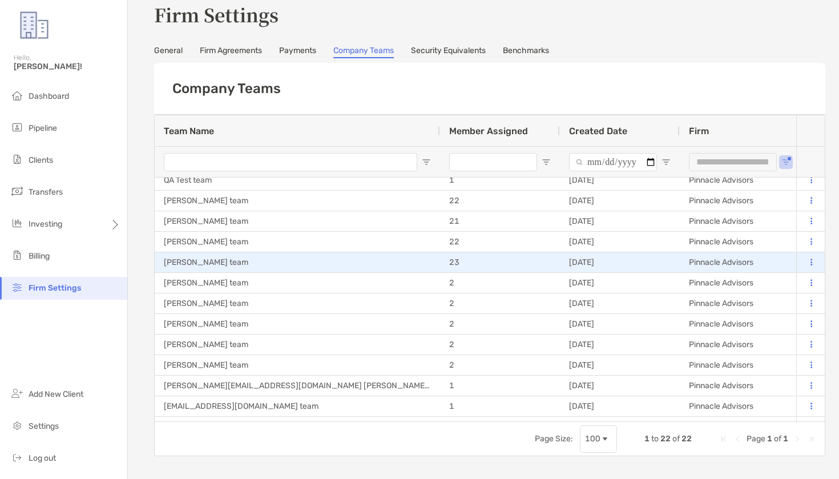
click at [807, 273] on div at bounding box center [811, 262] width 29 height 21
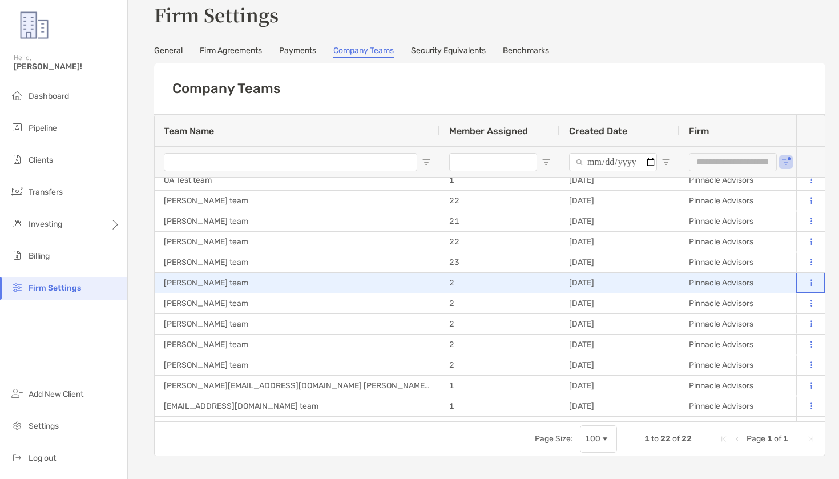
click at [811, 285] on icon at bounding box center [812, 282] width 2 height 7
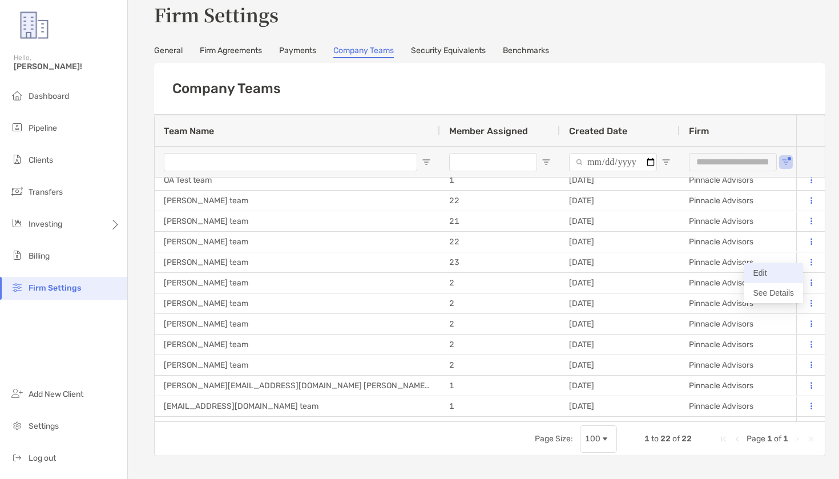
click at [760, 276] on button "Edit" at bounding box center [773, 273] width 59 height 20
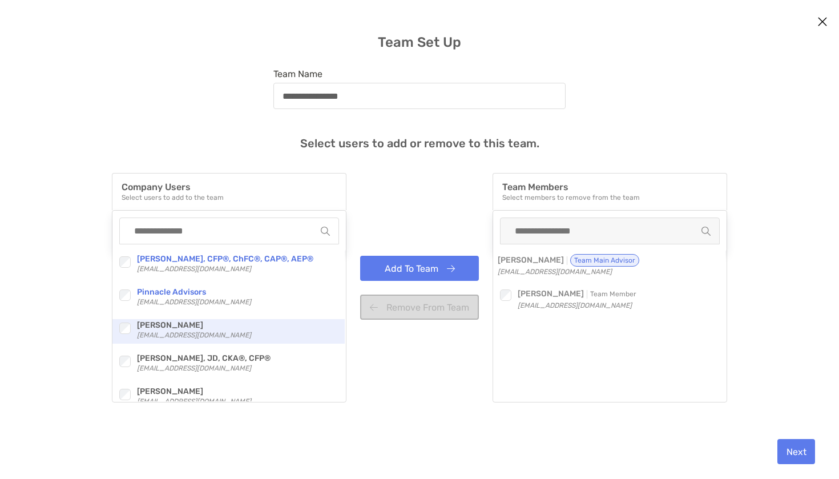
click at [118, 330] on div "Checkbox [PERSON_NAME] [EMAIL_ADDRESS][DOMAIN_NAME]" at bounding box center [228, 331] width 232 height 25
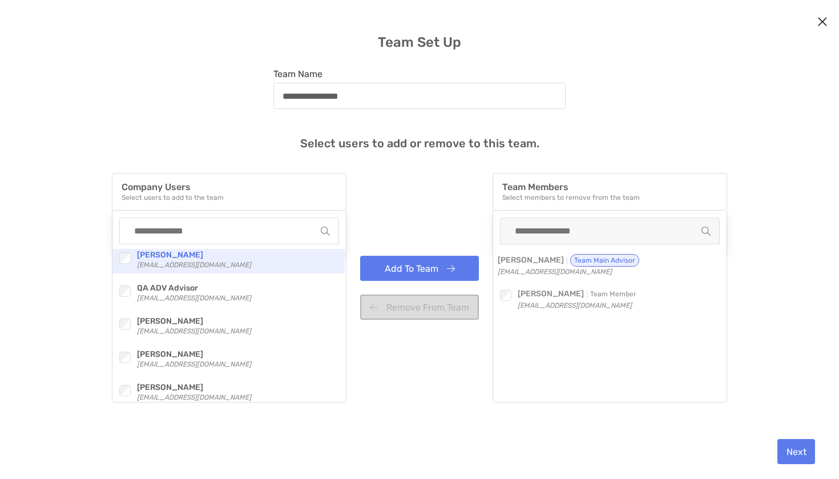
scroll to position [154, 0]
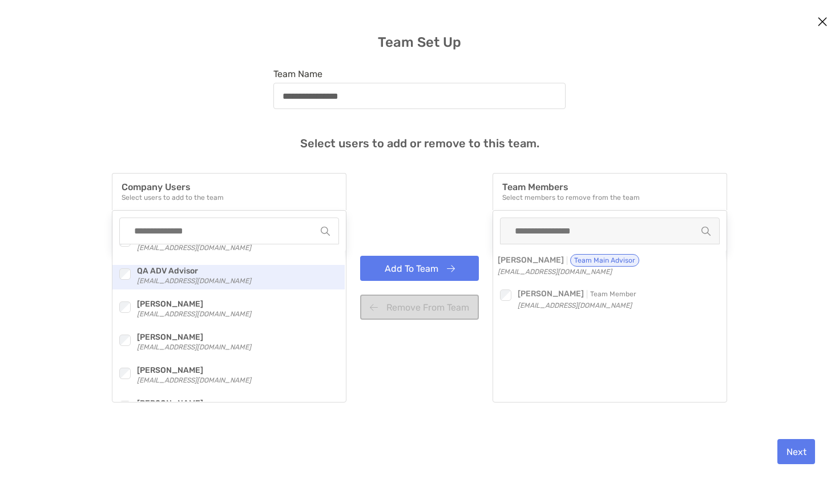
click at [137, 268] on p "QA ADV Advisor" at bounding box center [194, 271] width 114 height 13
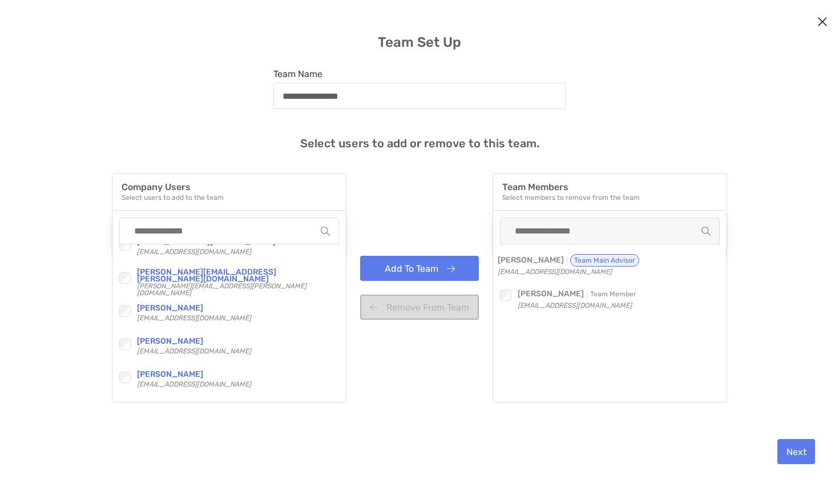
scroll to position [546, 0]
click at [408, 270] on button "Add To Team" at bounding box center [419, 268] width 119 height 25
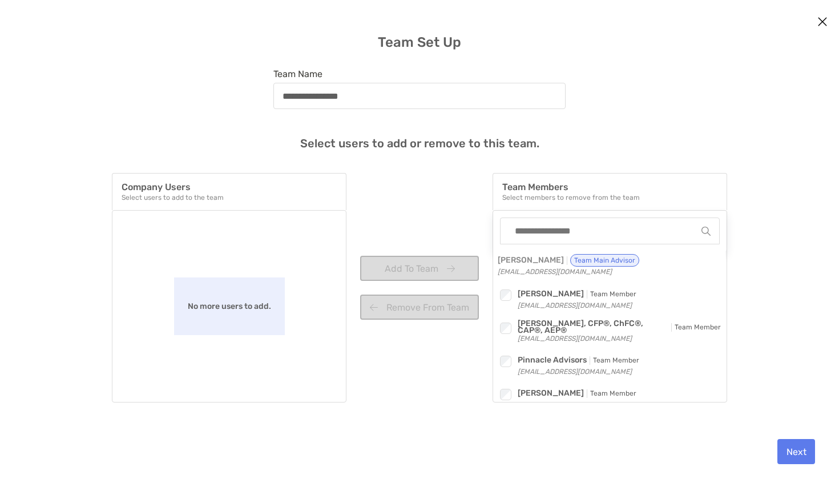
click at [802, 452] on button "Next" at bounding box center [797, 451] width 38 height 25
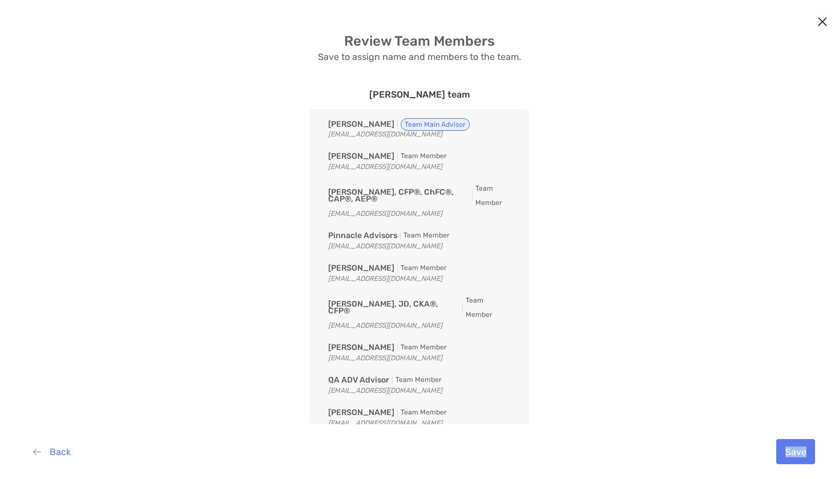
click at [785, 452] on button "Save" at bounding box center [796, 451] width 39 height 25
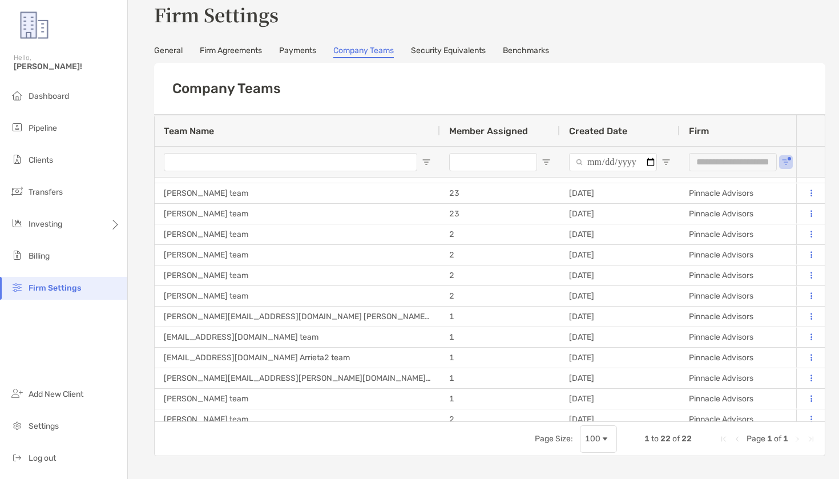
scroll to position [160, 0]
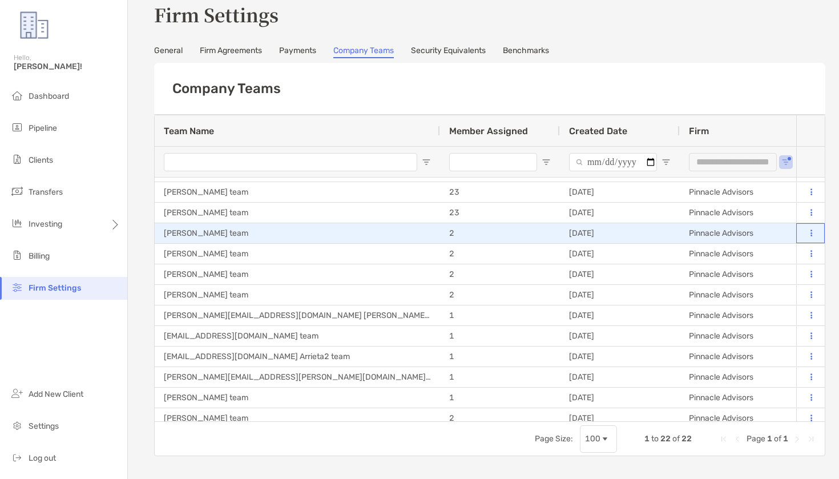
click at [808, 235] on button at bounding box center [811, 233] width 11 height 11
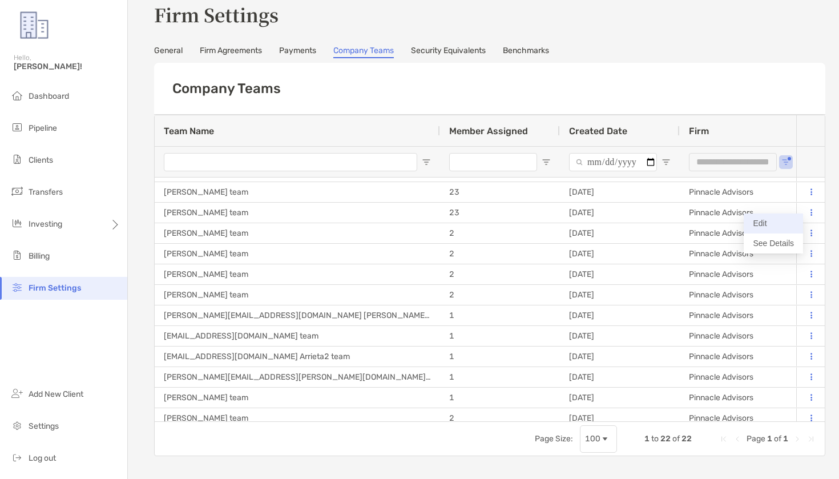
click at [766, 223] on button "Edit" at bounding box center [773, 224] width 59 height 20
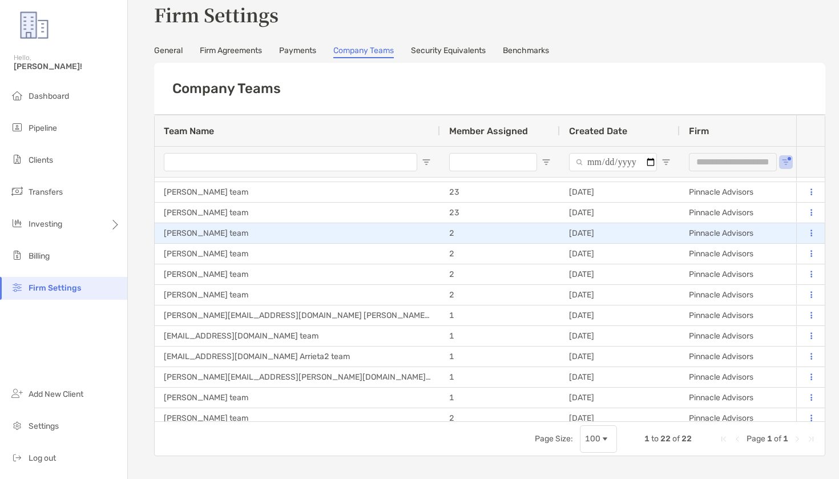
scroll to position [0, 1]
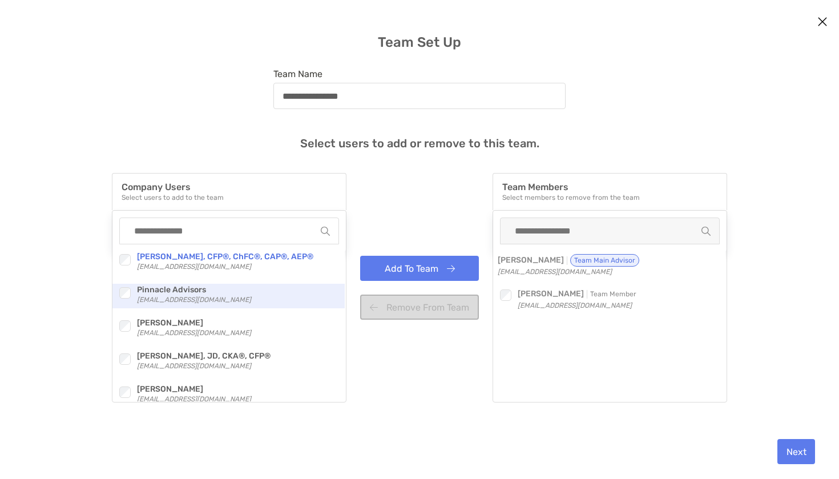
click at [123, 290] on div "Checkbox" at bounding box center [127, 293] width 20 height 18
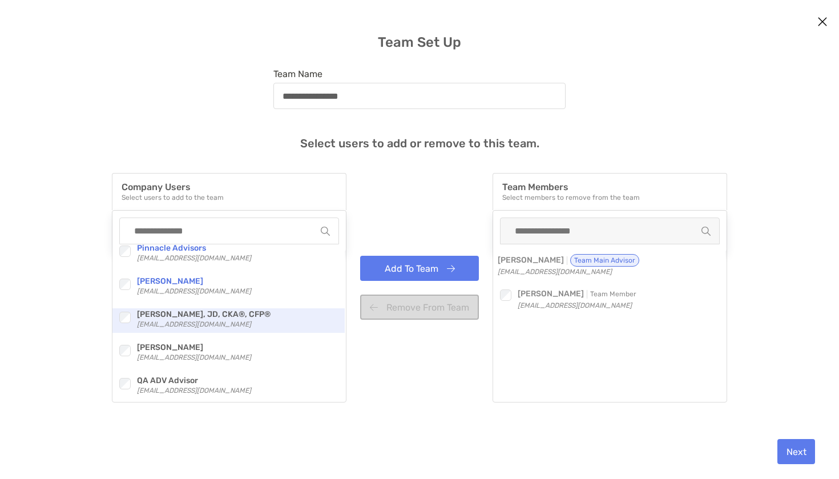
click at [127, 324] on div "modal" at bounding box center [124, 317] width 15 height 15
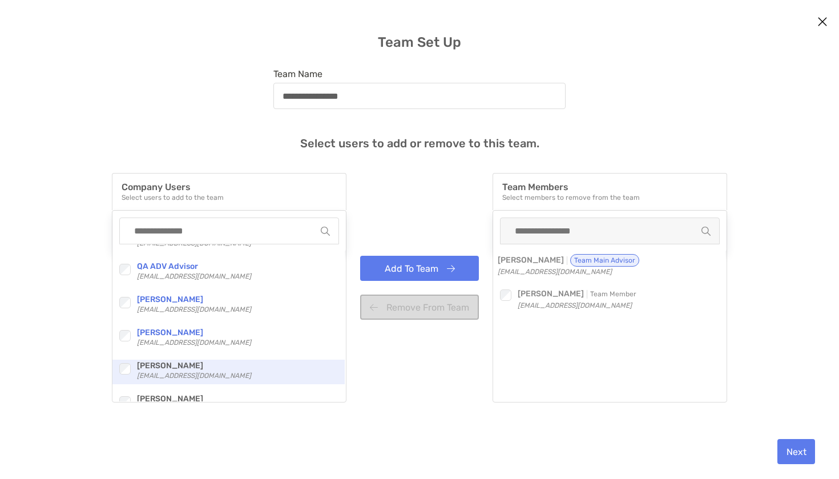
click at [122, 365] on div "Checkbox [PERSON_NAME], CFP®, ChFC®, CAP®, AEP® [EMAIL_ADDRESS][DOMAIN_NAME] Ch…" at bounding box center [228, 322] width 232 height 157
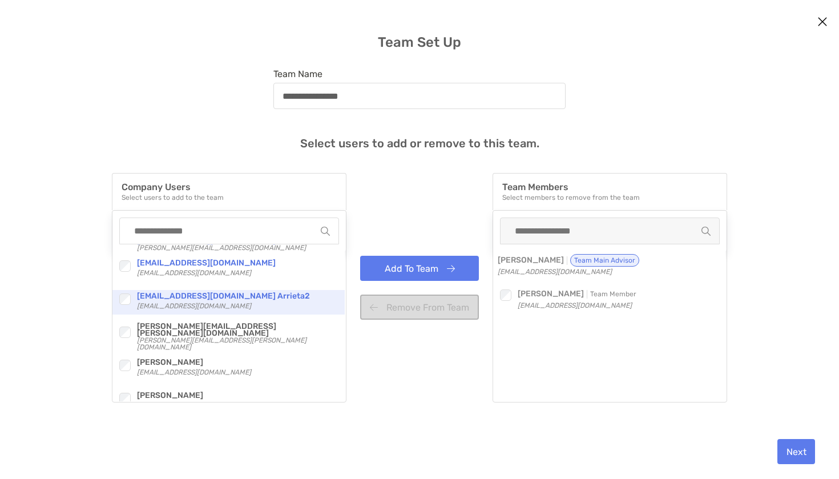
scroll to position [499, 0]
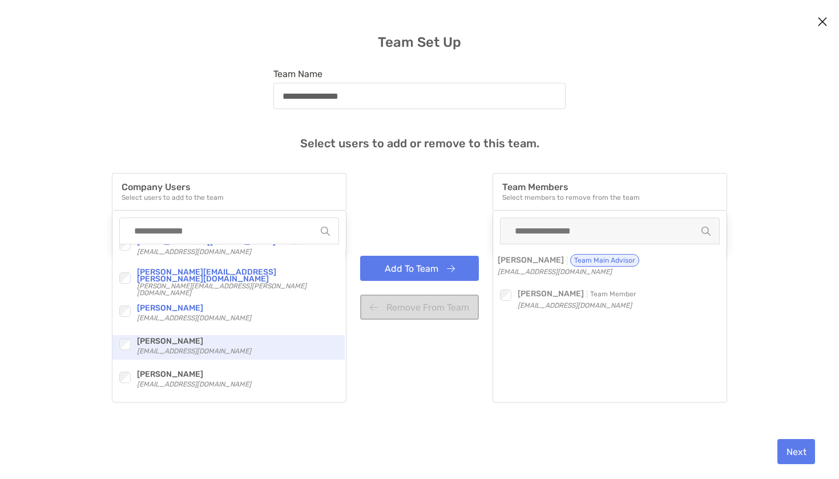
click at [126, 337] on div "modal" at bounding box center [124, 344] width 15 height 15
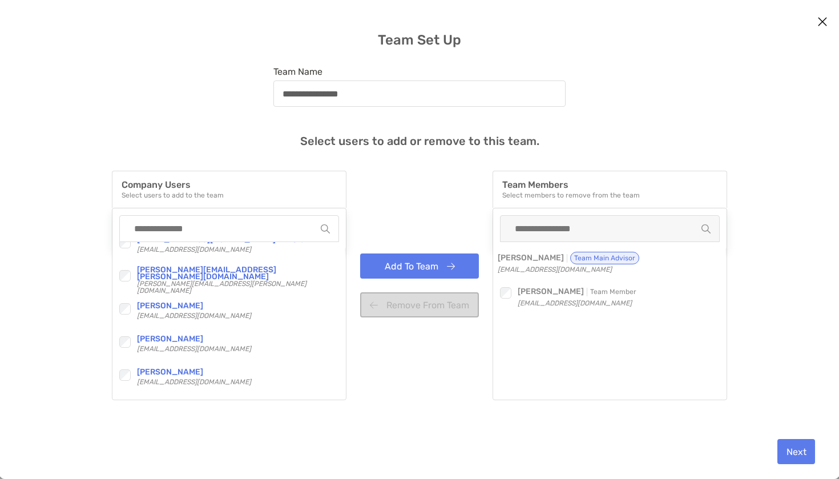
drag, startPoint x: 420, startPoint y: 267, endPoint x: 740, endPoint y: 375, distance: 337.3
click at [420, 267] on button "Add To Team" at bounding box center [419, 266] width 119 height 25
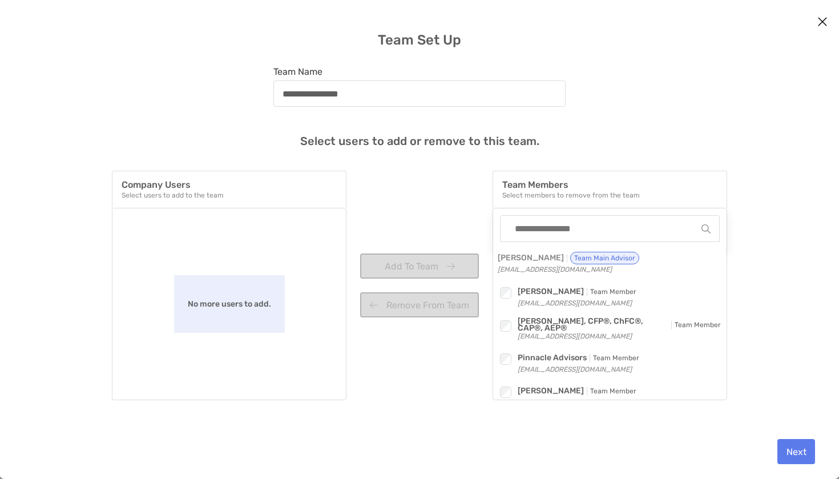
click at [785, 457] on button "Next" at bounding box center [797, 451] width 38 height 25
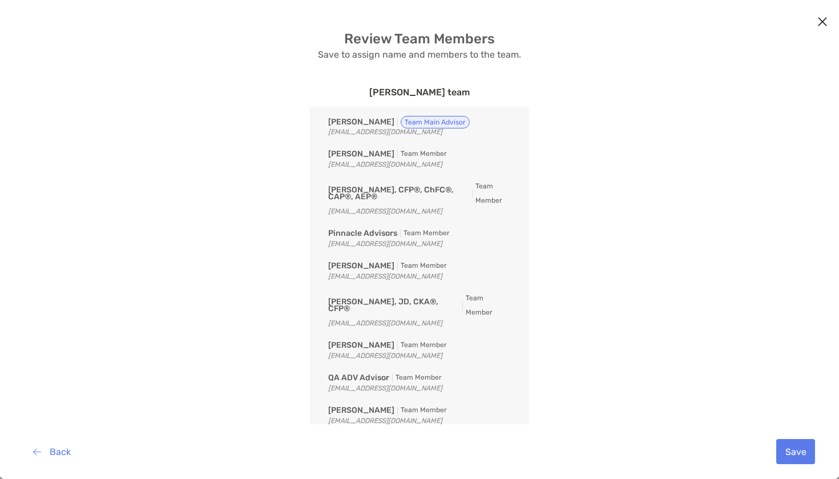
click at [785, 456] on button "Save" at bounding box center [796, 451] width 39 height 25
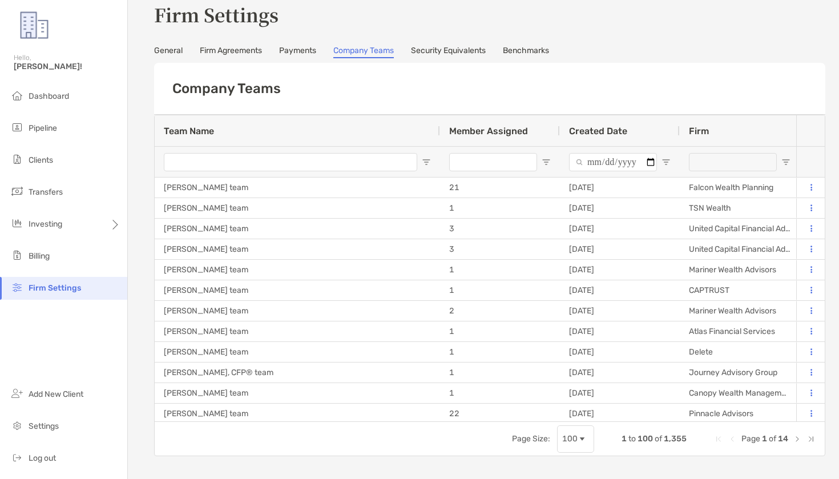
type input "**********"
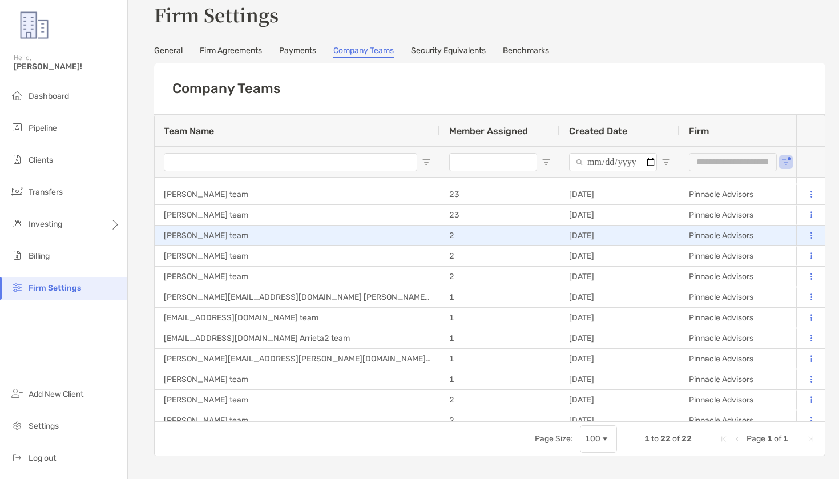
click at [811, 238] on icon at bounding box center [812, 235] width 2 height 7
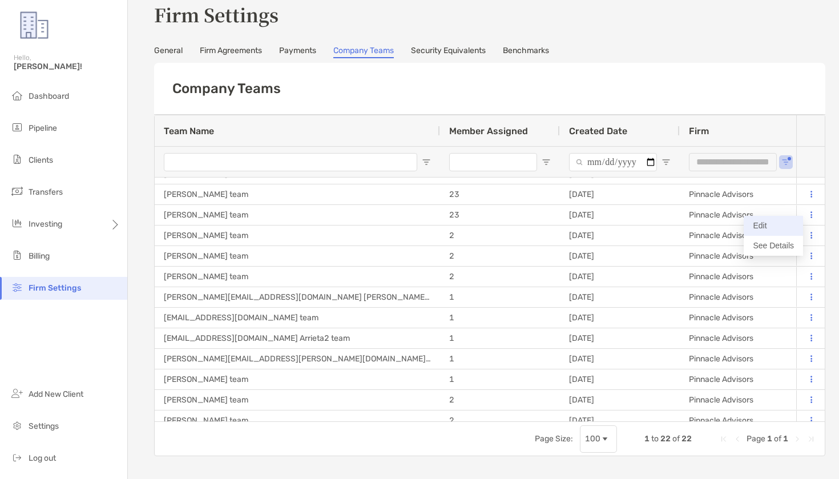
click at [792, 234] on button "Edit" at bounding box center [773, 226] width 59 height 20
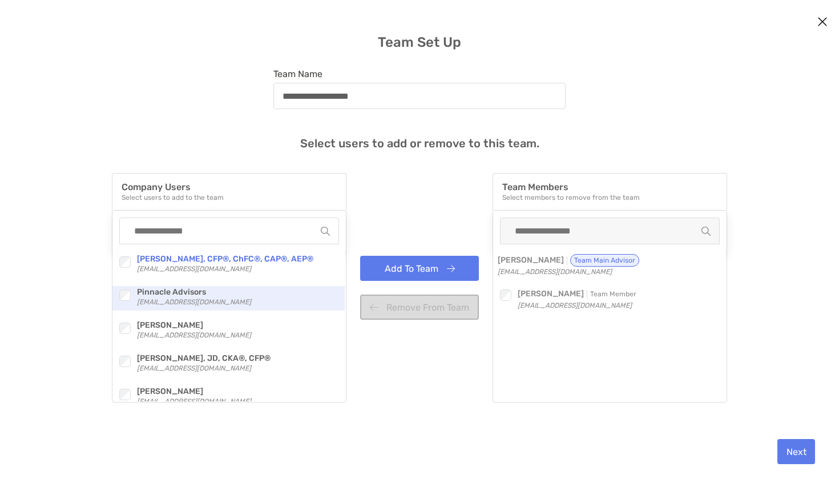
click at [120, 289] on div "modal" at bounding box center [124, 295] width 15 height 15
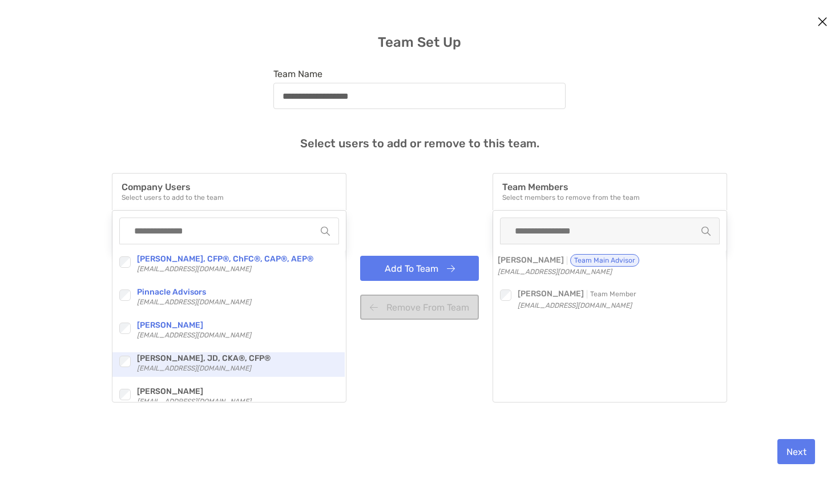
click at [126, 373] on div "Checkbox [PERSON_NAME], JD, CKA®, CFP® [EMAIL_ADDRESS][DOMAIN_NAME]" at bounding box center [228, 364] width 232 height 25
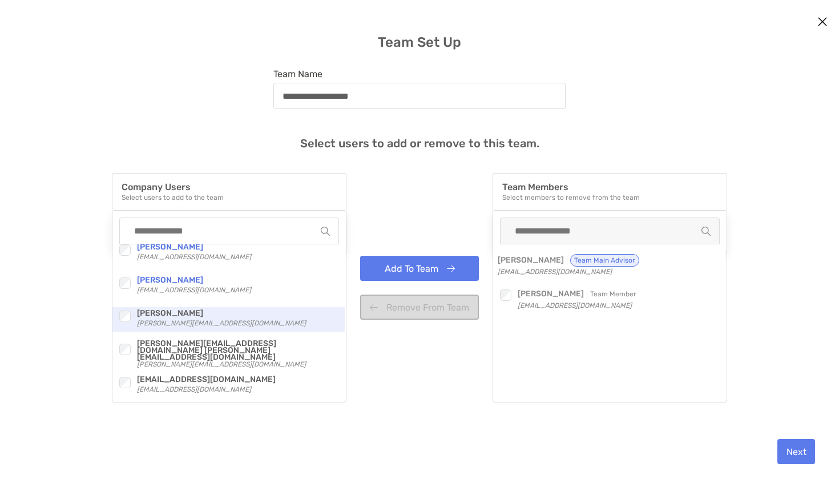
click at [116, 312] on div "Checkbox [PERSON_NAME] Rudolph [EMAIL_ADDRESS][DOMAIN_NAME]" at bounding box center [228, 319] width 232 height 25
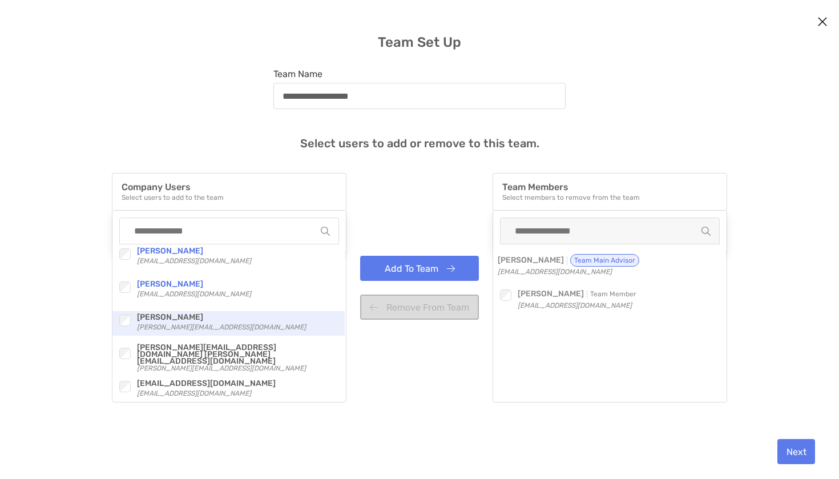
click at [121, 313] on div "Checkbox" at bounding box center [127, 320] width 20 height 18
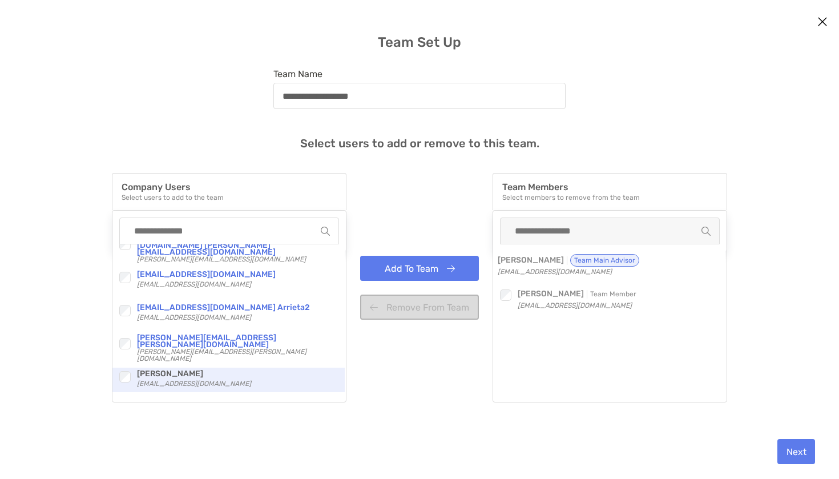
click at [131, 385] on div "Checkbox [PERSON_NAME] [EMAIL_ADDRESS][DOMAIN_NAME]" at bounding box center [228, 380] width 232 height 25
click at [129, 382] on div "modal" at bounding box center [124, 376] width 15 height 15
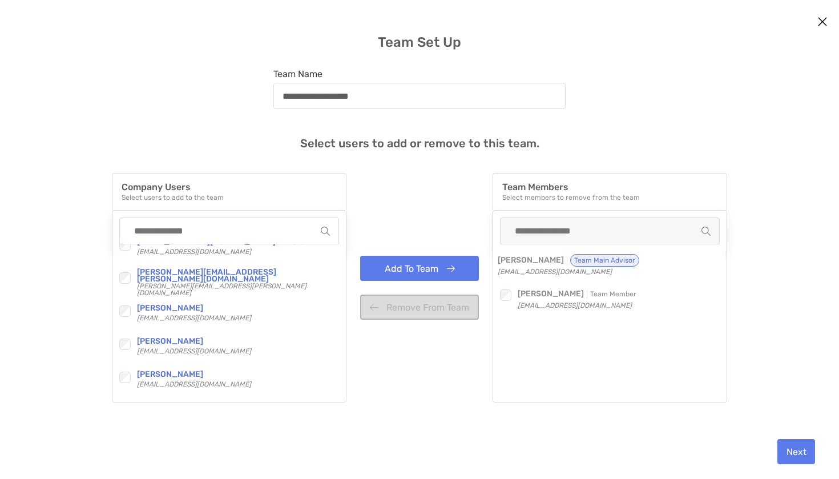
click at [397, 273] on button "Add To Team" at bounding box center [419, 268] width 119 height 25
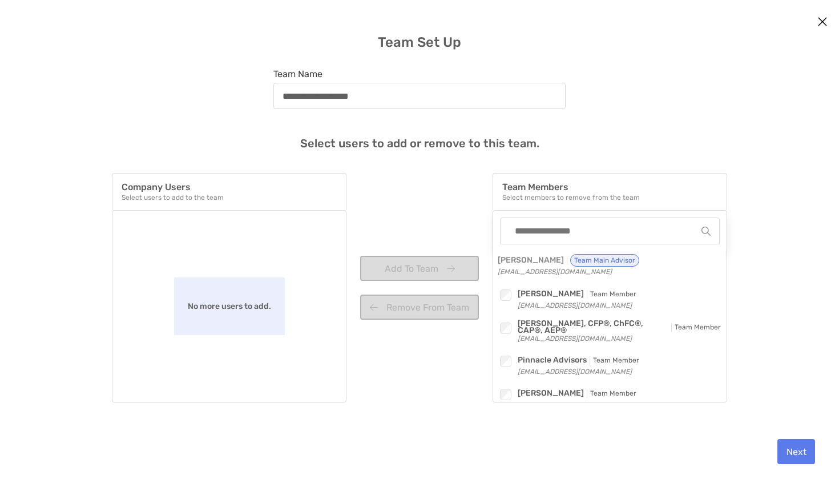
click at [798, 448] on button "Next" at bounding box center [797, 451] width 38 height 25
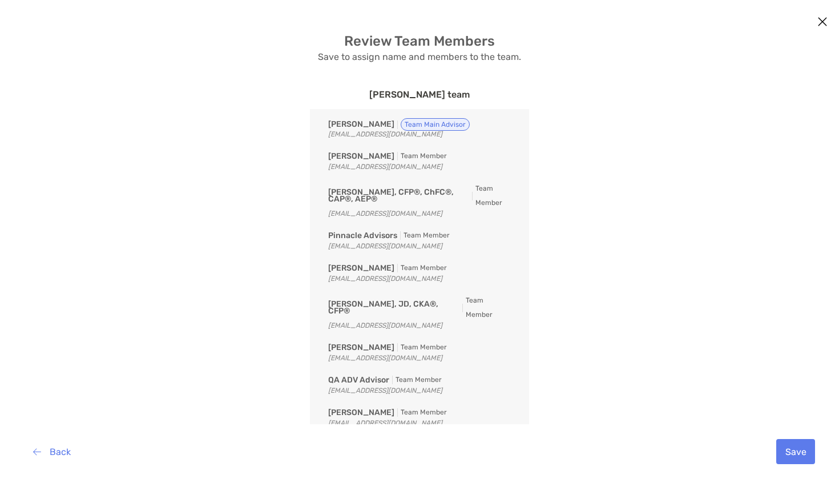
click at [798, 448] on button "Save" at bounding box center [796, 451] width 39 height 25
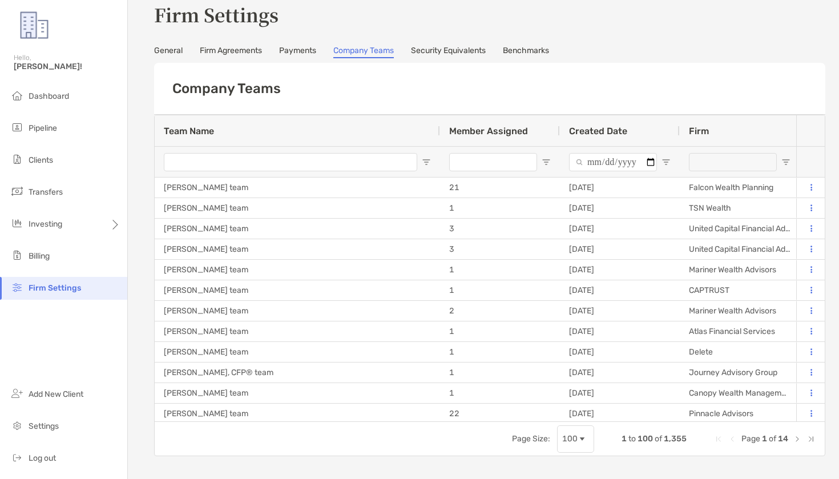
type input "**********"
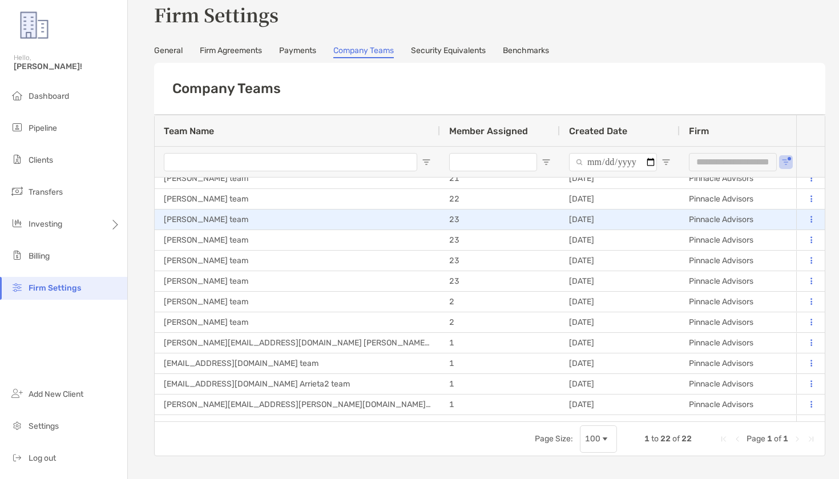
scroll to position [137, 0]
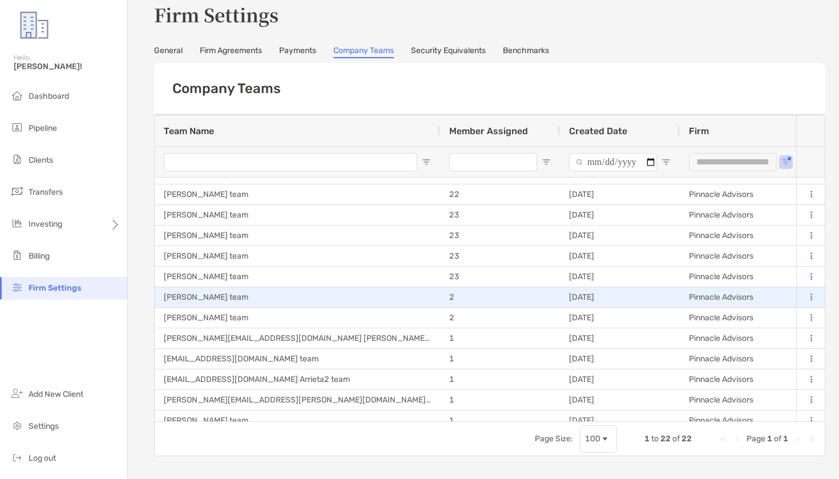
click at [811, 300] on icon at bounding box center [812, 296] width 2 height 7
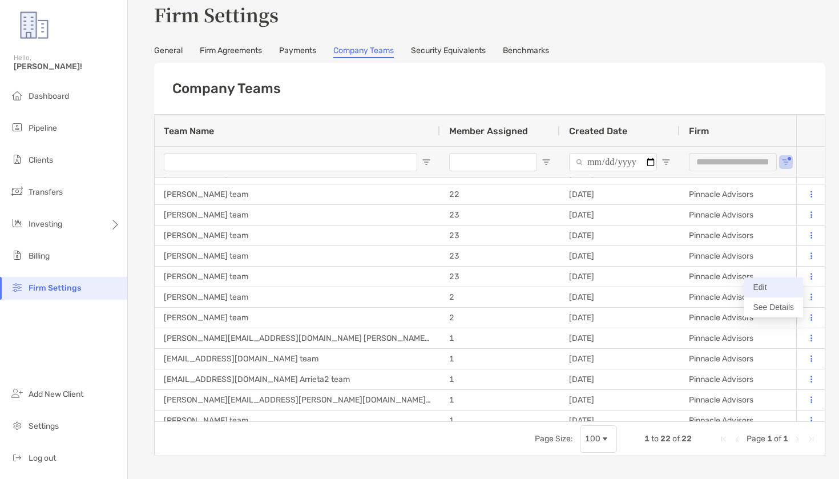
click at [769, 286] on button "Edit" at bounding box center [773, 287] width 59 height 20
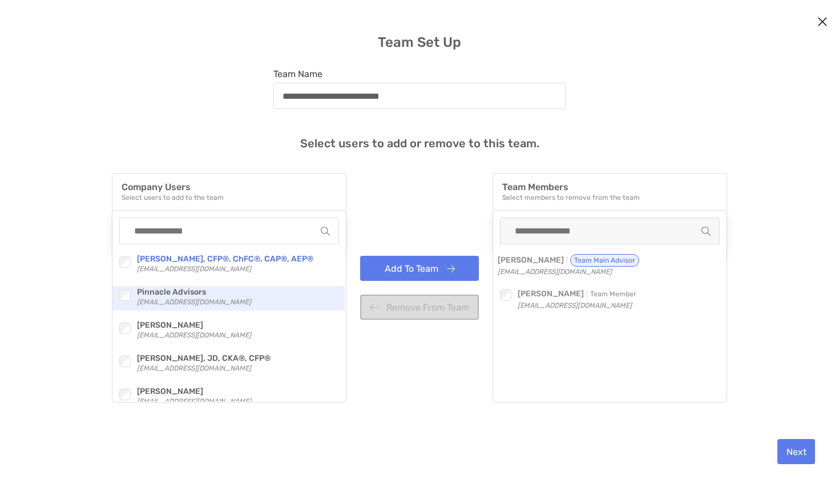
drag, startPoint x: 111, startPoint y: 302, endPoint x: 118, endPoint y: 300, distance: 7.1
click at [118, 300] on div "Company Users Select users to add to the team Checkbox [PERSON_NAME], CFP®, ChF…" at bounding box center [419, 320] width 821 height 295
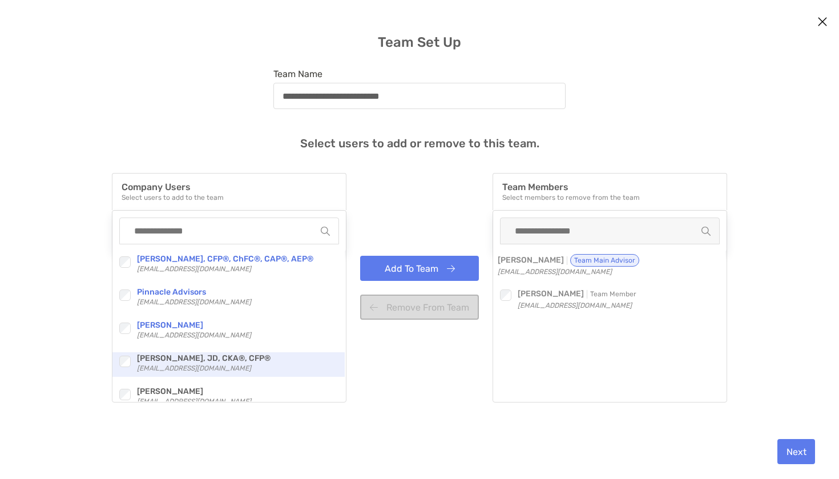
click at [119, 355] on div "modal" at bounding box center [124, 361] width 15 height 15
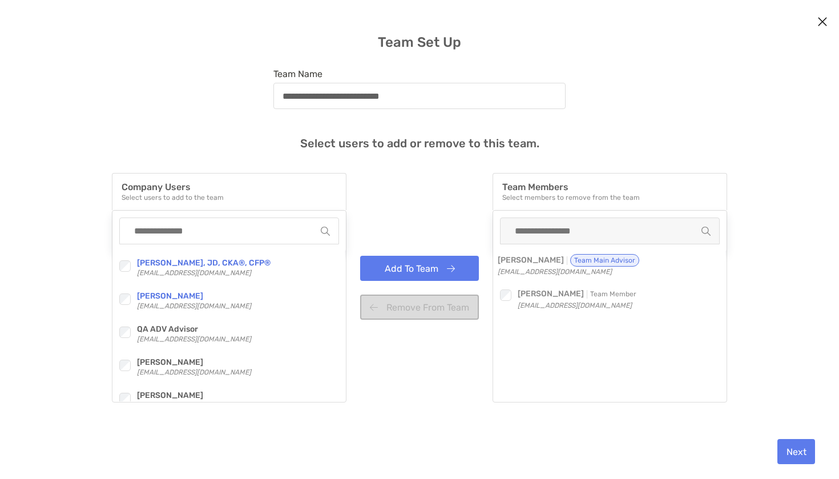
scroll to position [98, 0]
click at [122, 369] on div "modal" at bounding box center [124, 362] width 15 height 15
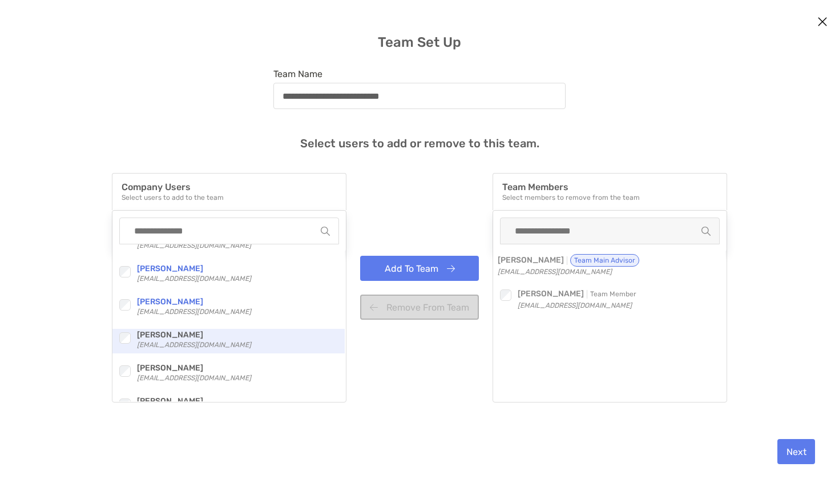
scroll to position [206, 0]
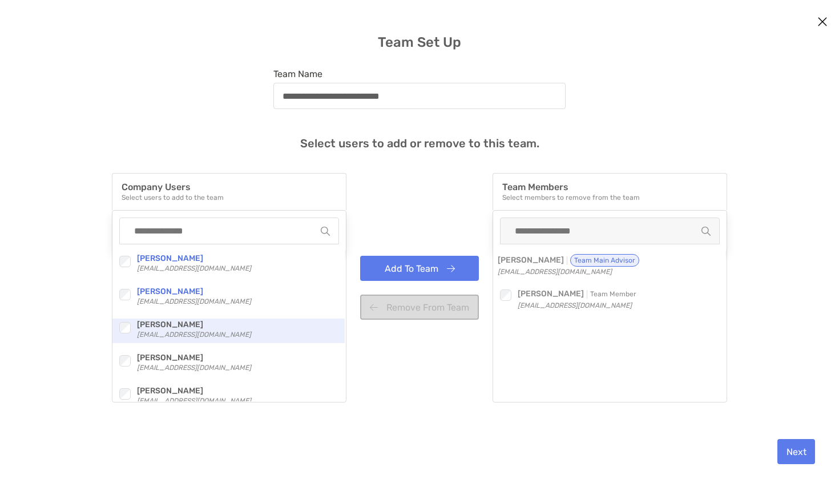
click at [115, 325] on div "Checkbox [PERSON_NAME] [PERSON_NAME][EMAIL_ADDRESS][DOMAIN_NAME]" at bounding box center [228, 331] width 232 height 25
drag, startPoint x: 133, startPoint y: 330, endPoint x: 127, endPoint y: 331, distance: 6.4
click at [132, 331] on div "Checkbox" at bounding box center [127, 325] width 20 height 15
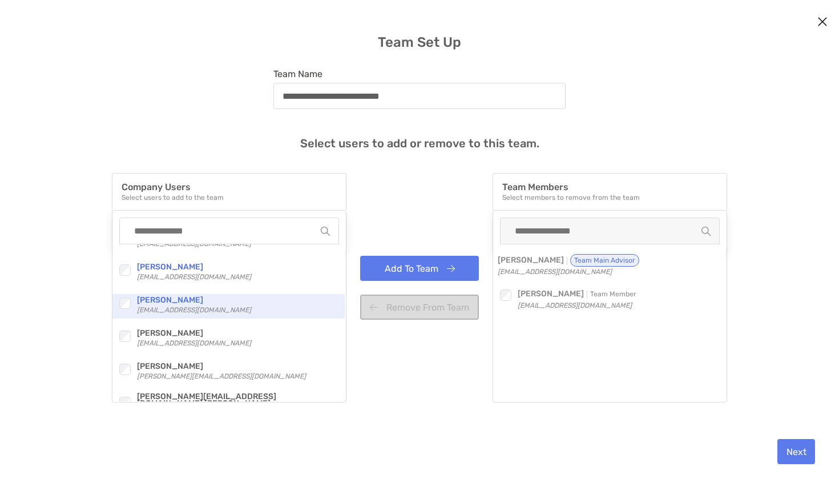
scroll to position [329, 0]
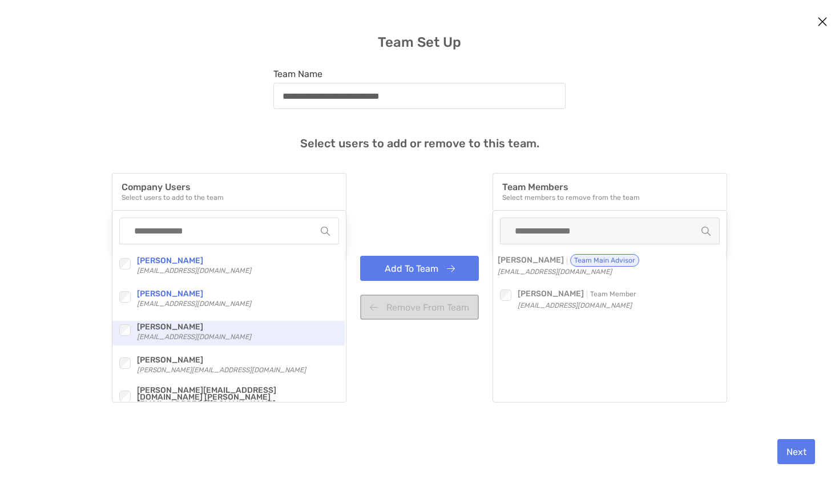
click at [128, 340] on div "Checkbox [PERSON_NAME] [EMAIL_ADDRESS][DOMAIN_NAME]" at bounding box center [228, 333] width 232 height 25
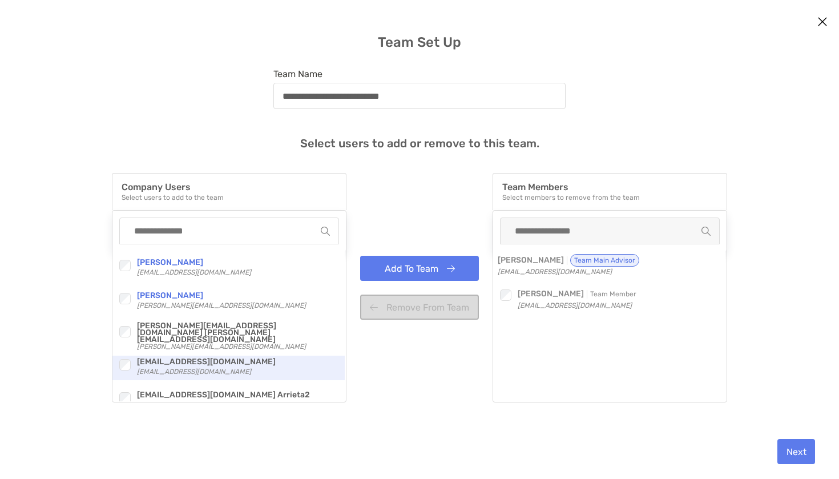
scroll to position [409, 0]
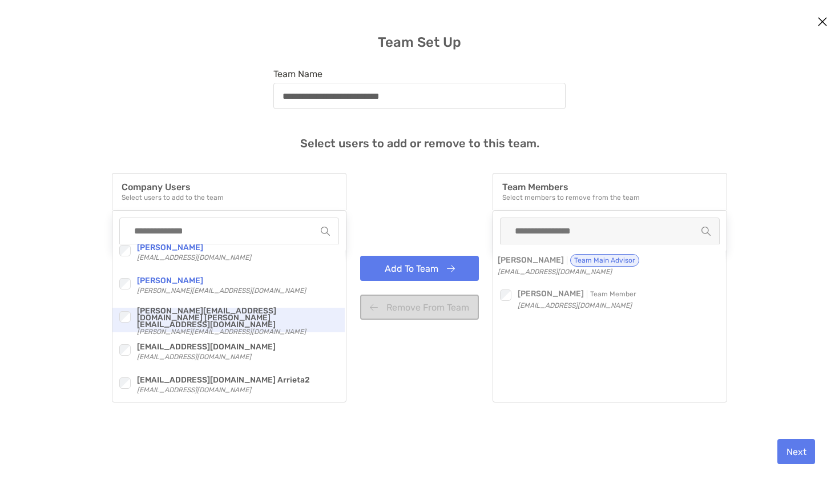
click at [125, 324] on div "Checkbox" at bounding box center [127, 317] width 20 height 18
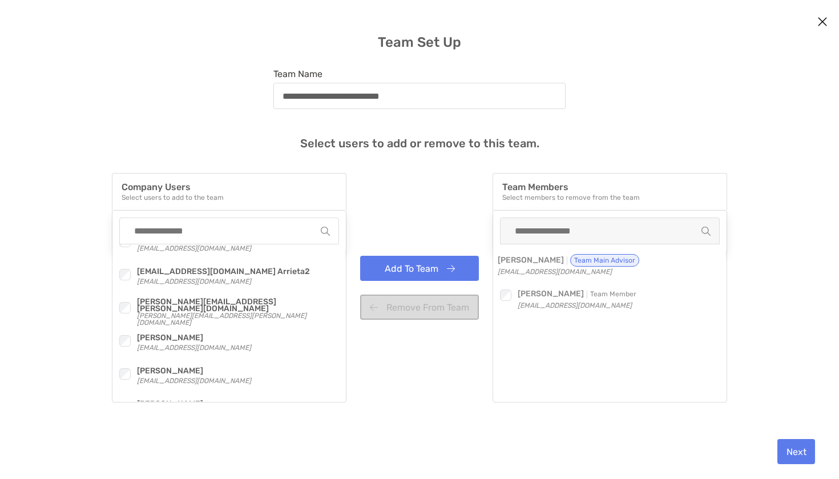
scroll to position [522, 0]
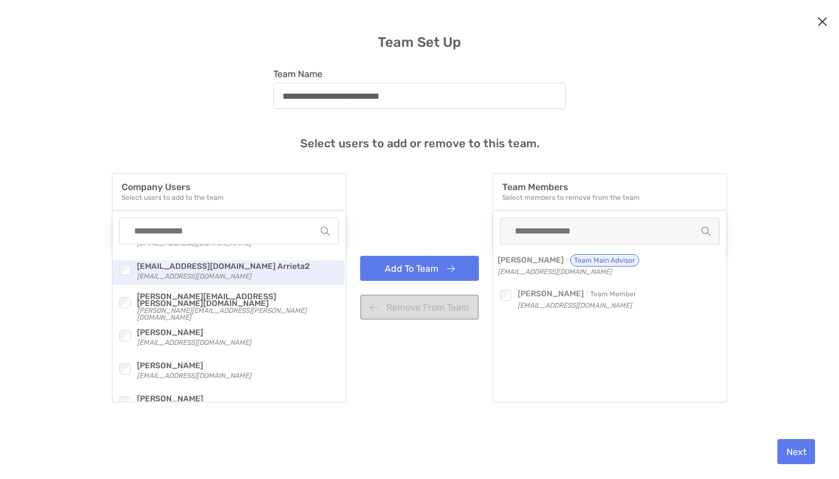
click at [132, 270] on div "Checkbox" at bounding box center [127, 269] width 20 height 15
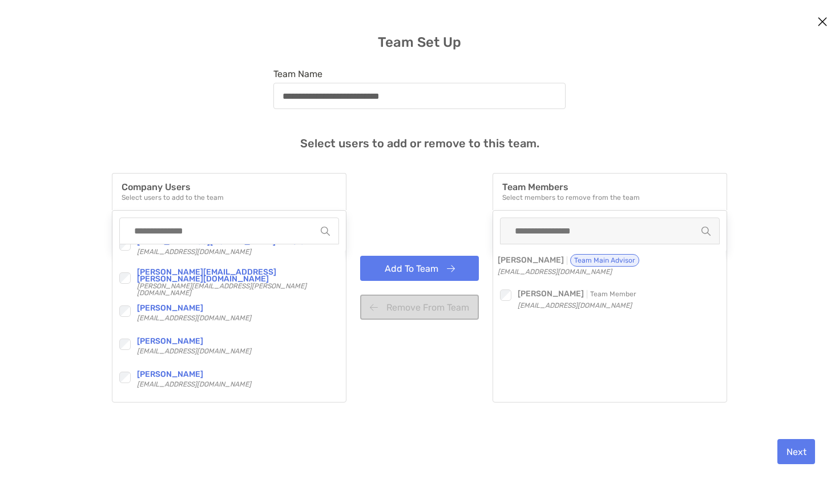
scroll to position [547, 0]
click at [426, 266] on button "Add To Team" at bounding box center [419, 268] width 119 height 25
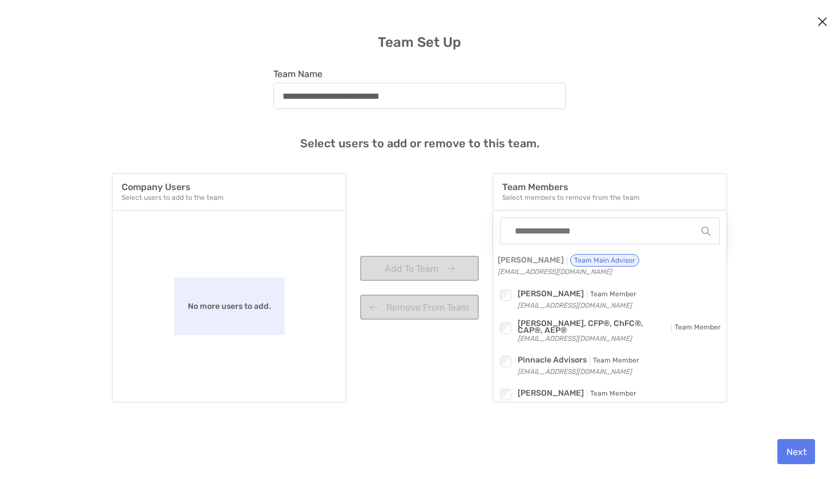
click at [809, 453] on button "Next" at bounding box center [797, 451] width 38 height 25
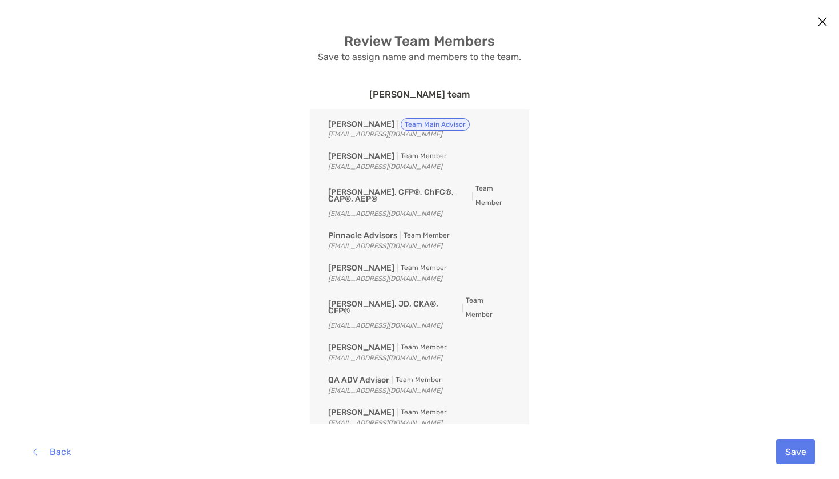
click at [808, 453] on button "Save" at bounding box center [796, 451] width 39 height 25
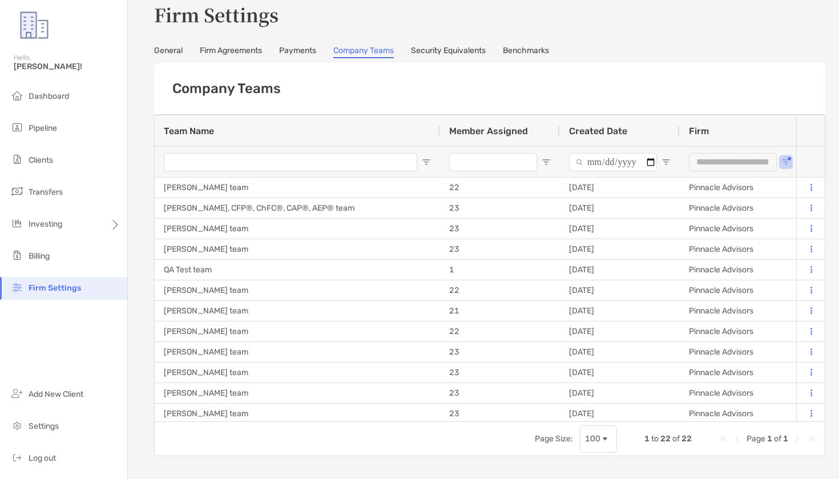
click at [677, 11] on h3 "Firm Settings" at bounding box center [489, 14] width 671 height 26
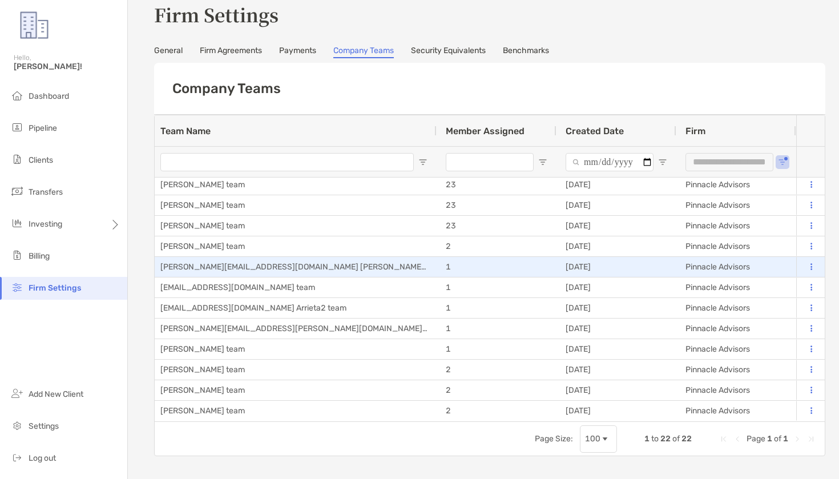
scroll to position [27, 0]
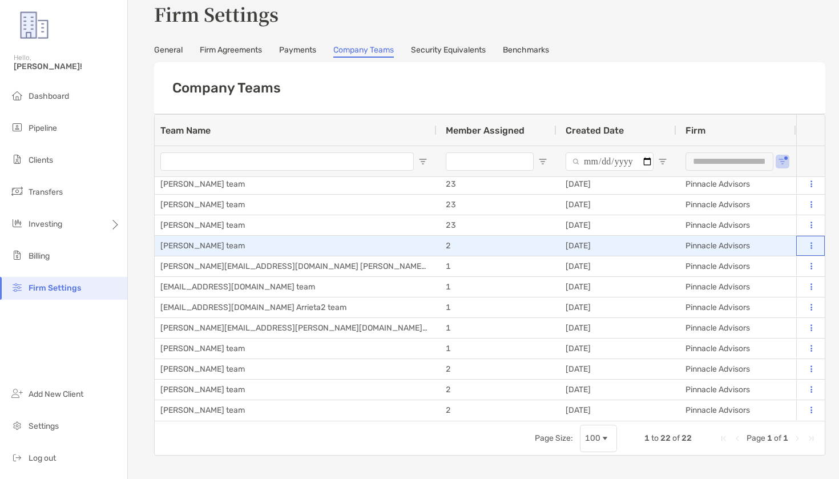
click at [819, 246] on div at bounding box center [811, 246] width 29 height 20
click at [814, 246] on button at bounding box center [811, 245] width 11 height 11
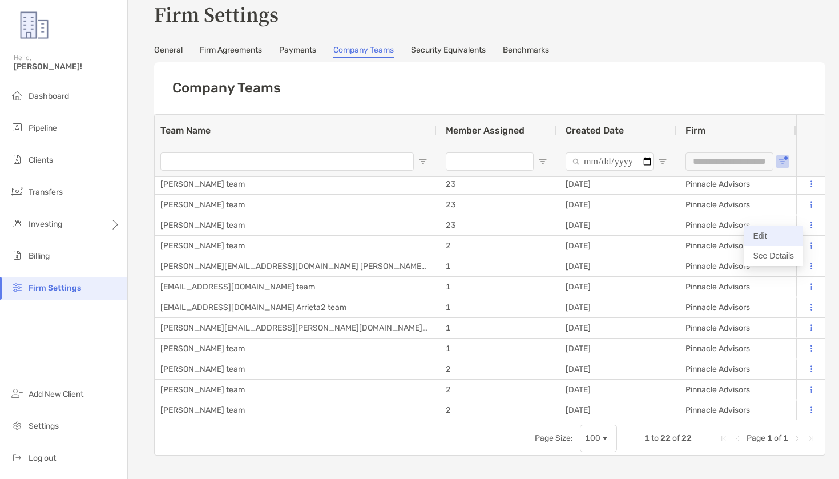
click at [777, 236] on button "Edit" at bounding box center [773, 236] width 59 height 20
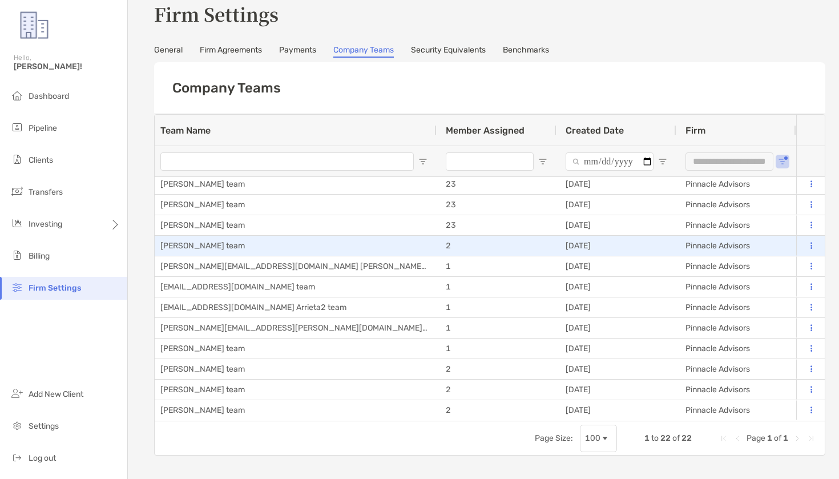
scroll to position [0, 1]
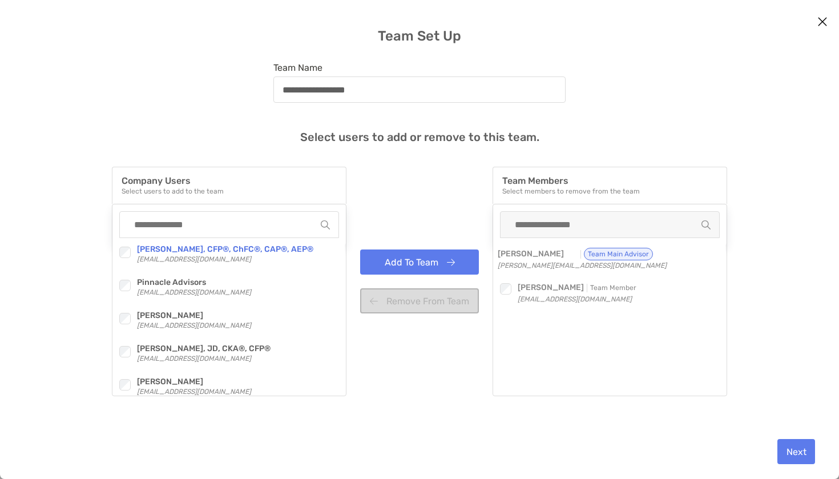
click at [114, 291] on div "Checkbox Pinnacle Advisors [EMAIL_ADDRESS][DOMAIN_NAME]" at bounding box center [228, 288] width 232 height 25
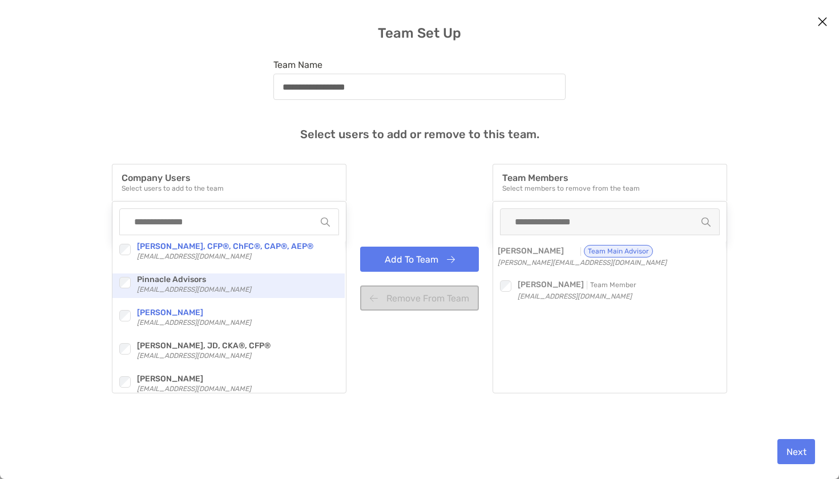
click at [127, 288] on div "modal" at bounding box center [124, 282] width 15 height 15
click at [118, 282] on div "modal" at bounding box center [124, 282] width 15 height 15
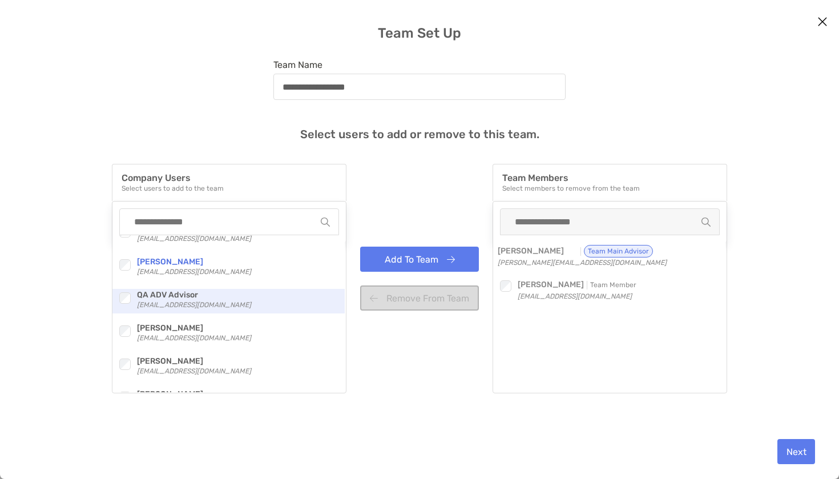
click at [122, 291] on div "modal" at bounding box center [124, 298] width 15 height 15
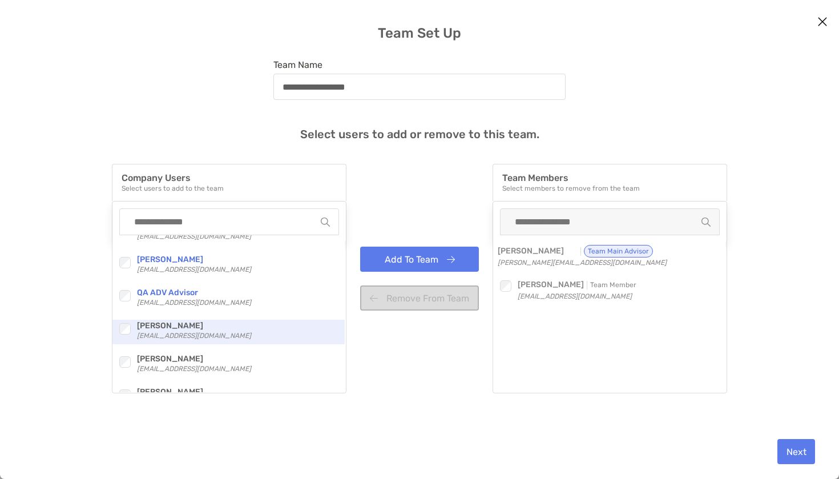
click at [130, 331] on div "modal" at bounding box center [124, 328] width 15 height 15
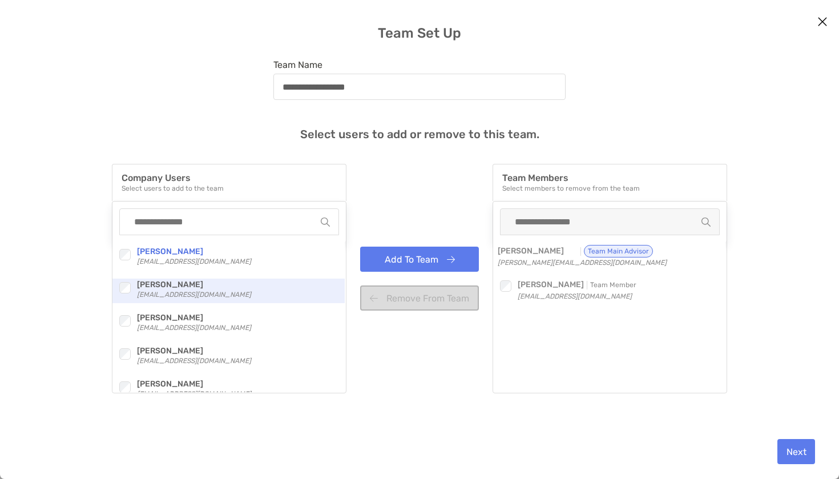
click at [132, 284] on div "Checkbox" at bounding box center [127, 287] width 20 height 15
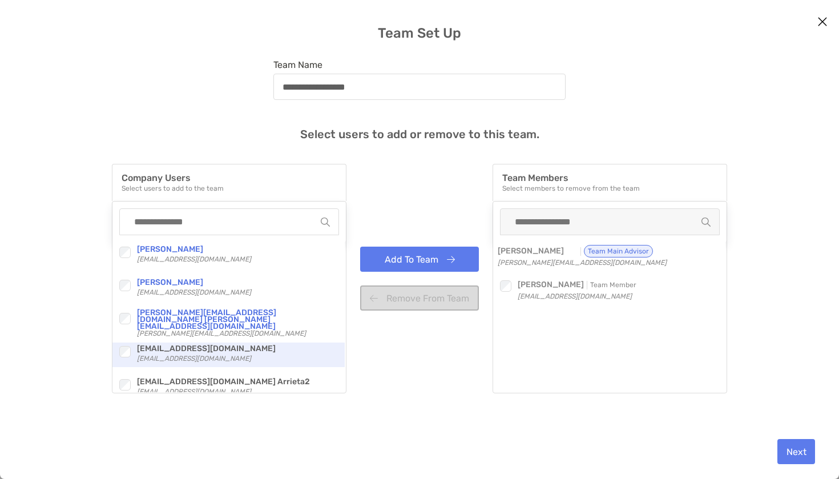
click at [122, 358] on div "modal" at bounding box center [124, 351] width 15 height 15
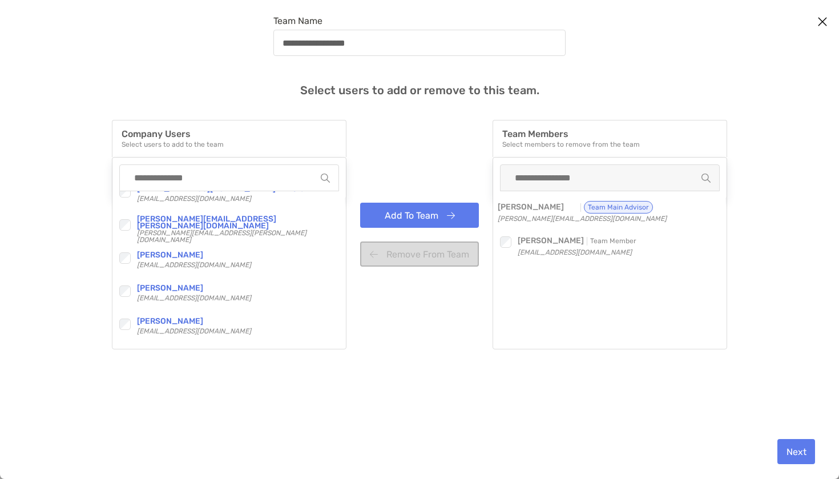
click at [410, 211] on button "Add To Team" at bounding box center [419, 215] width 119 height 25
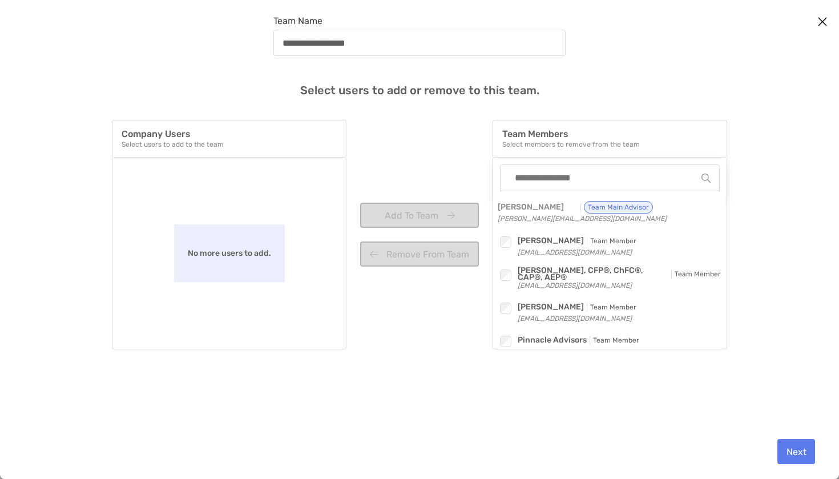
click at [795, 451] on button "Next" at bounding box center [797, 451] width 38 height 25
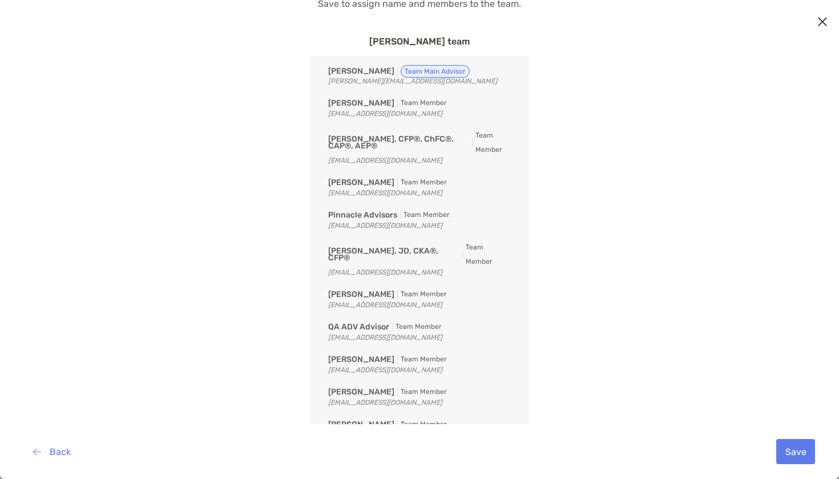
click at [795, 451] on button "Save" at bounding box center [796, 451] width 39 height 25
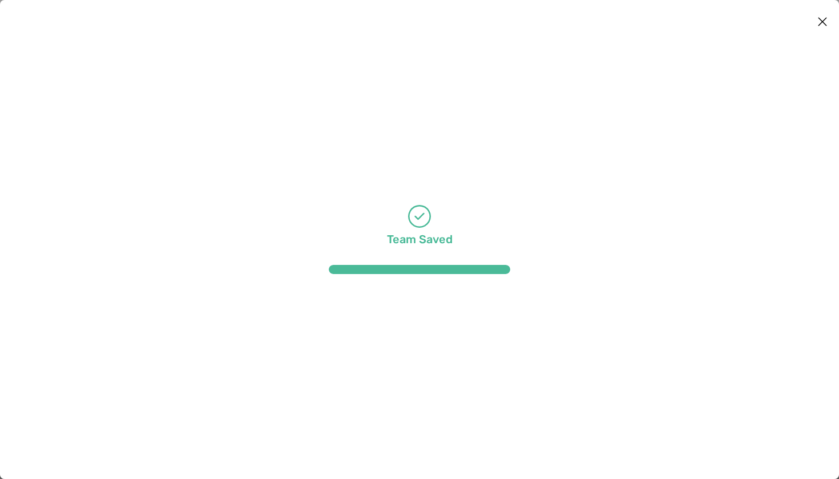
click at [328, 247] on div "Team Saved" at bounding box center [420, 239] width 210 height 479
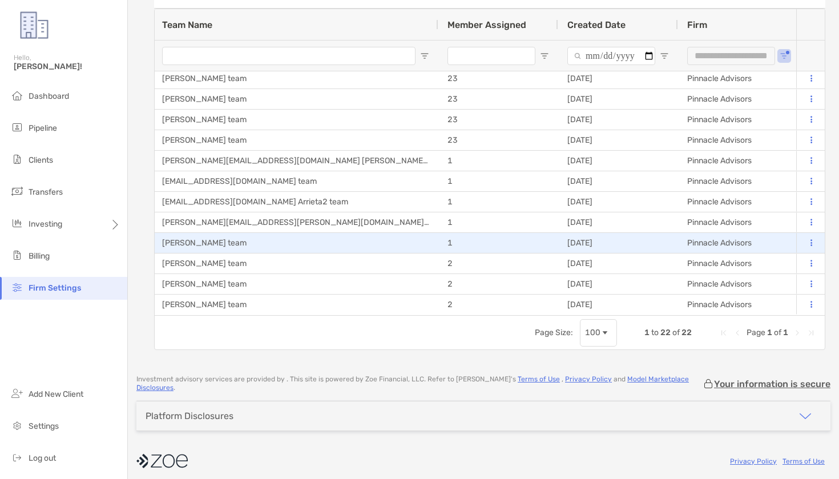
click at [807, 247] on button at bounding box center [811, 243] width 11 height 11
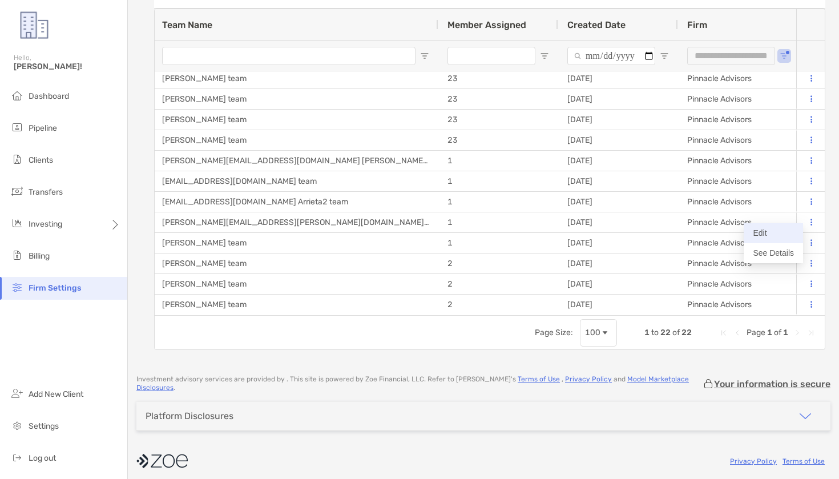
click at [772, 237] on button "Edit" at bounding box center [773, 233] width 59 height 20
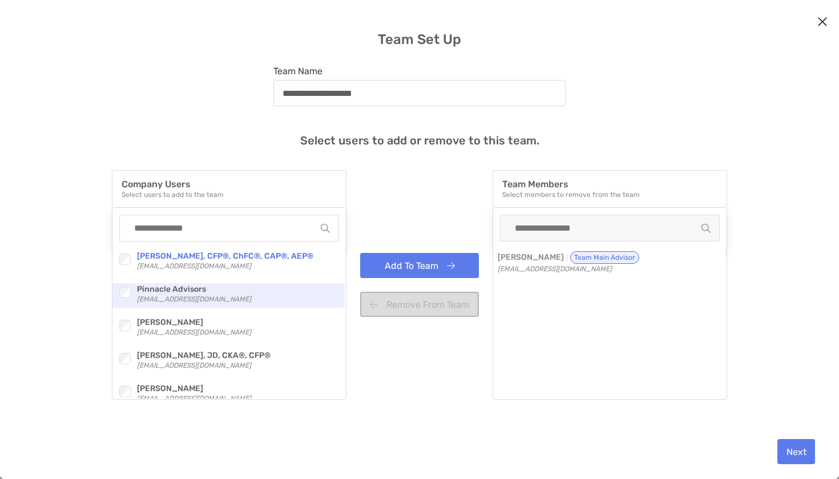
click at [122, 300] on div "Checkbox Pinnacle Advisors [EMAIL_ADDRESS][DOMAIN_NAME]" at bounding box center [228, 295] width 232 height 25
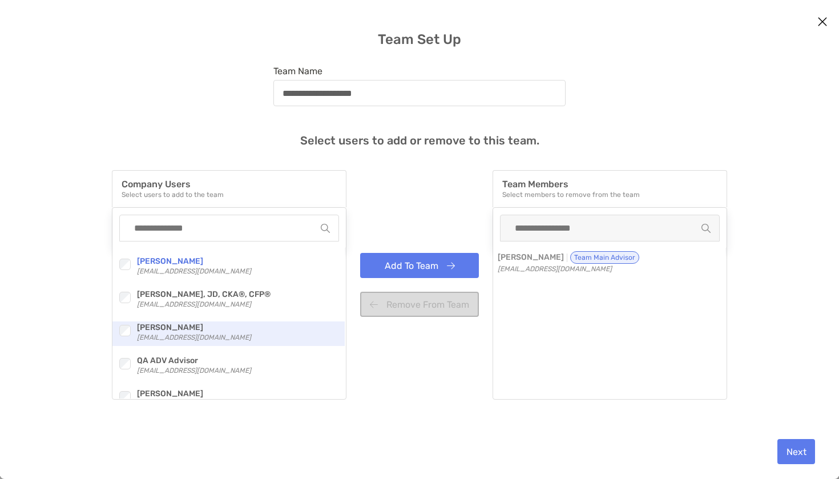
drag, startPoint x: 121, startPoint y: 303, endPoint x: 121, endPoint y: 322, distance: 18.8
click at [121, 303] on div "modal" at bounding box center [124, 297] width 15 height 15
click at [123, 339] on div "Checkbox [PERSON_NAME] [EMAIL_ADDRESS][DOMAIN_NAME]" at bounding box center [228, 333] width 232 height 25
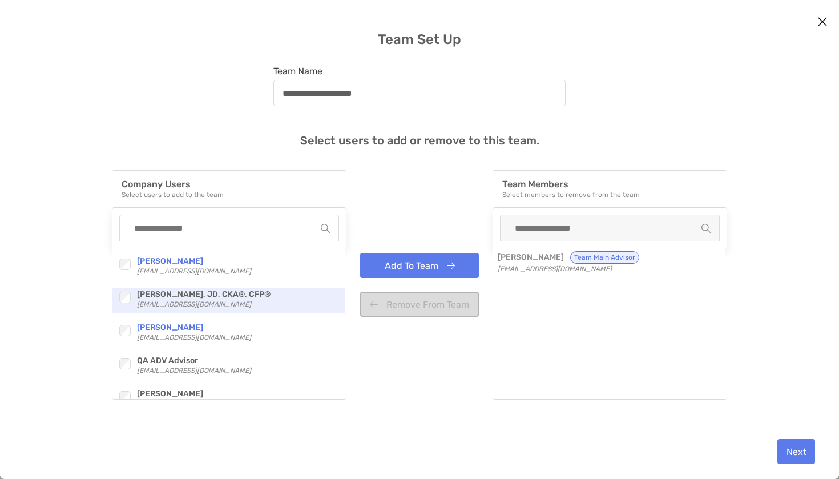
click at [130, 300] on div "modal" at bounding box center [124, 297] width 15 height 15
click at [130, 302] on div "modal" at bounding box center [124, 298] width 15 height 15
click at [124, 292] on div "modal" at bounding box center [124, 297] width 15 height 15
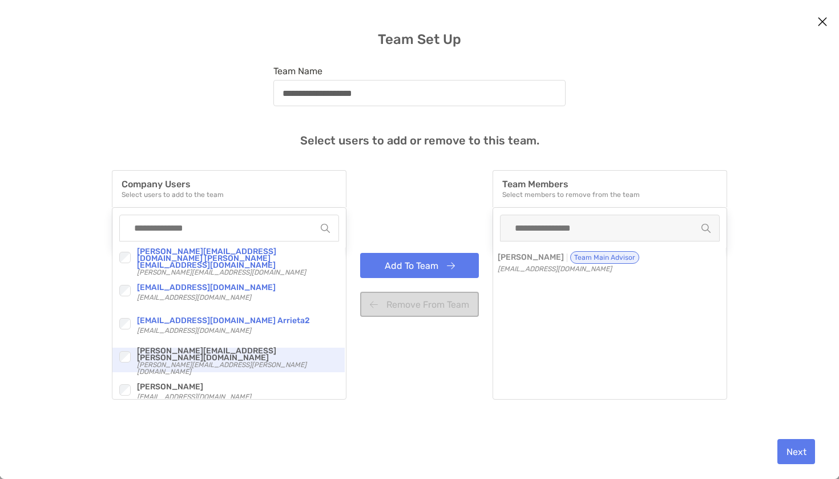
click at [123, 349] on div "modal" at bounding box center [124, 356] width 15 height 15
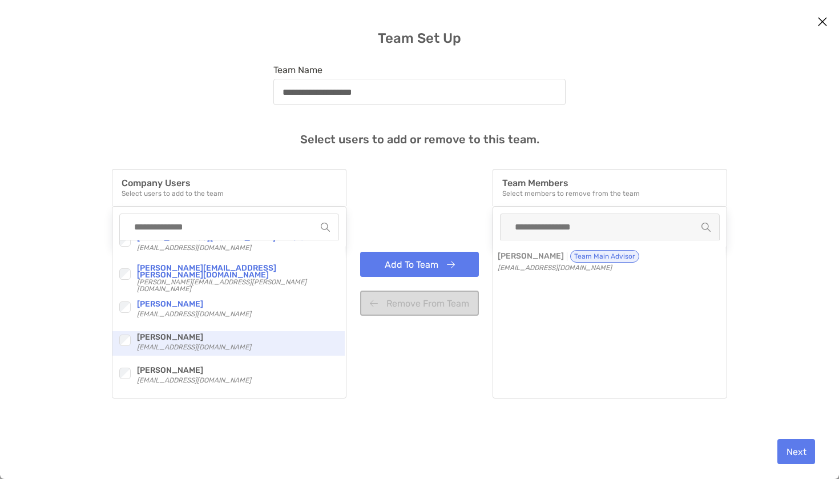
click at [128, 348] on div "Checkbox" at bounding box center [127, 340] width 20 height 18
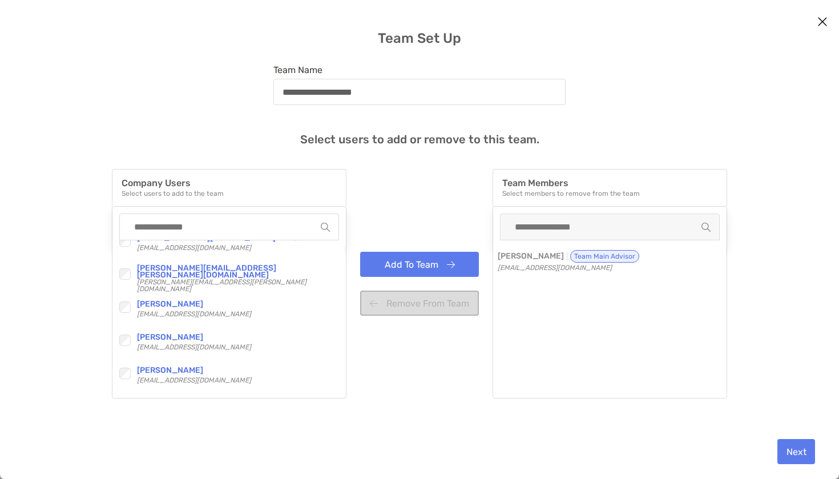
click at [399, 273] on button "Add To Team" at bounding box center [419, 264] width 119 height 25
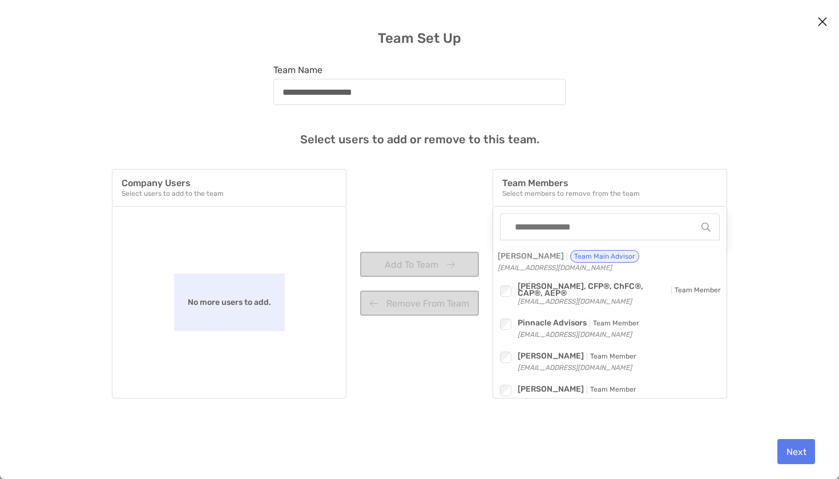
drag, startPoint x: 771, startPoint y: 457, endPoint x: 788, endPoint y: 450, distance: 17.7
click at [788, 450] on div "Next" at bounding box center [419, 451] width 821 height 55
click at [790, 448] on button "Next" at bounding box center [797, 451] width 38 height 25
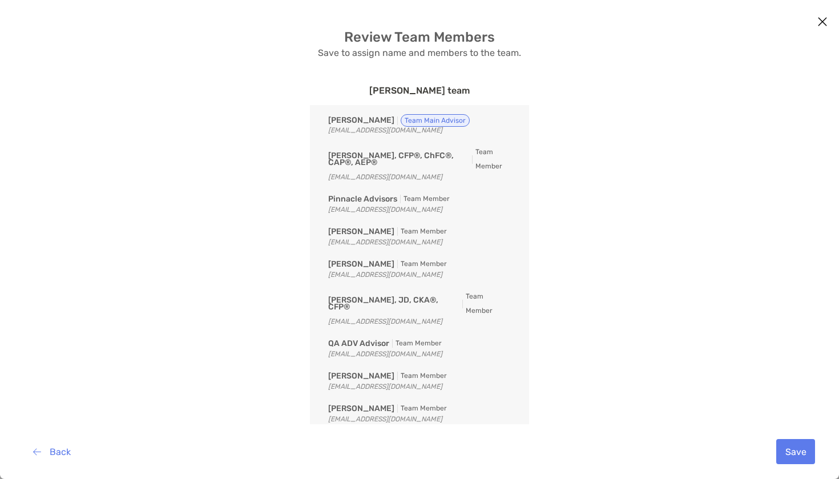
click at [790, 449] on button "Save" at bounding box center [796, 451] width 39 height 25
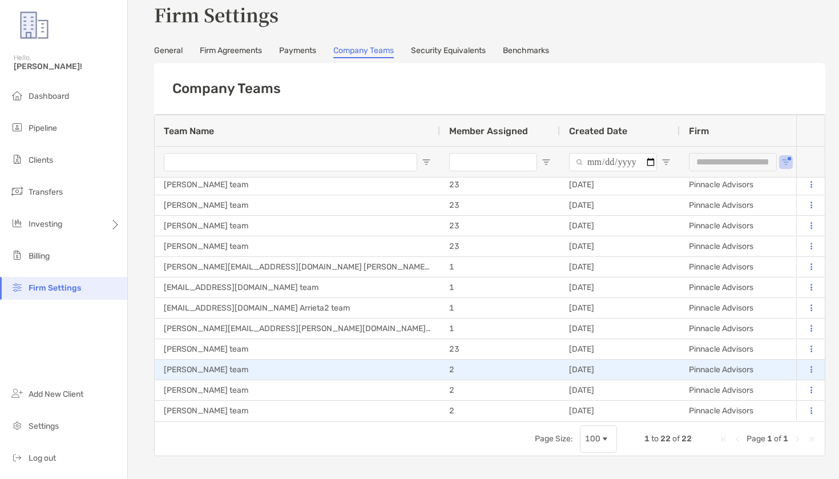
click at [811, 371] on icon at bounding box center [812, 369] width 2 height 7
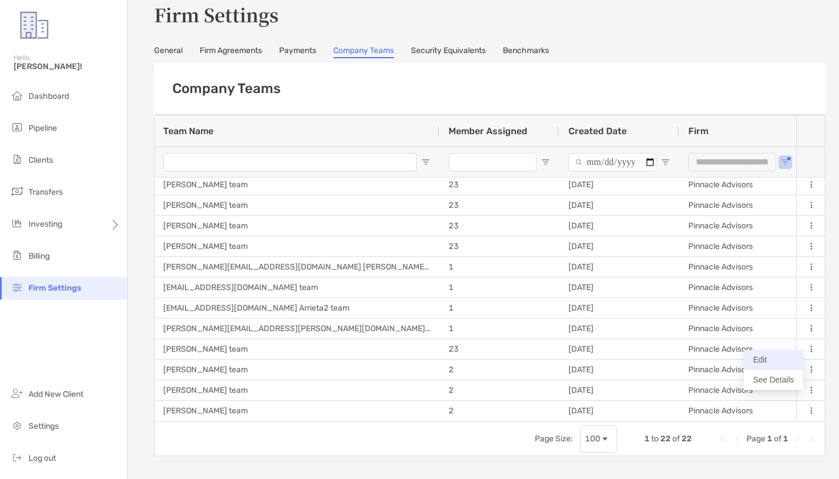
click at [762, 359] on button "Edit" at bounding box center [773, 360] width 59 height 20
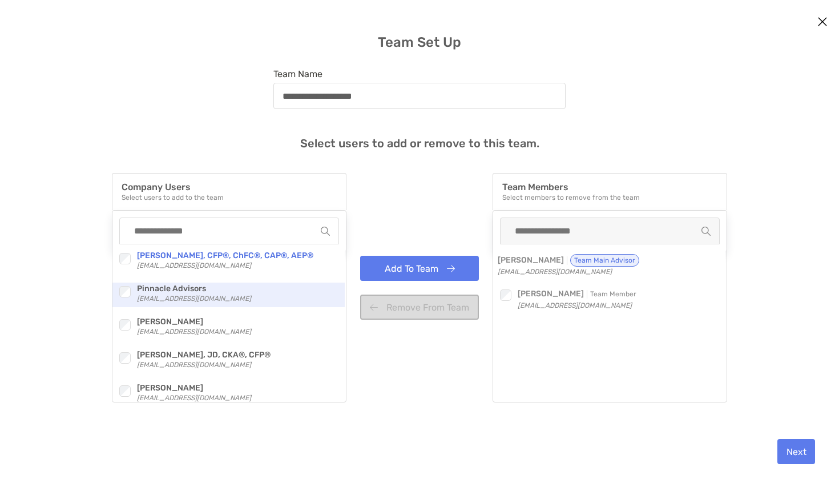
click at [118, 285] on div "modal" at bounding box center [124, 291] width 15 height 15
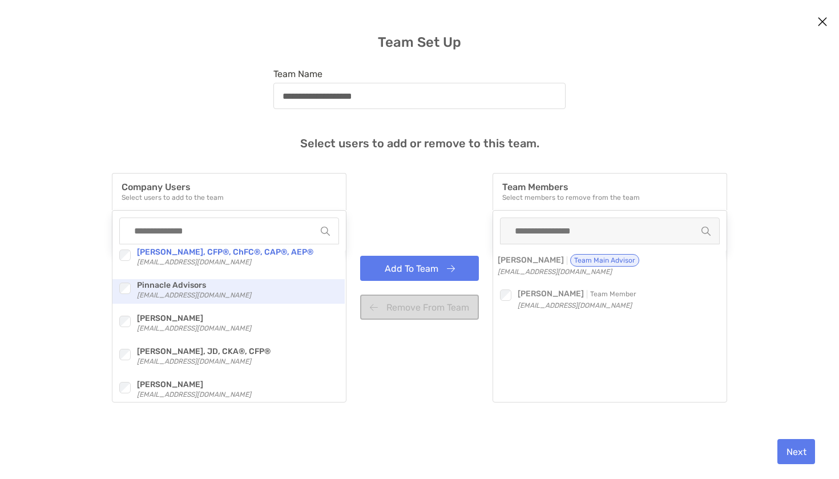
click at [118, 293] on div "modal" at bounding box center [124, 288] width 15 height 15
click at [124, 293] on div "Checkbox" at bounding box center [127, 286] width 20 height 18
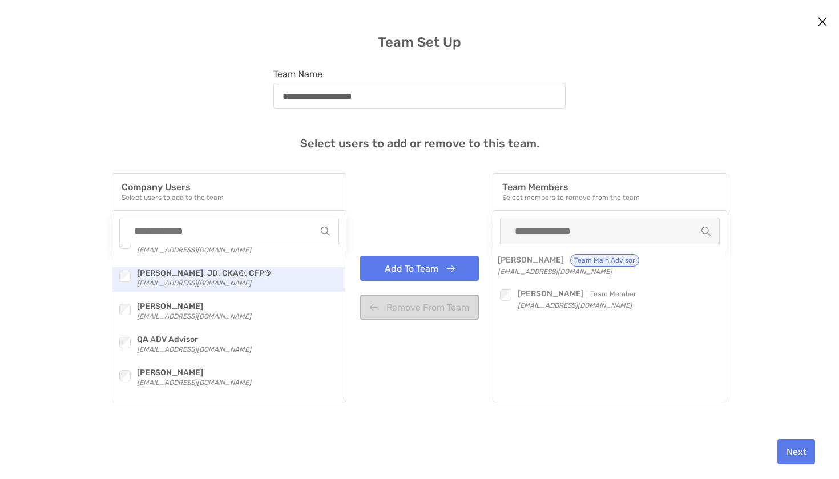
click at [126, 283] on div "modal" at bounding box center [124, 276] width 15 height 15
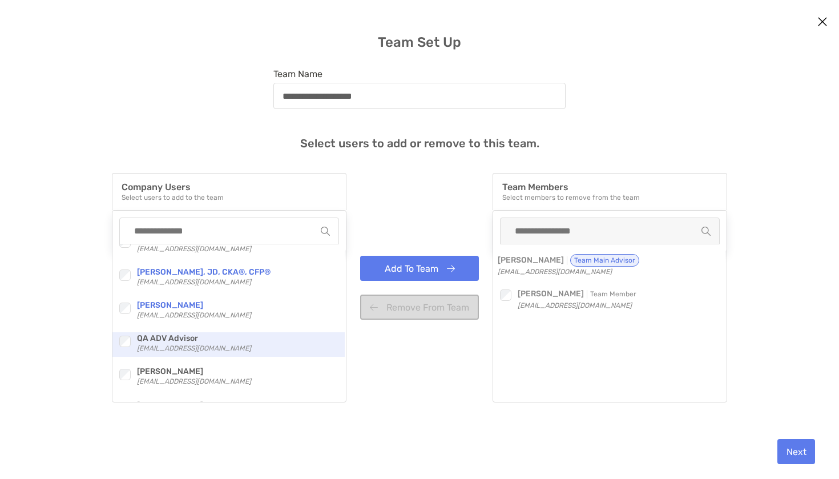
drag, startPoint x: 126, startPoint y: 283, endPoint x: 123, endPoint y: 348, distance: 65.8
click at [123, 348] on div "Checkbox" at bounding box center [127, 341] width 20 height 18
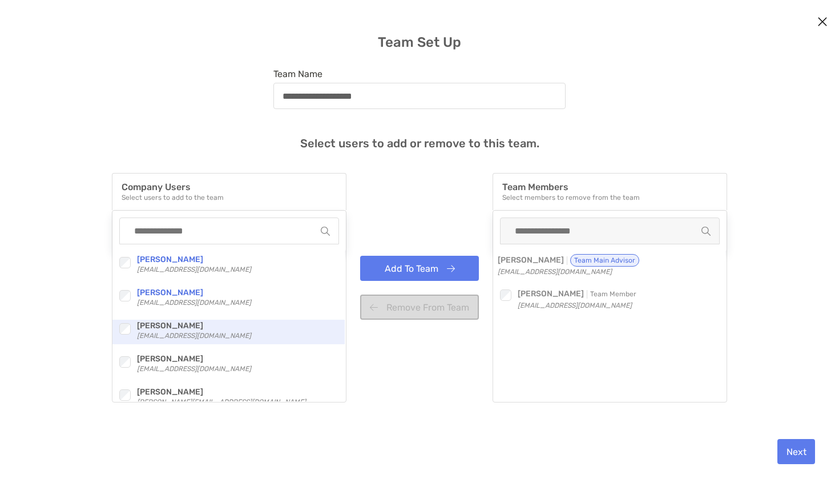
click at [124, 321] on div "Checkbox [PERSON_NAME], CFP®, ChFC®, CAP®, AEP® [EMAIL_ADDRESS][DOMAIN_NAME] Ch…" at bounding box center [228, 322] width 232 height 157
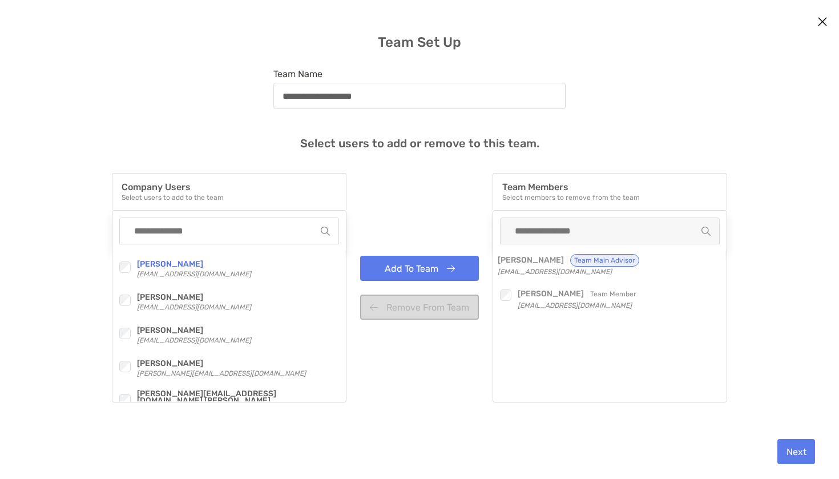
click at [123, 319] on div "Checkbox [PERSON_NAME], CFP®, ChFC®, CAP®, AEP® [EMAIL_ADDRESS][DOMAIN_NAME] Ch…" at bounding box center [228, 322] width 232 height 157
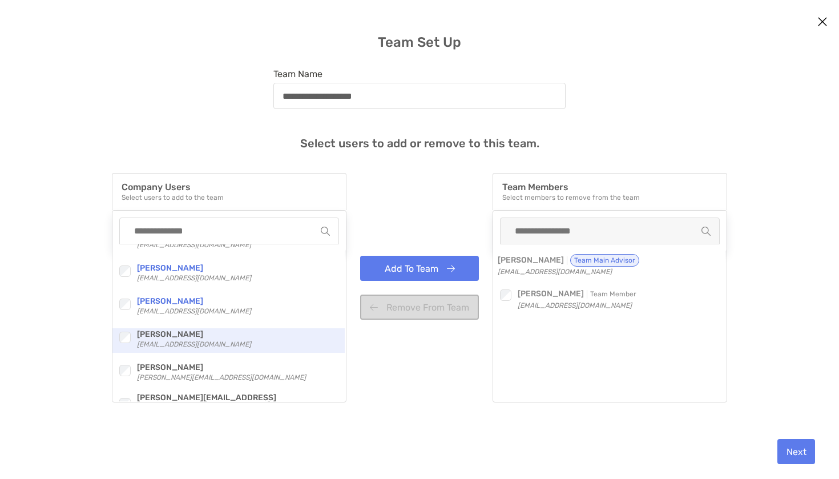
click at [126, 331] on div "modal" at bounding box center [124, 337] width 15 height 15
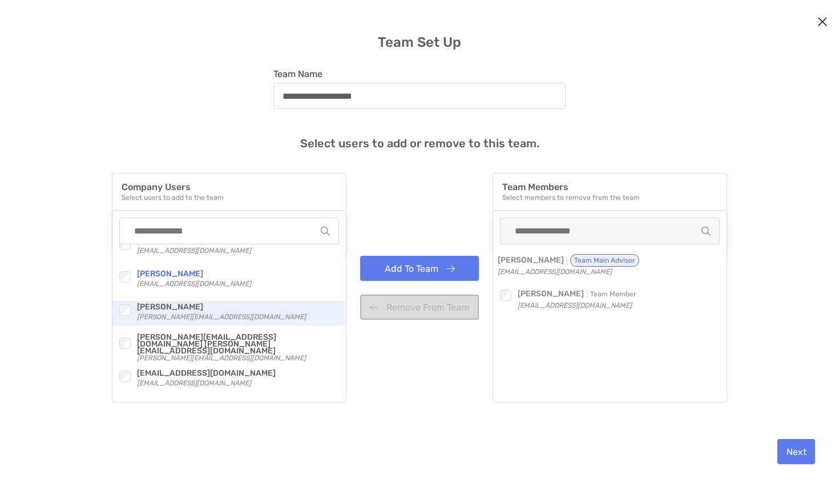
click at [124, 313] on div "modal" at bounding box center [124, 310] width 15 height 15
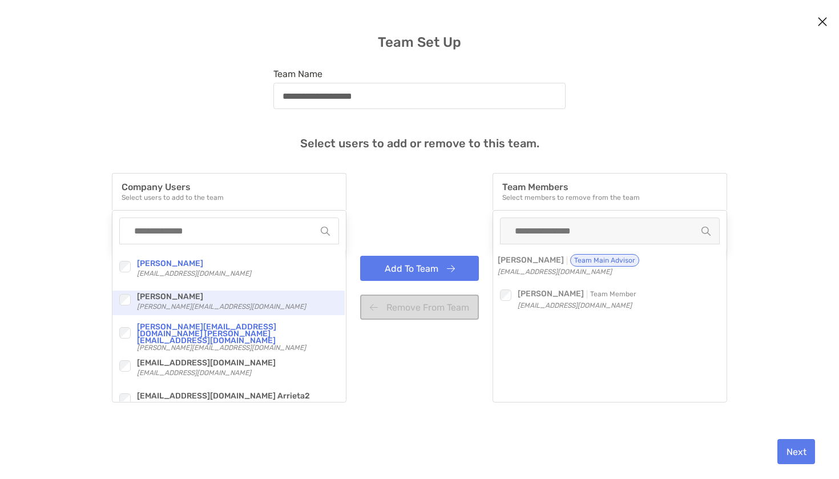
click at [120, 309] on div "Checkbox [PERSON_NAME] Rudolph [EMAIL_ADDRESS][DOMAIN_NAME]" at bounding box center [228, 303] width 232 height 25
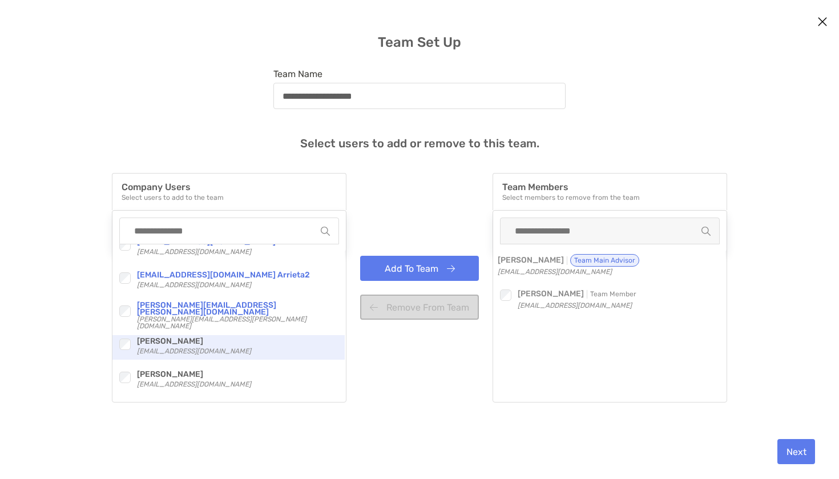
scroll to position [547, 0]
click at [117, 337] on div "modal" at bounding box center [124, 344] width 15 height 15
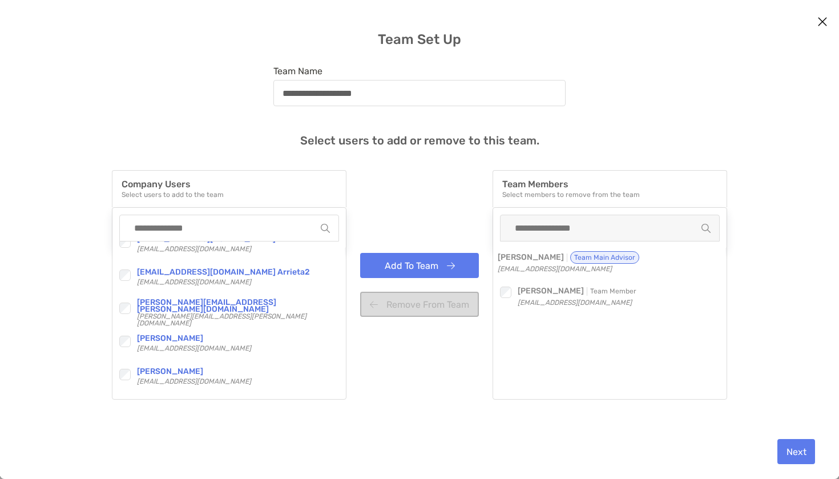
click at [432, 264] on button "Add To Team" at bounding box center [419, 265] width 119 height 25
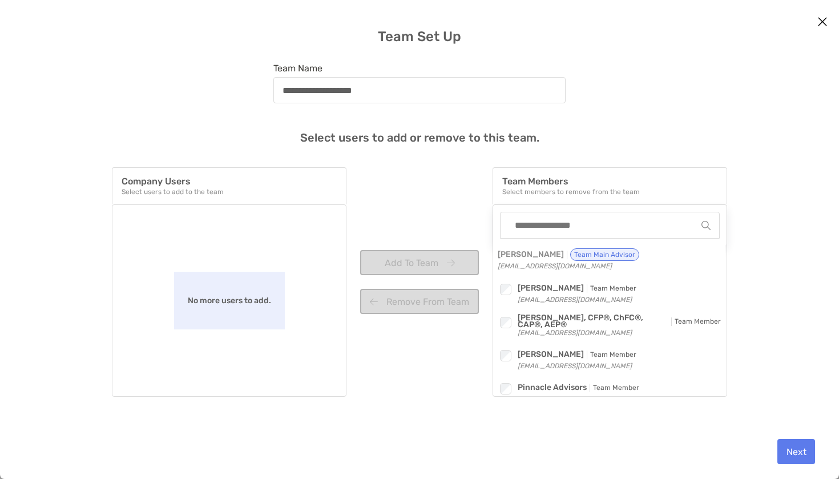
click at [801, 433] on div "Next" at bounding box center [419, 451] width 821 height 55
click at [795, 447] on button "Next" at bounding box center [797, 451] width 38 height 25
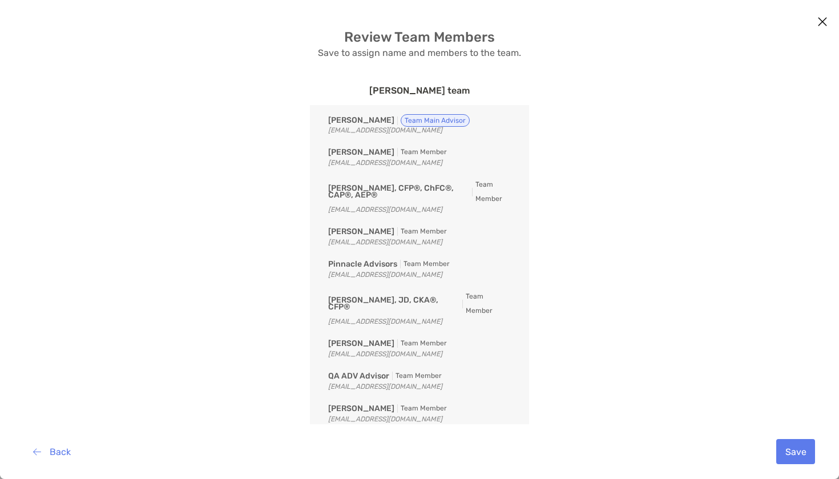
click at [795, 447] on button "Save" at bounding box center [796, 451] width 39 height 25
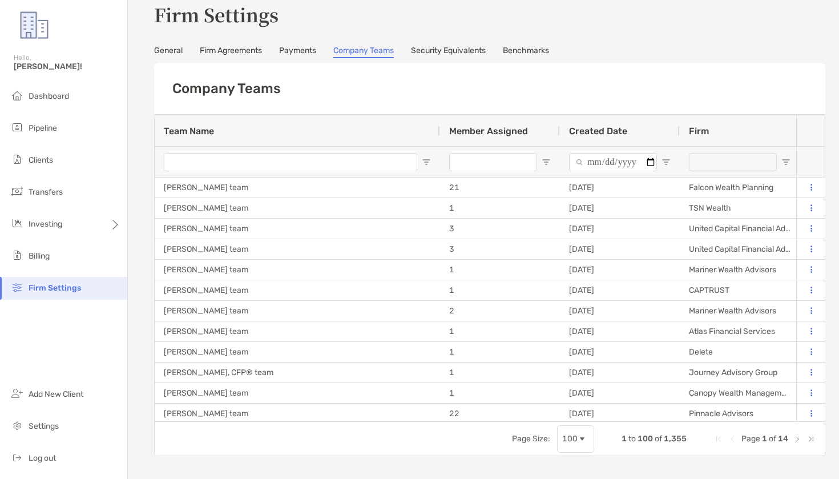
type input "**********"
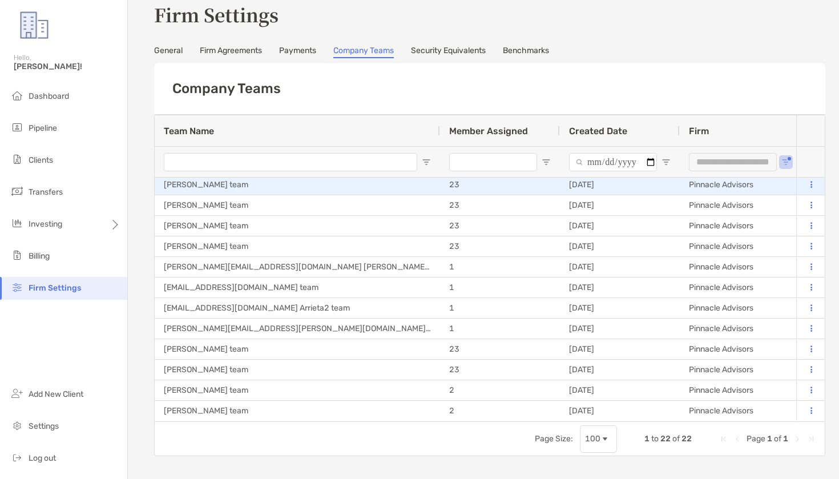
scroll to position [208, 0]
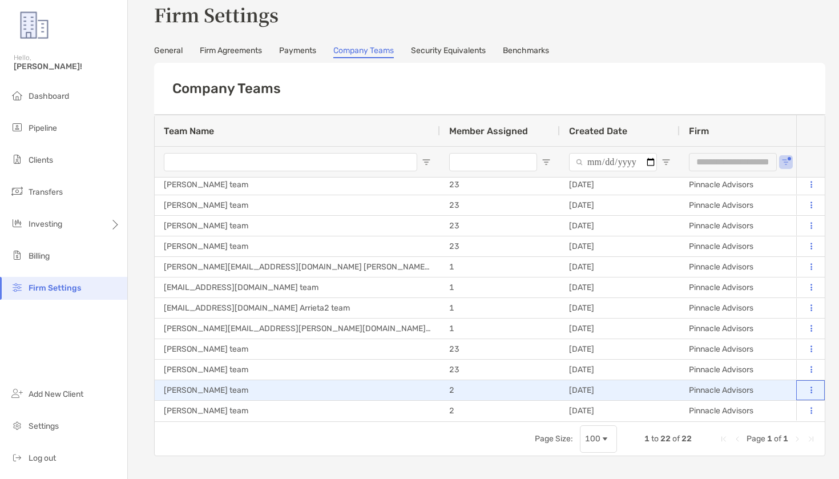
click at [806, 391] on button at bounding box center [811, 390] width 11 height 11
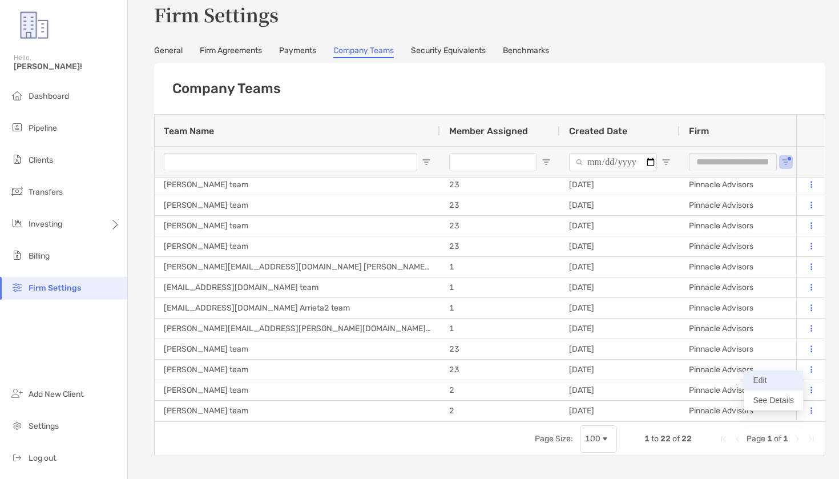
click at [782, 386] on button "Edit" at bounding box center [773, 381] width 59 height 20
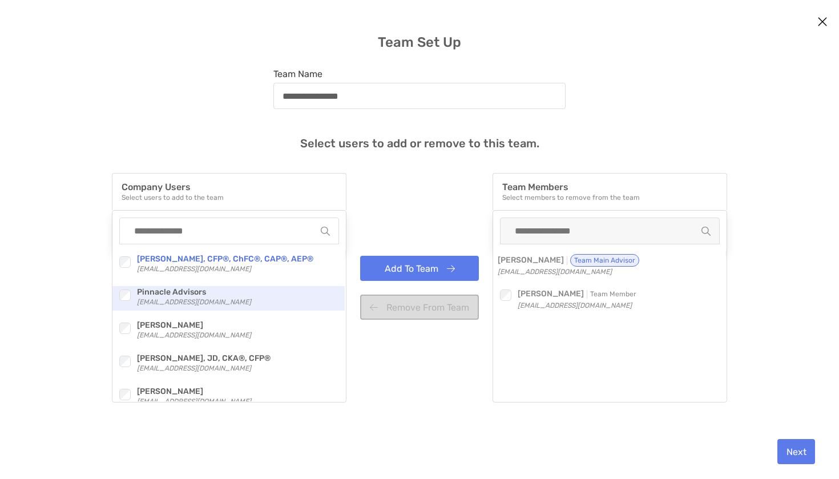
click at [118, 288] on div "modal" at bounding box center [124, 295] width 15 height 15
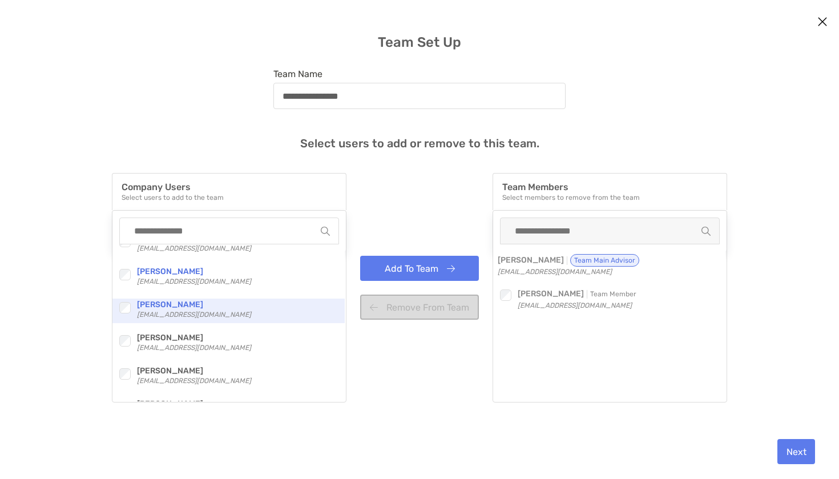
scroll to position [196, 0]
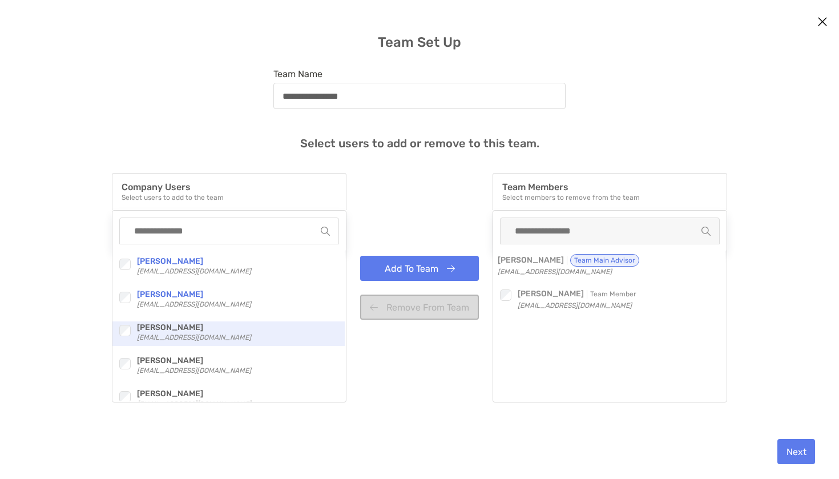
click at [126, 336] on div "modal" at bounding box center [124, 330] width 15 height 15
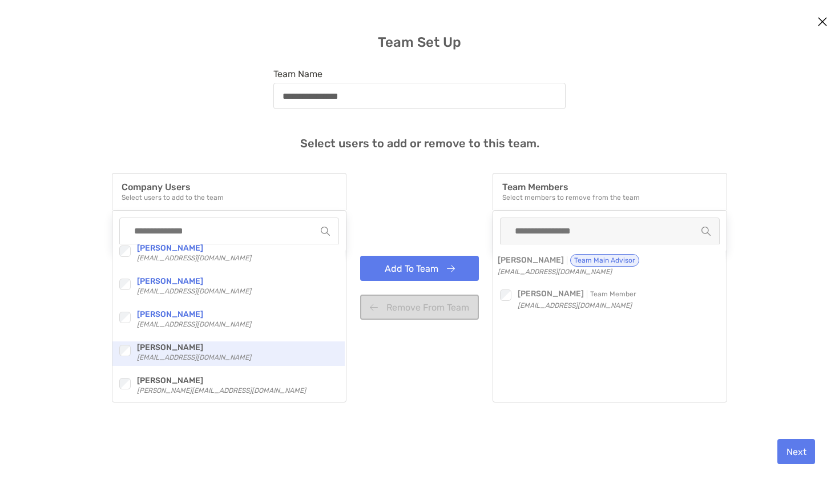
click at [122, 342] on div "Checkbox" at bounding box center [127, 350] width 20 height 18
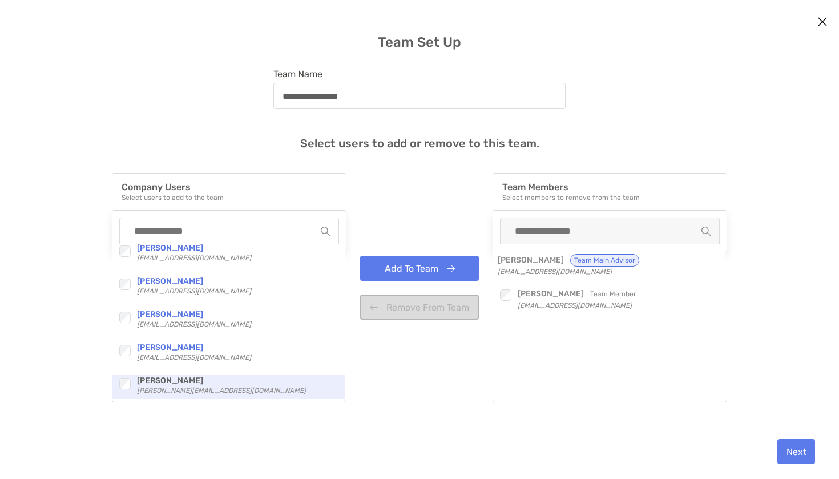
click at [130, 378] on div "modal" at bounding box center [124, 383] width 15 height 15
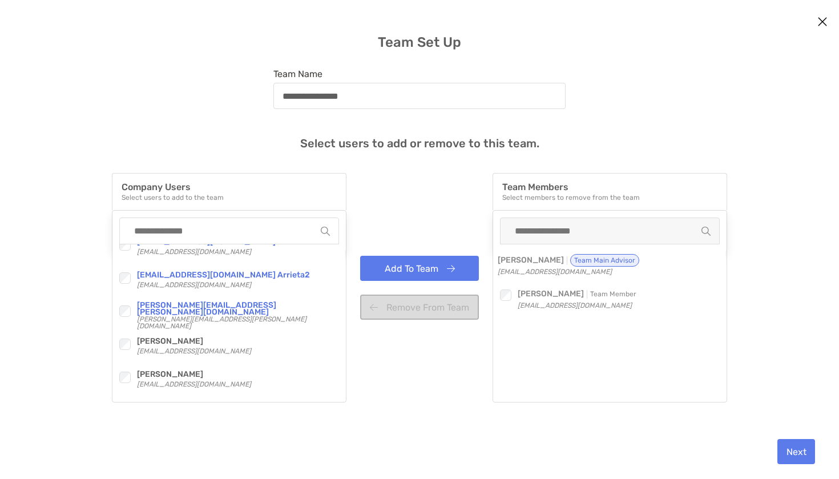
scroll to position [547, 0]
click at [130, 335] on div "Checkbox [PERSON_NAME], CFP®, ChFC®, CAP®, AEP® [EMAIL_ADDRESS][DOMAIN_NAME] Ch…" at bounding box center [228, 322] width 232 height 157
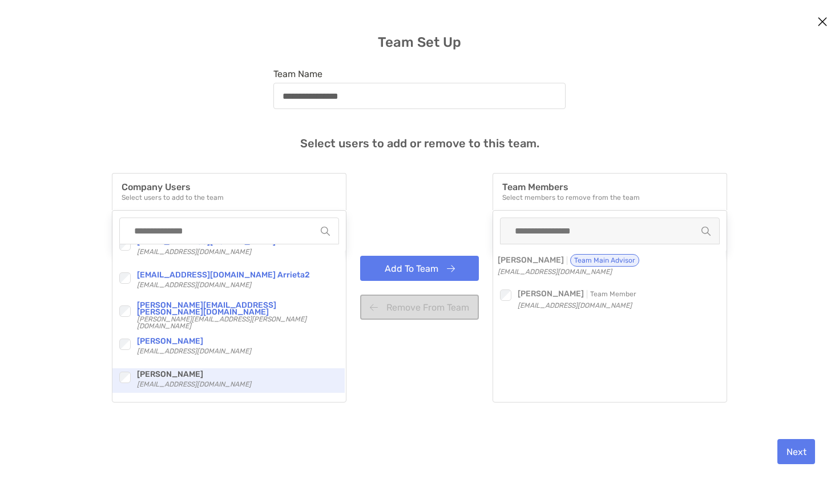
scroll to position [546, 0]
click at [388, 268] on button "Add To Team" at bounding box center [419, 268] width 119 height 25
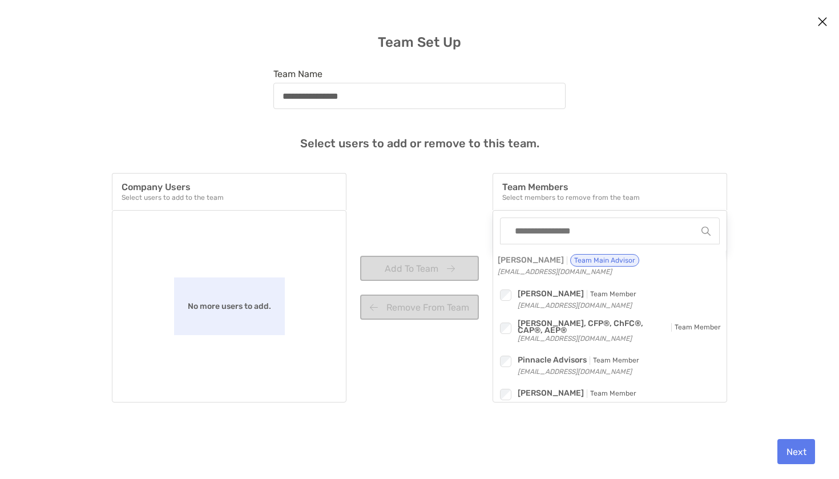
click at [802, 453] on button "Next" at bounding box center [797, 451] width 38 height 25
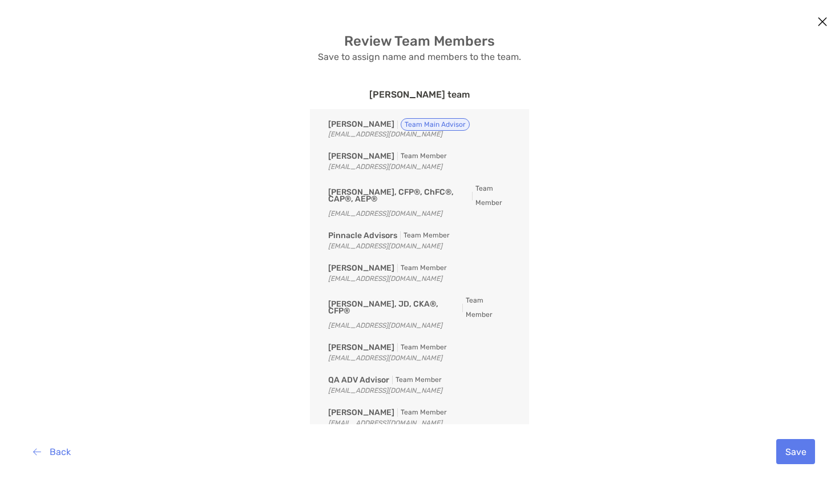
scroll to position [3, 0]
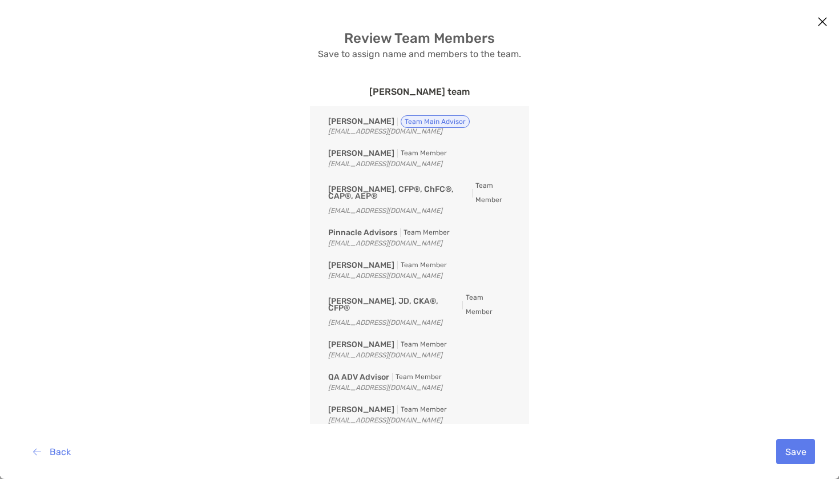
click at [801, 456] on button "Save" at bounding box center [796, 451] width 39 height 25
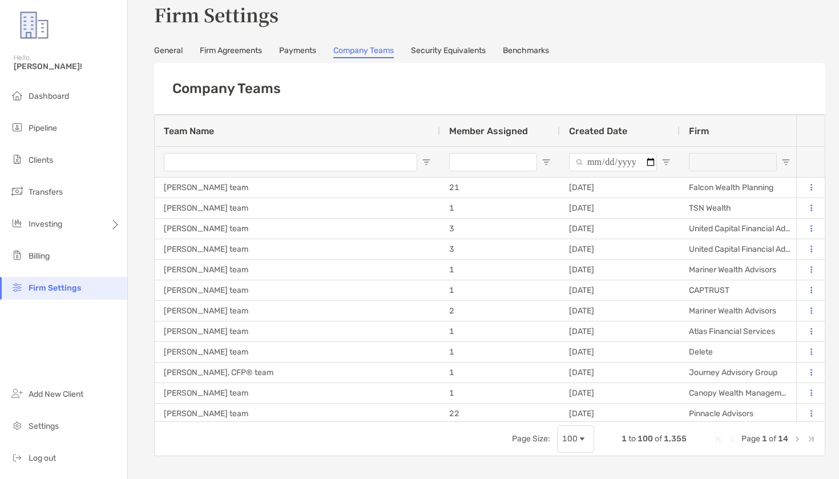
type input "**********"
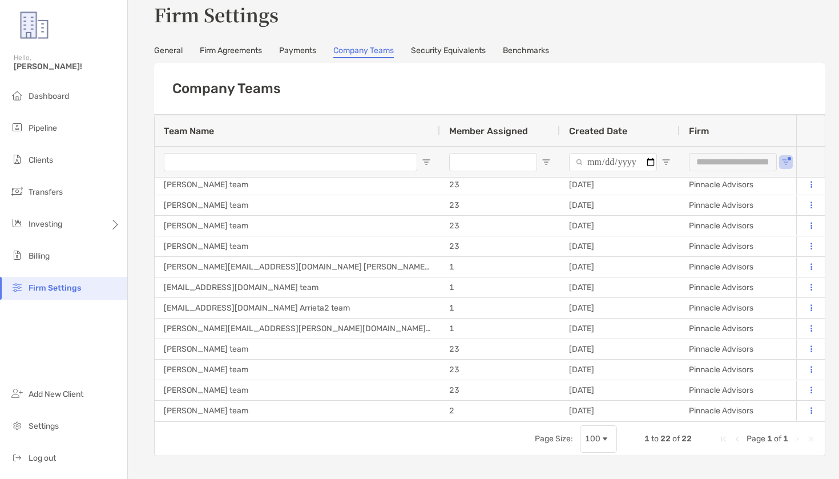
scroll to position [27, 0]
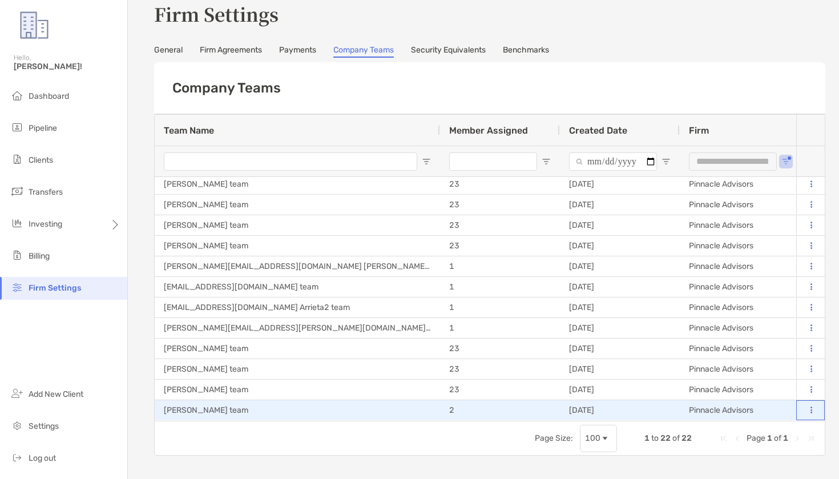
click at [815, 408] on button at bounding box center [811, 410] width 11 height 11
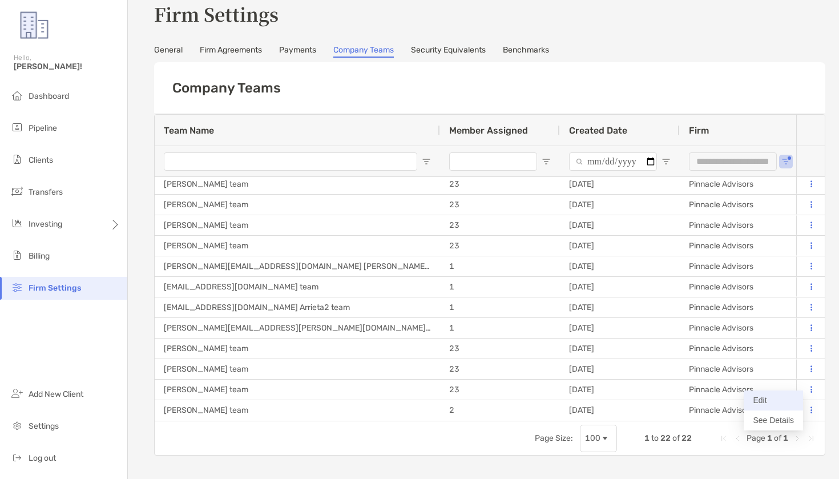
click at [779, 403] on button "Edit" at bounding box center [773, 401] width 59 height 20
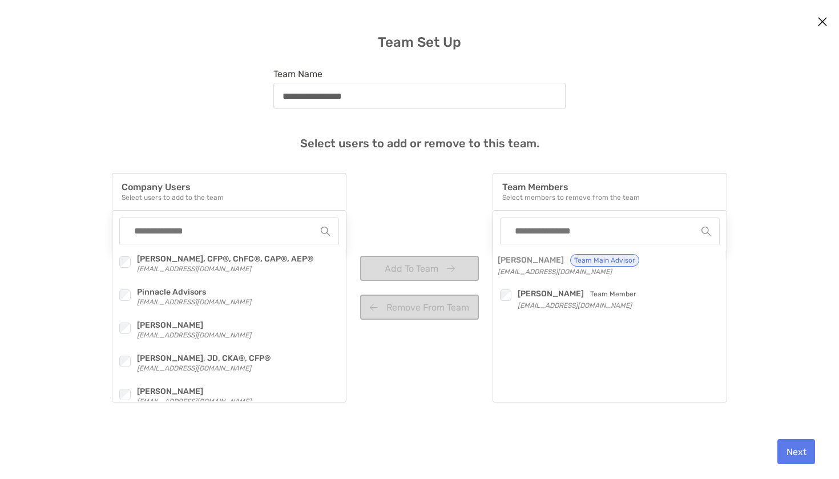
scroll to position [26, 0]
click at [115, 262] on div "Checkbox [PERSON_NAME], CFP®, ChFC®, CAP®, AEP® [EMAIL_ADDRESS][DOMAIN_NAME]" at bounding box center [228, 265] width 232 height 25
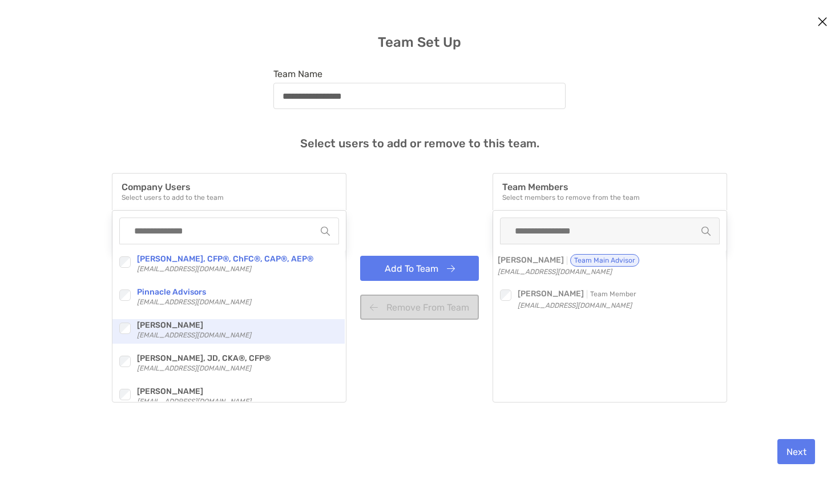
click at [128, 321] on div "modal" at bounding box center [124, 328] width 15 height 15
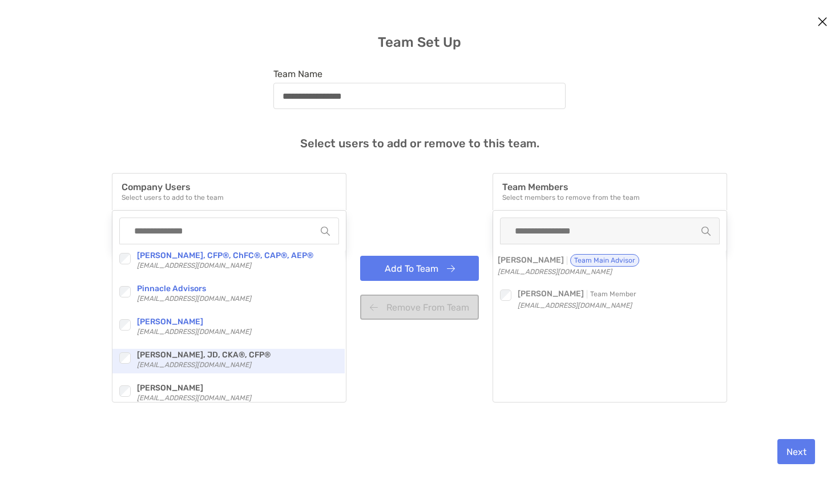
click at [119, 370] on div "Checkbox [PERSON_NAME], JD, CKA®, CFP® [EMAIL_ADDRESS][DOMAIN_NAME]" at bounding box center [228, 361] width 232 height 25
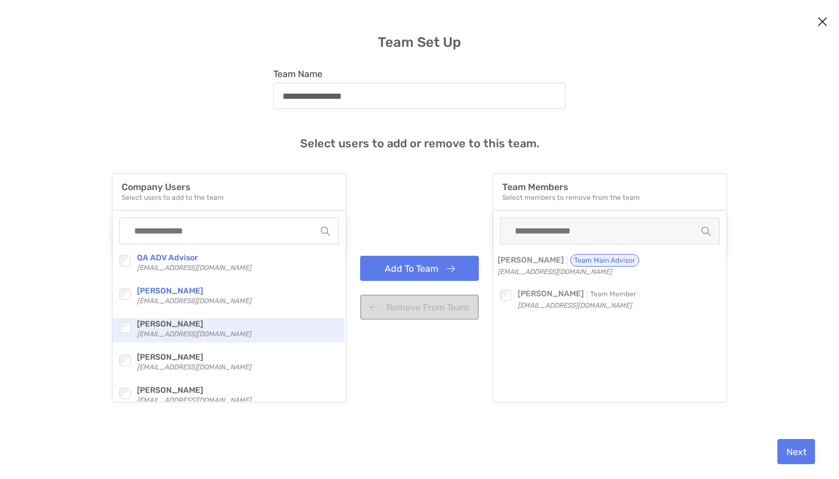
click at [128, 321] on div "Checkbox" at bounding box center [127, 327] width 20 height 18
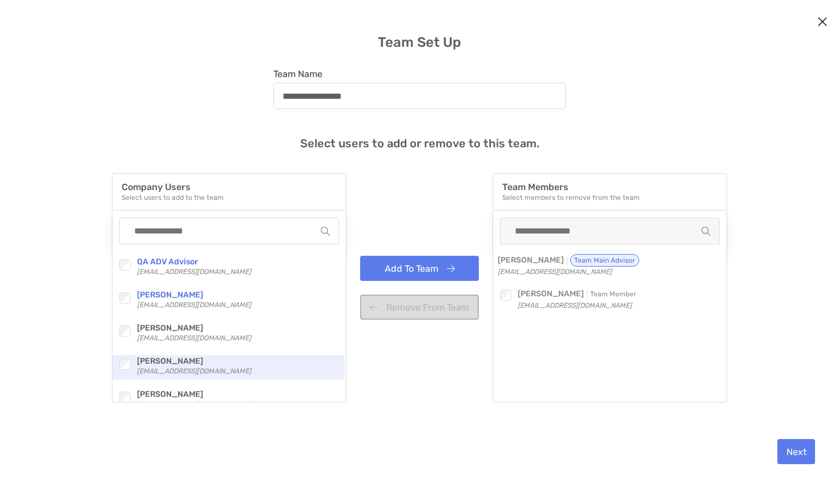
scroll to position [166, 0]
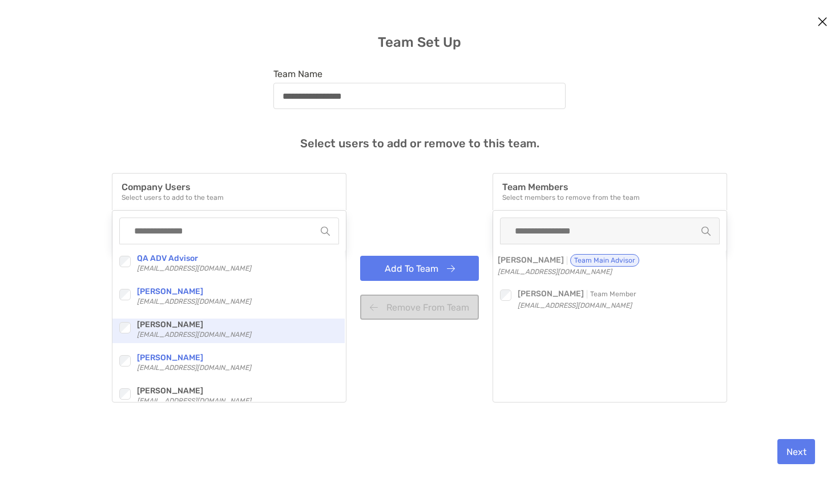
click at [125, 335] on div "modal" at bounding box center [124, 327] width 15 height 15
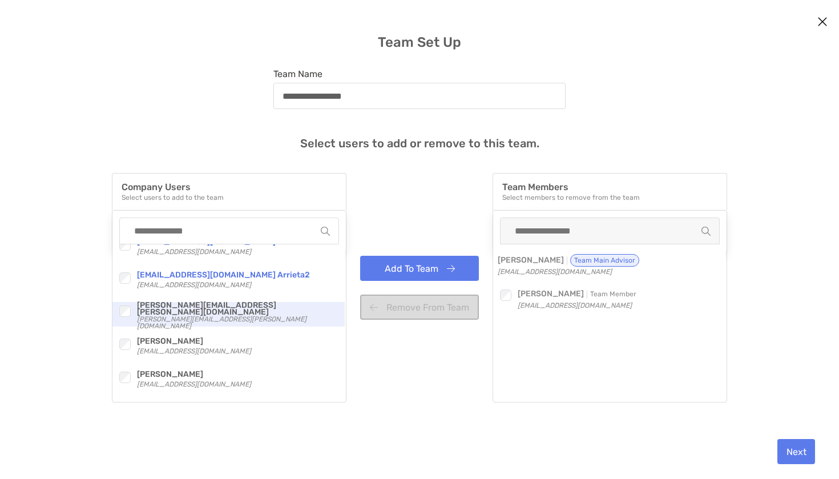
scroll to position [547, 0]
click at [118, 310] on div "modal" at bounding box center [124, 311] width 15 height 15
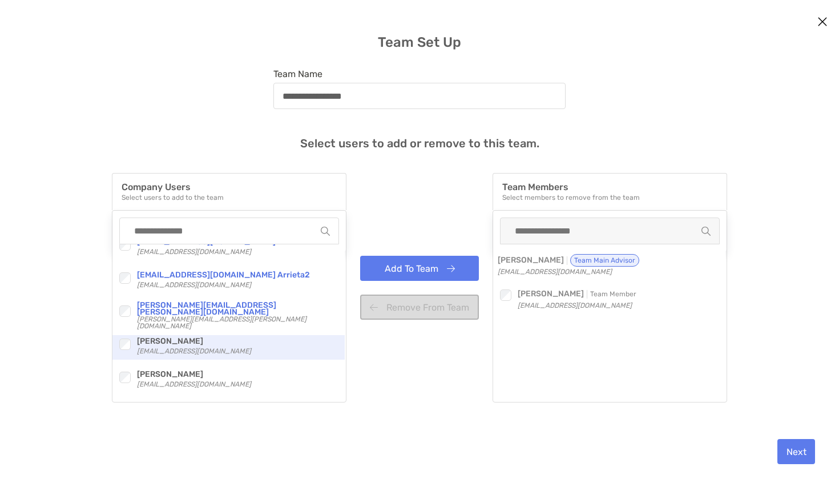
click at [126, 335] on div "Checkbox [PERSON_NAME], CFP®, ChFC®, CAP®, AEP® [EMAIL_ADDRESS][DOMAIN_NAME] Ch…" at bounding box center [228, 322] width 232 height 157
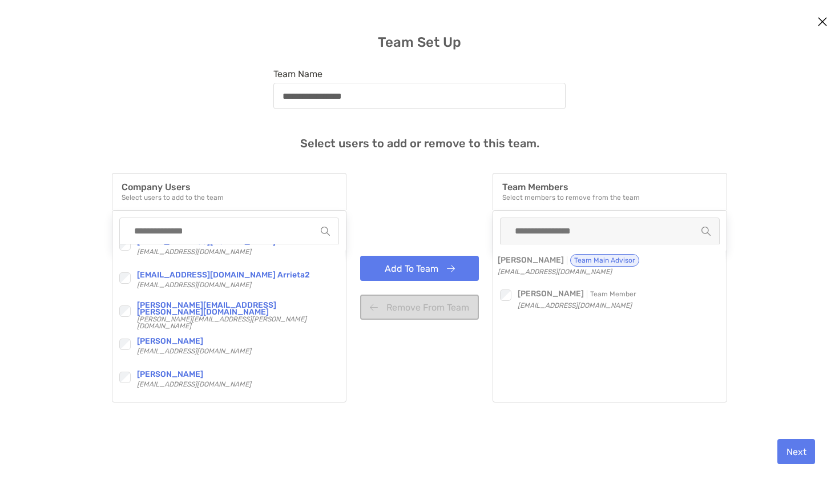
drag, startPoint x: 458, startPoint y: 264, endPoint x: 473, endPoint y: 271, distance: 16.9
click at [458, 264] on button "Add To Team" at bounding box center [419, 268] width 119 height 25
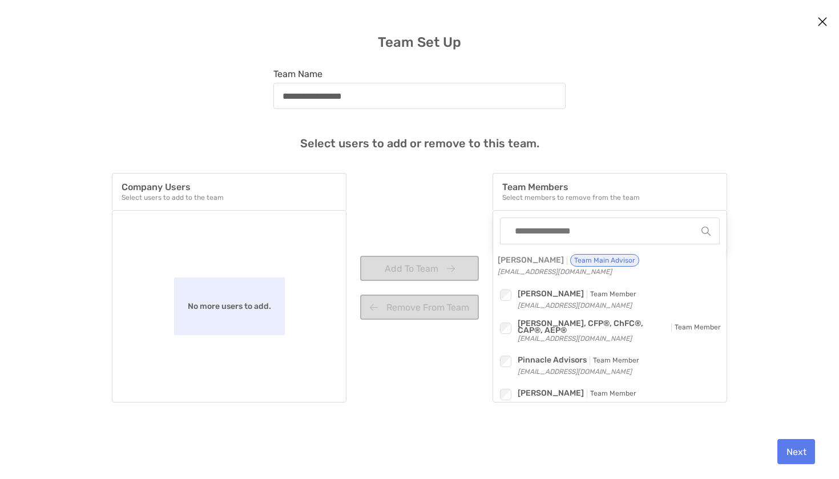
click at [800, 443] on button "Next" at bounding box center [797, 451] width 38 height 25
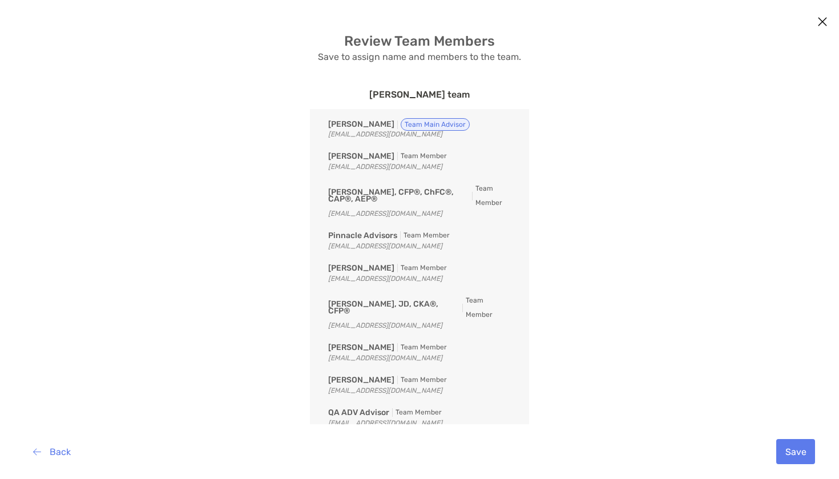
click at [799, 445] on button "Save" at bounding box center [796, 451] width 39 height 25
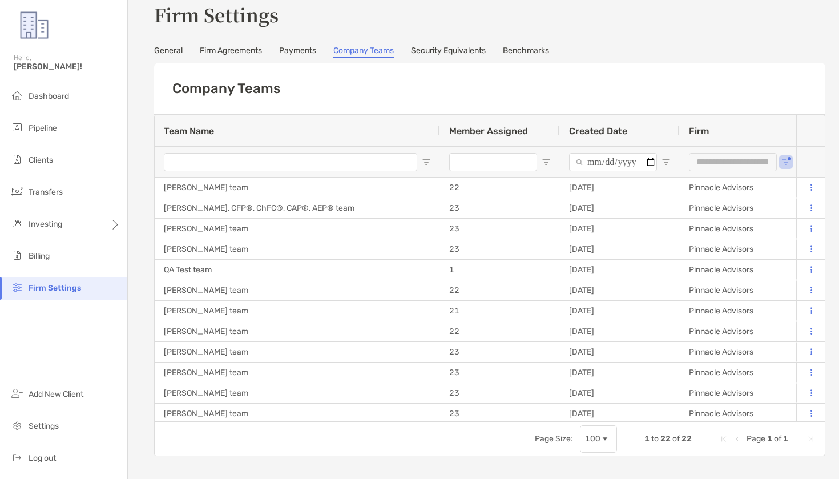
click at [203, 5] on h3 "Firm Settings" at bounding box center [489, 14] width 671 height 26
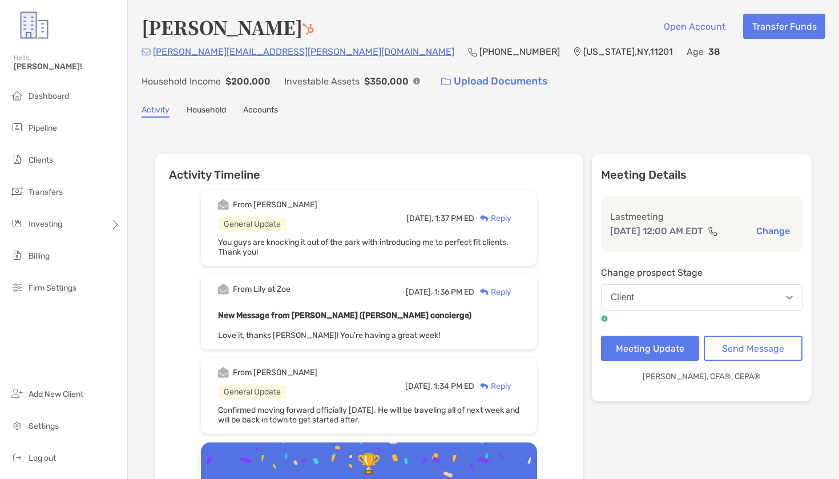
scroll to position [57, 0]
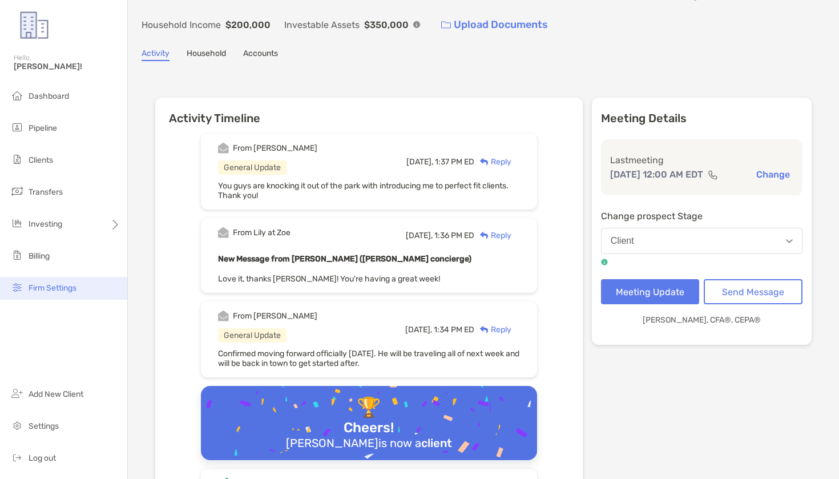
click at [51, 283] on li "Firm Settings" at bounding box center [63, 288] width 127 height 23
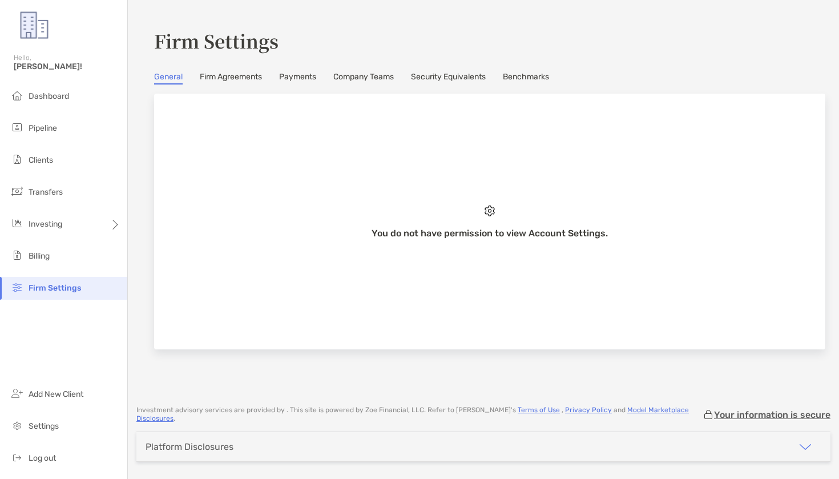
click at [343, 73] on link "Company Teams" at bounding box center [363, 78] width 61 height 13
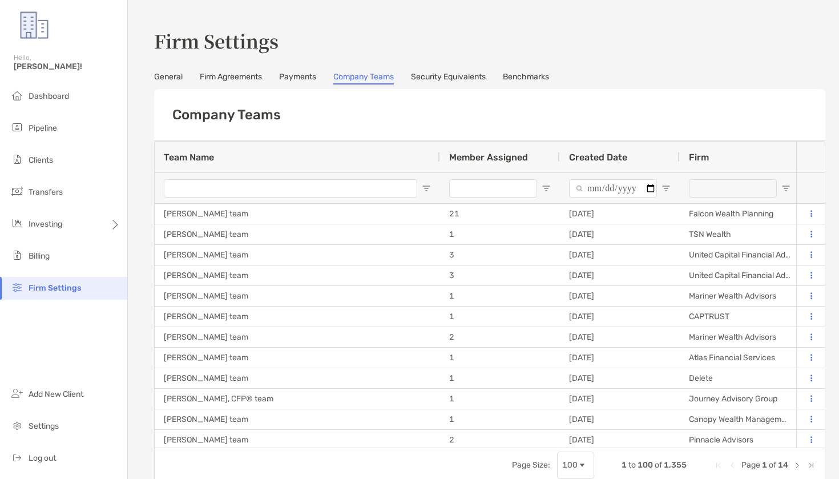
type input "**********"
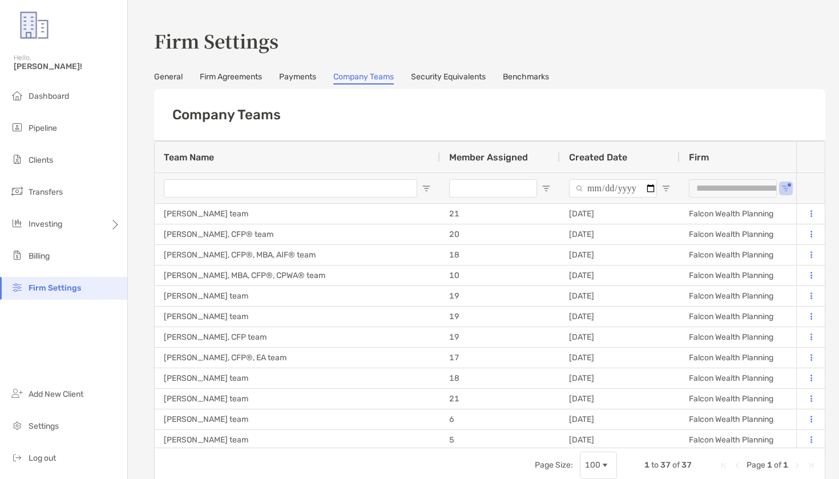
click at [803, 188] on div at bounding box center [811, 187] width 29 height 31
click at [789, 186] on button "Open Filter Menu" at bounding box center [786, 188] width 9 height 9
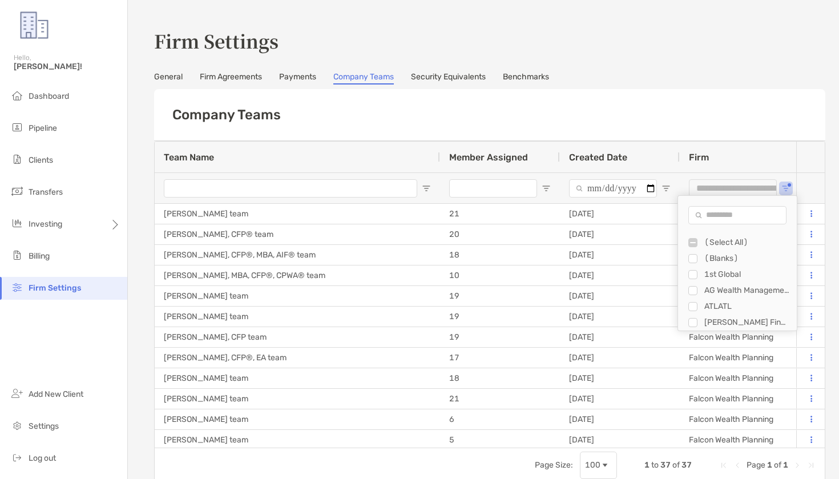
click at [697, 239] on div "Filter List" at bounding box center [693, 242] width 9 height 9
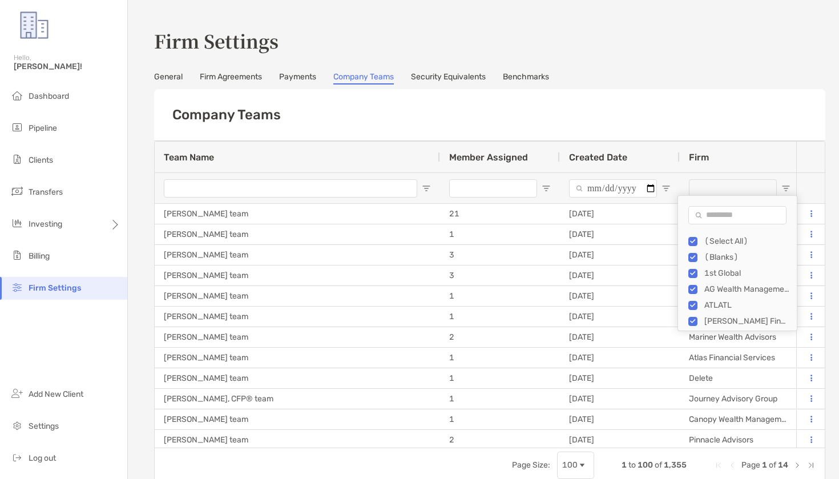
scroll to position [0, 1]
type input "***"
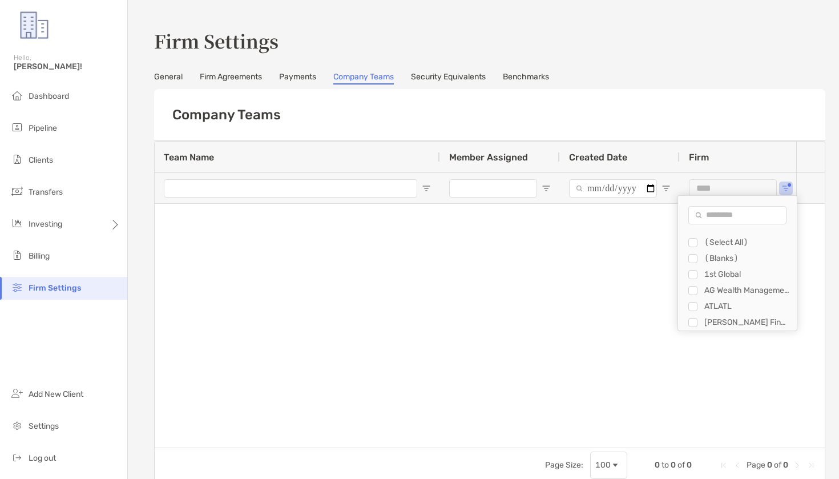
click at [734, 215] on input "Search filter values" at bounding box center [738, 215] width 98 height 18
type input "*"
type input "********"
type input "**********"
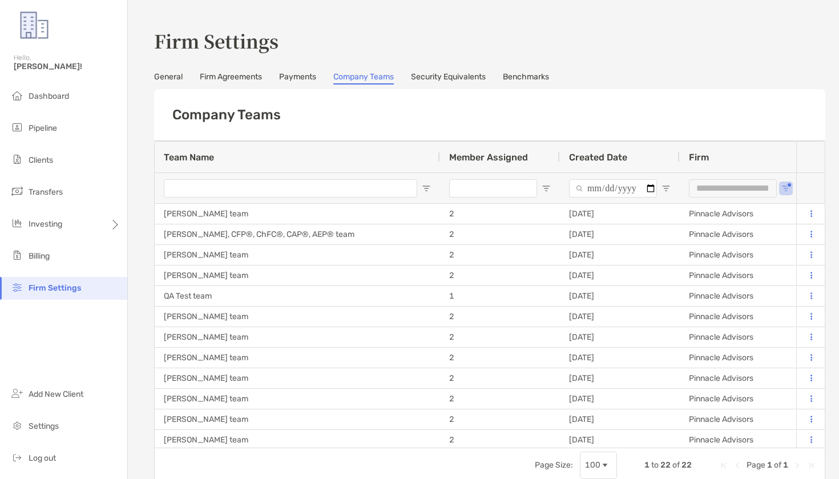
click at [738, 105] on div "Company Teams" at bounding box center [489, 115] width 671 height 52
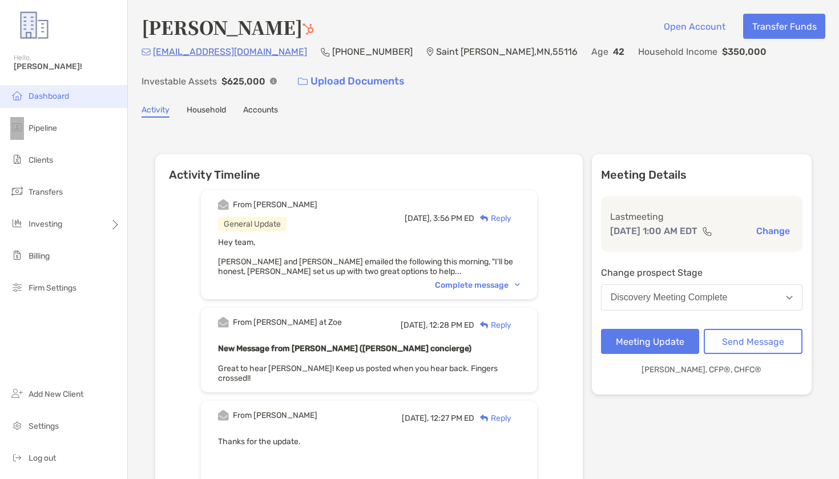
click at [76, 108] on ul "Dashboard Pipeline Clients Transfers Investing Billing Firm Settings" at bounding box center [63, 197] width 127 height 224
click at [39, 82] on div "Hello, [PERSON_NAME]!" at bounding box center [63, 69] width 127 height 33
click at [41, 90] on li "Dashboard" at bounding box center [63, 96] width 127 height 23
